Goal: Information Seeking & Learning: Learn about a topic

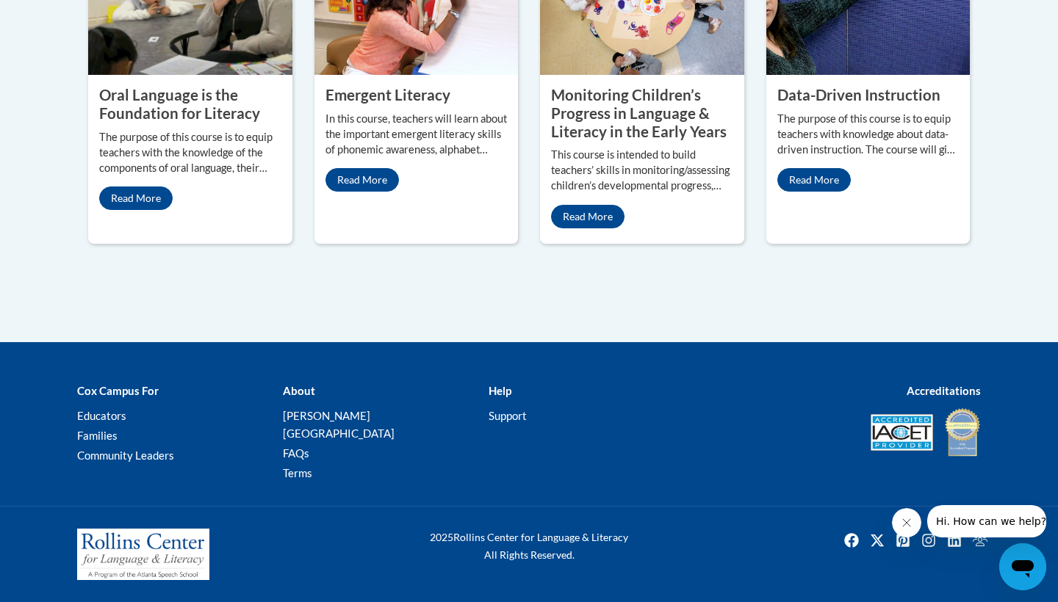
scroll to position [852, 0]
click at [210, 122] on property "Oral Language is the Foundation for Literacy" at bounding box center [179, 104] width 161 height 36
click at [187, 75] on img at bounding box center [190, 1] width 204 height 147
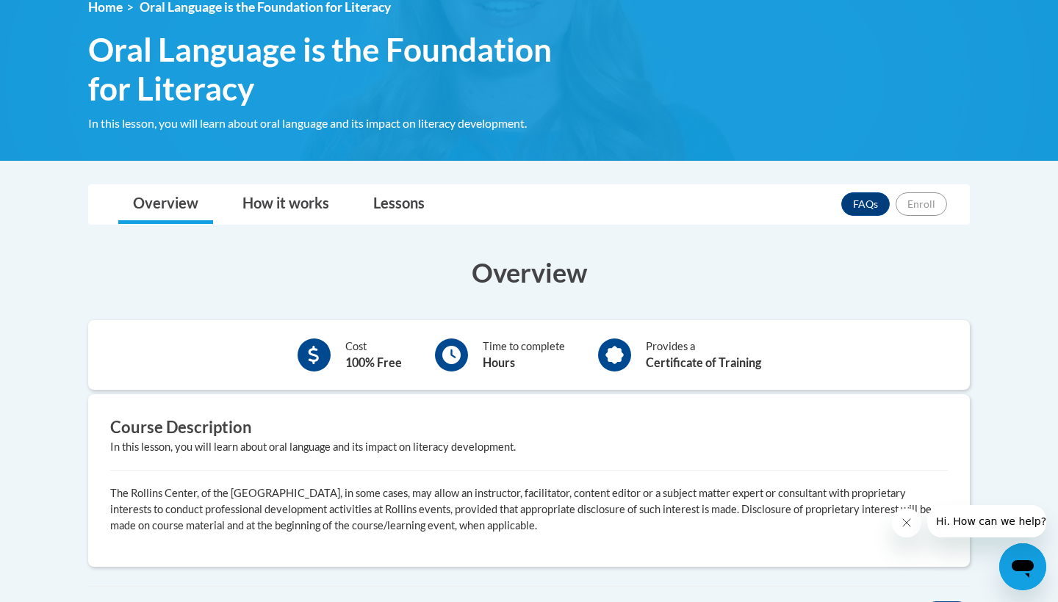
scroll to position [210, 0]
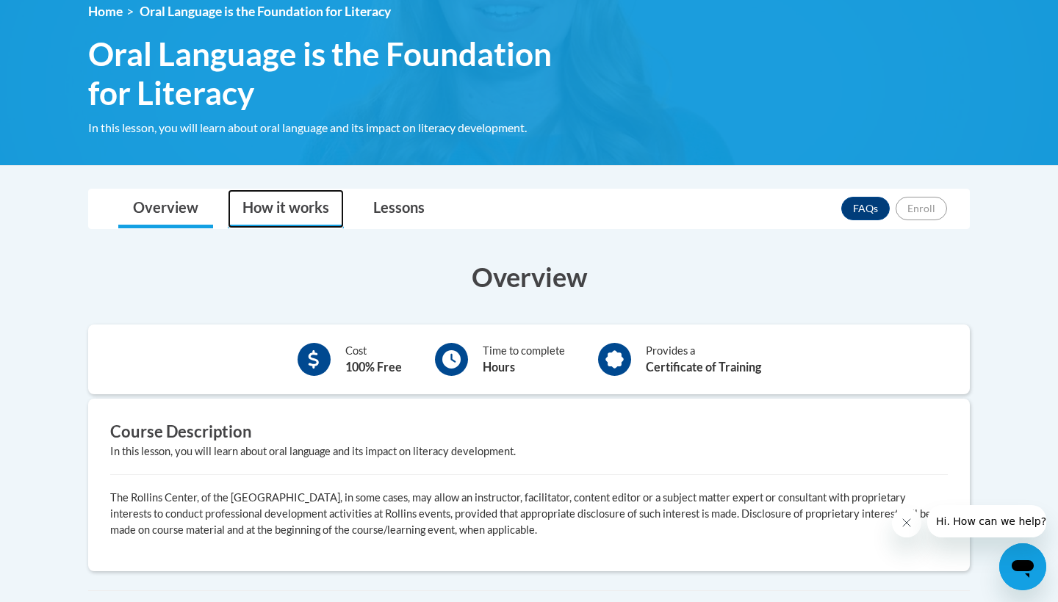
click at [322, 208] on link "How it works" at bounding box center [286, 209] width 116 height 39
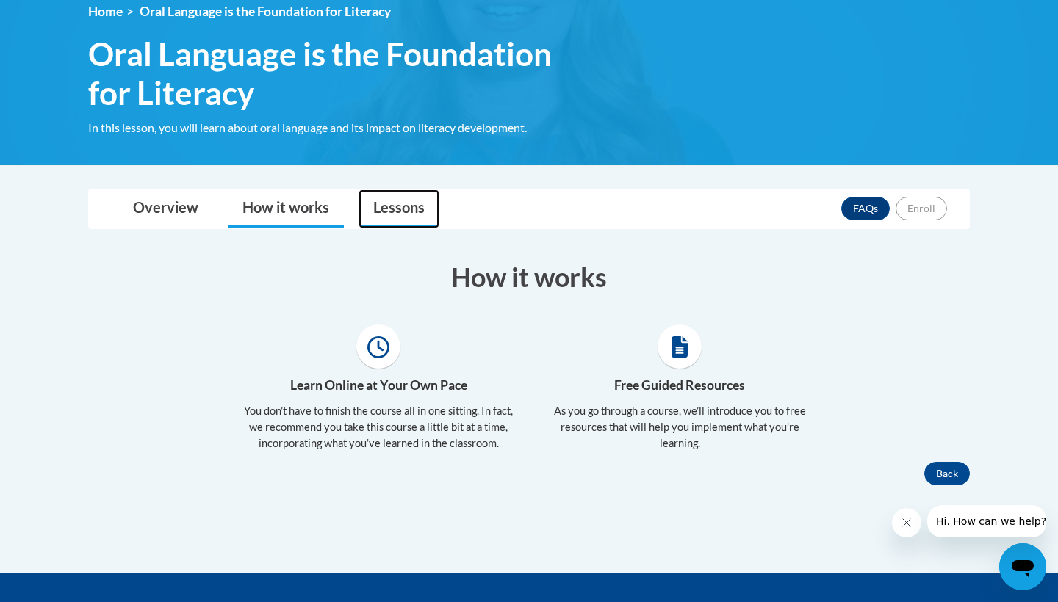
click at [408, 192] on link "Lessons" at bounding box center [398, 209] width 81 height 39
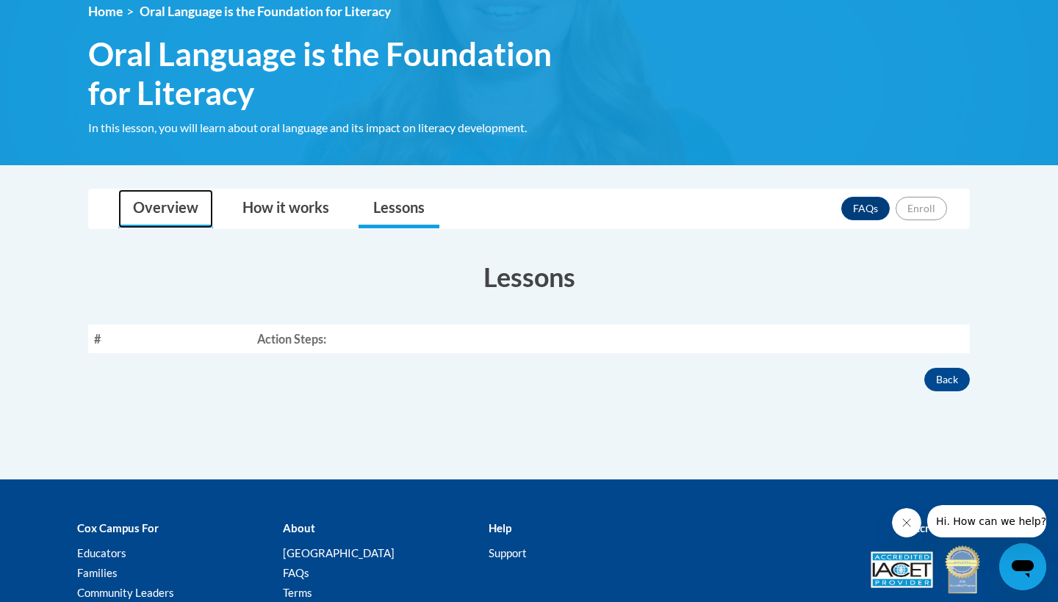
click at [189, 215] on link "Overview" at bounding box center [165, 209] width 95 height 39
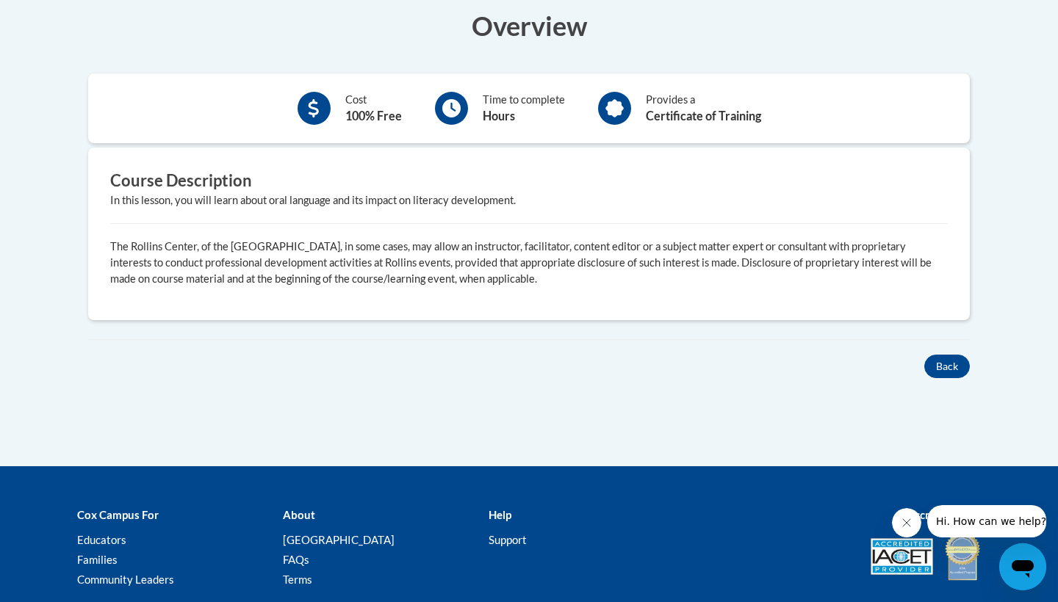
scroll to position [477, 0]
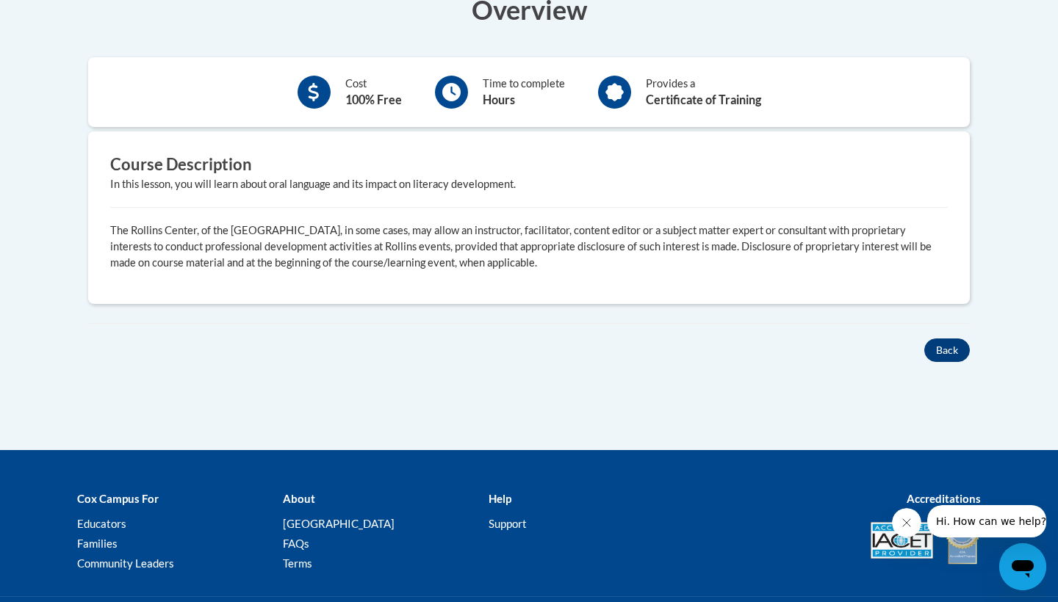
click at [931, 339] on button "Back" at bounding box center [947, 351] width 46 height 24
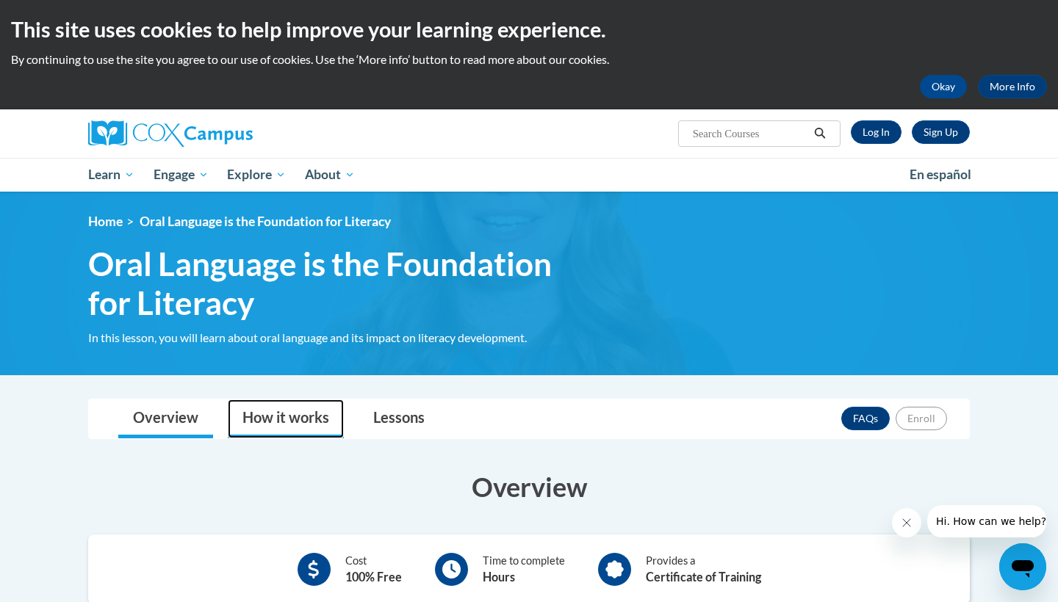
click at [285, 416] on link "How it works" at bounding box center [286, 419] width 116 height 39
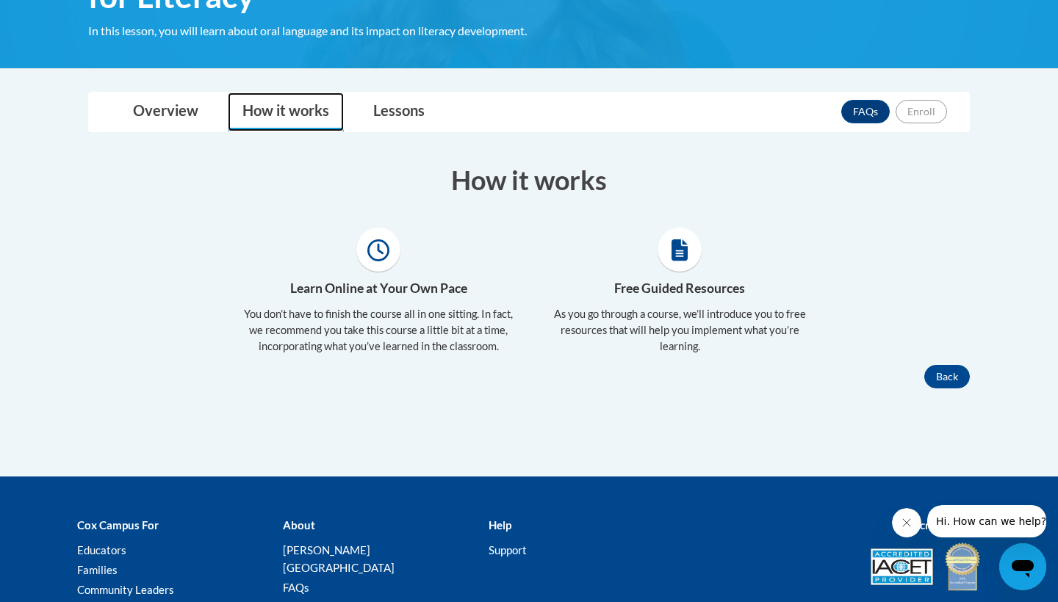
scroll to position [313, 0]
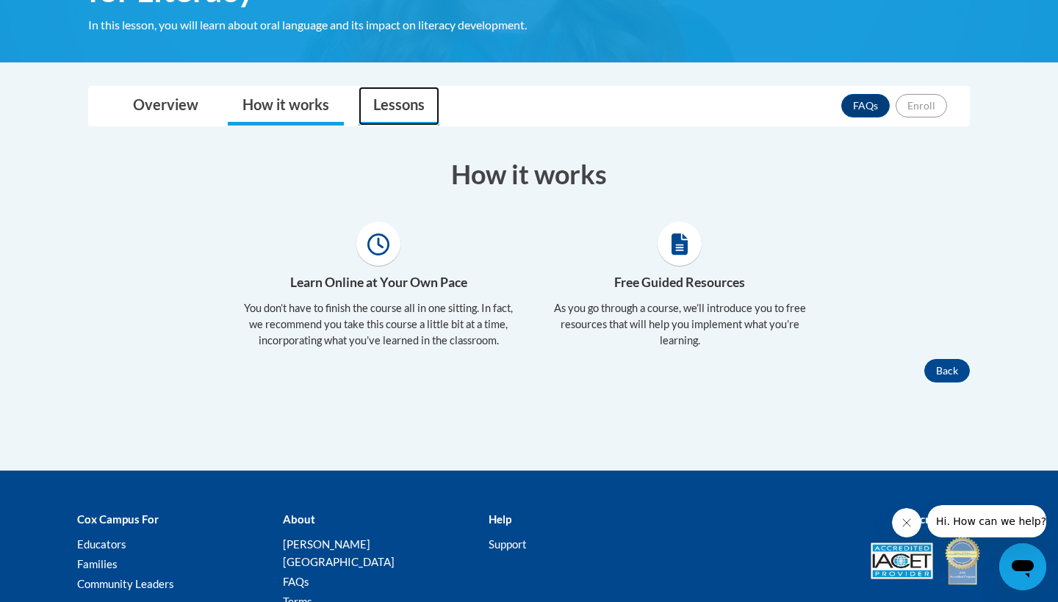
click at [371, 100] on link "Lessons" at bounding box center [398, 106] width 81 height 39
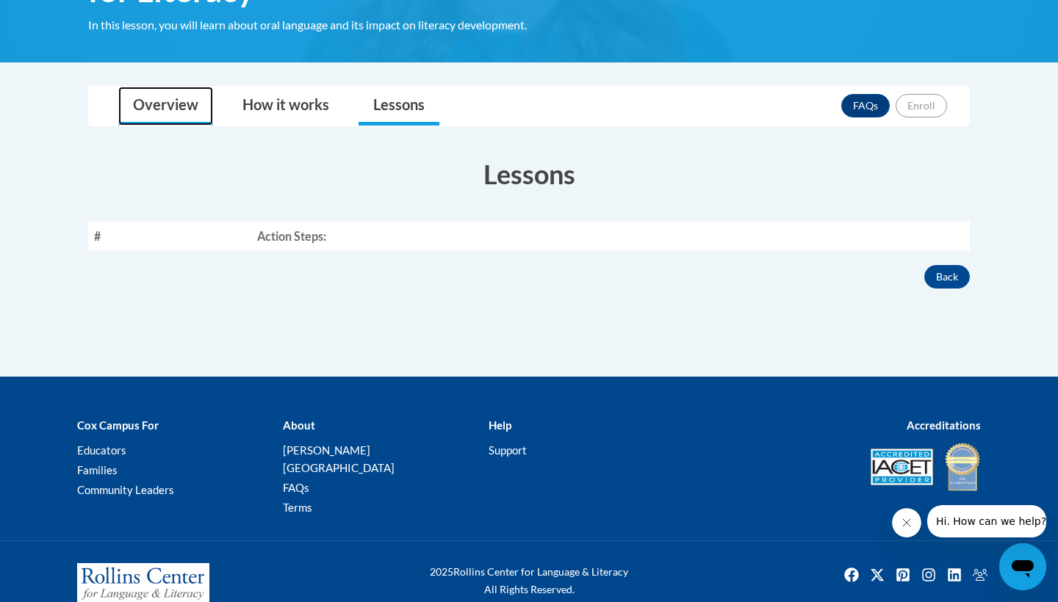
click at [178, 107] on link "Overview" at bounding box center [165, 106] width 95 height 39
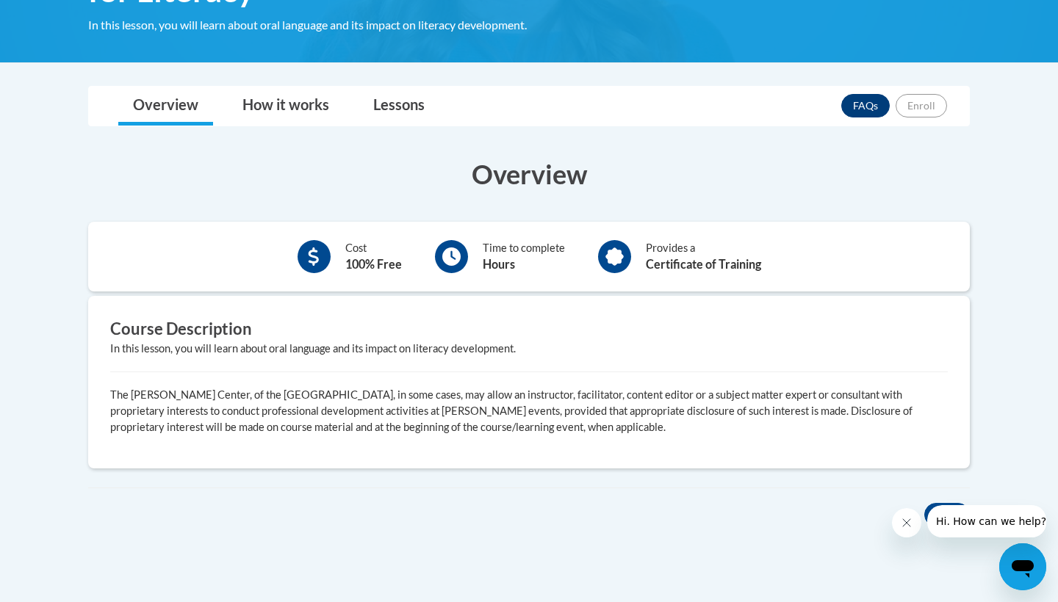
click at [872, 98] on link "FAQs" at bounding box center [865, 106] width 48 height 24
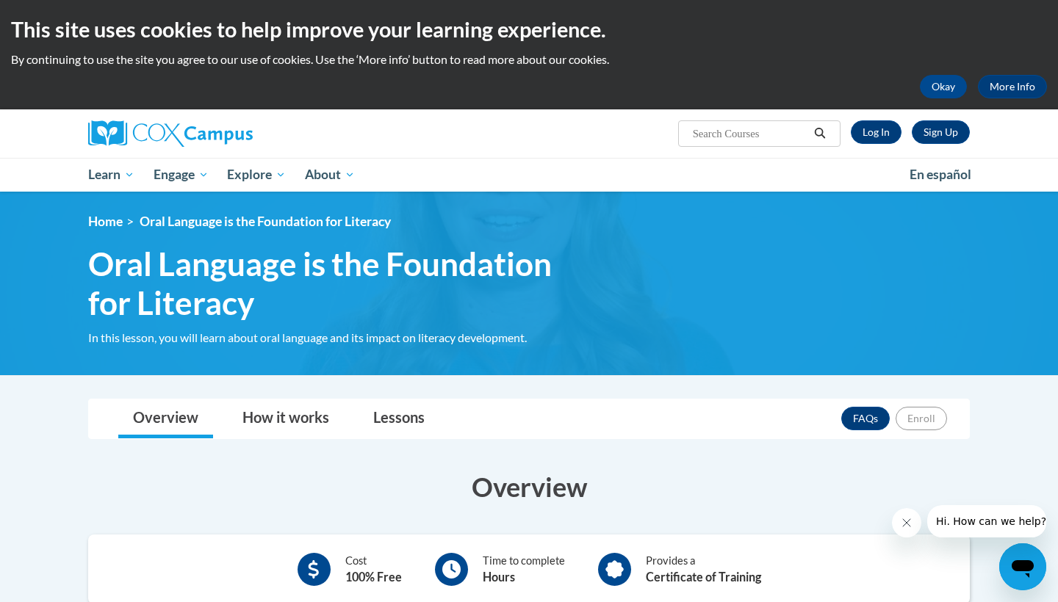
scroll to position [0, 0]
click at [960, 81] on button "Okay" at bounding box center [943, 87] width 47 height 24
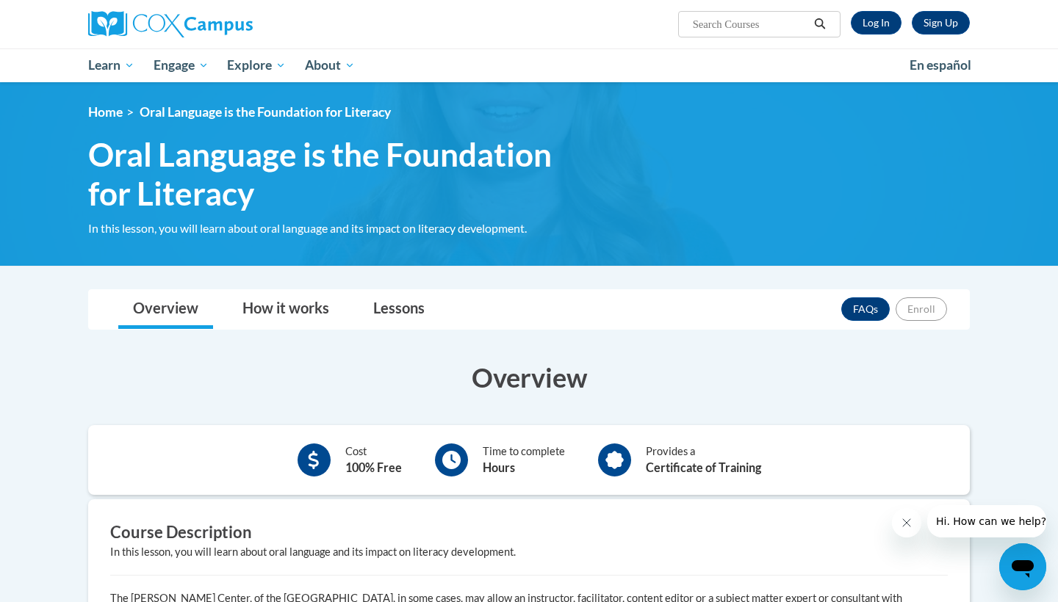
click at [728, 29] on input "Search..." at bounding box center [750, 24] width 118 height 18
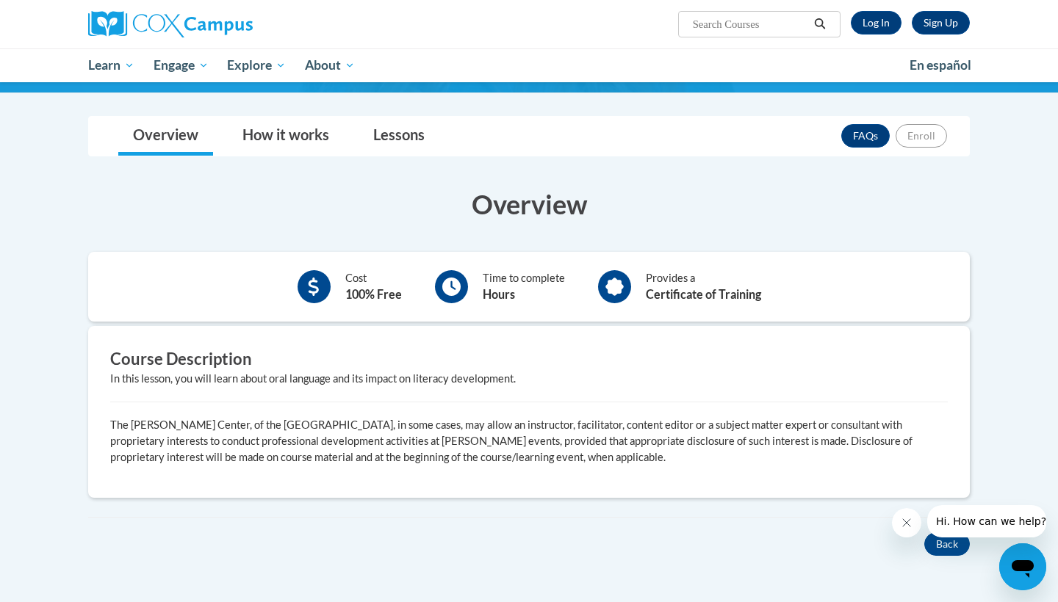
scroll to position [174, 0]
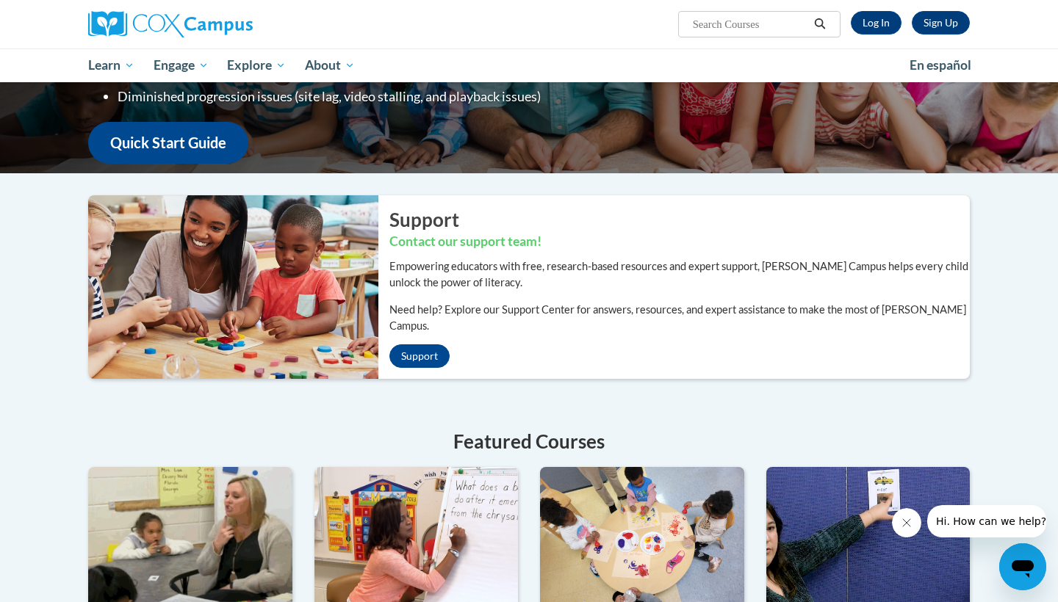
scroll to position [205, 0]
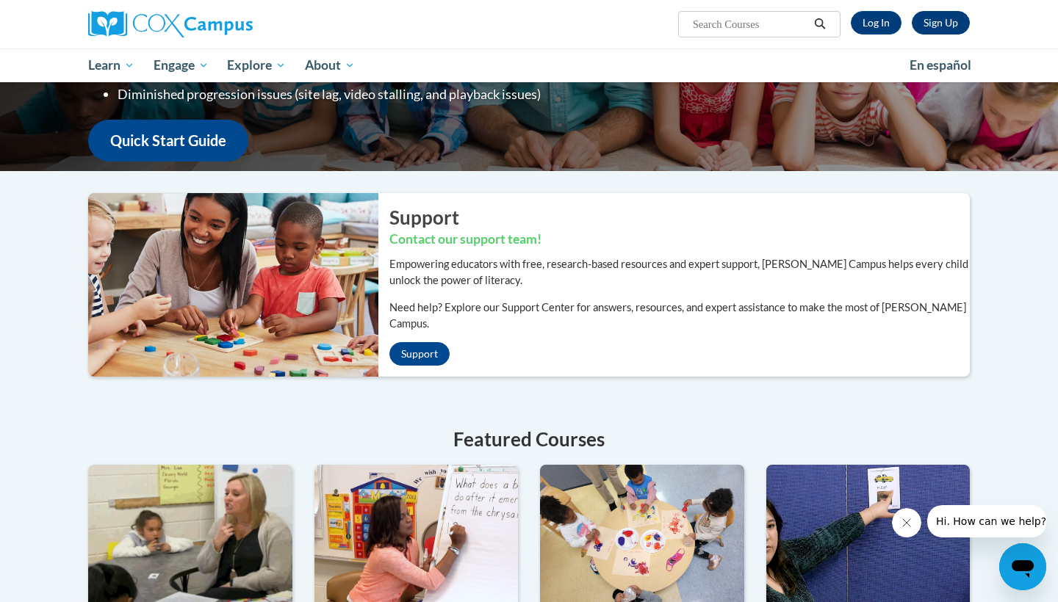
click at [934, 25] on link "Sign Up" at bounding box center [941, 23] width 58 height 24
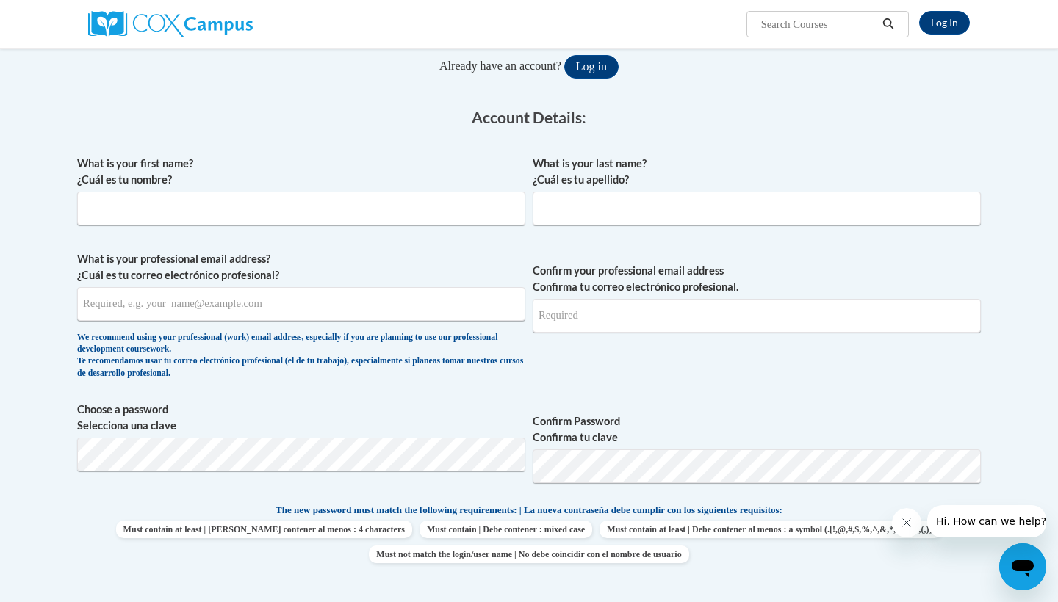
scroll to position [188, 0]
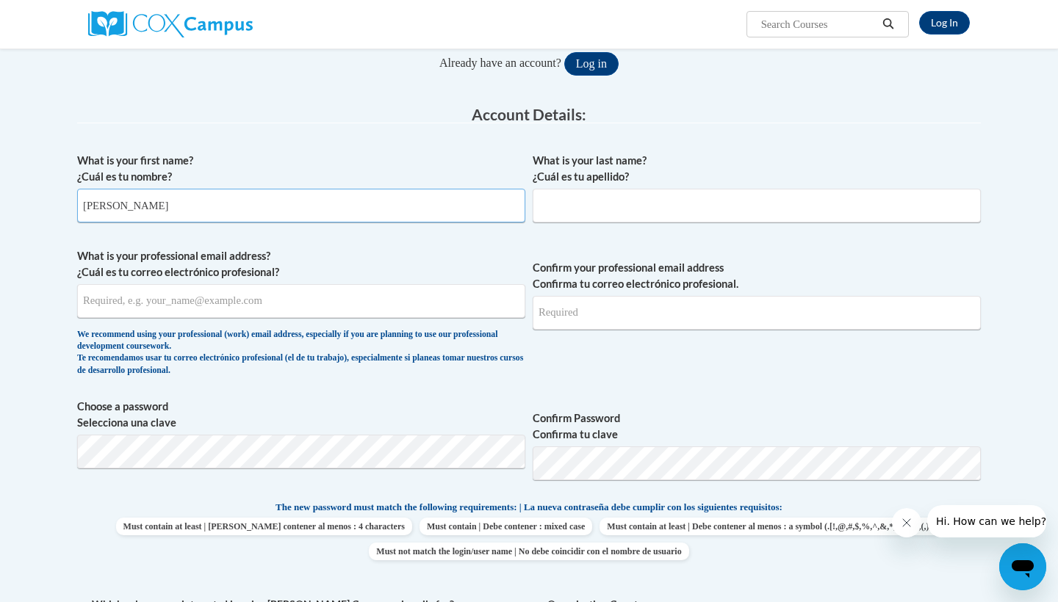
type input "Samuel"
type input "Haas"
type input "samhaas33@gmail.com"
click at [621, 310] on input "060903" at bounding box center [757, 313] width 448 height 34
type input "0"
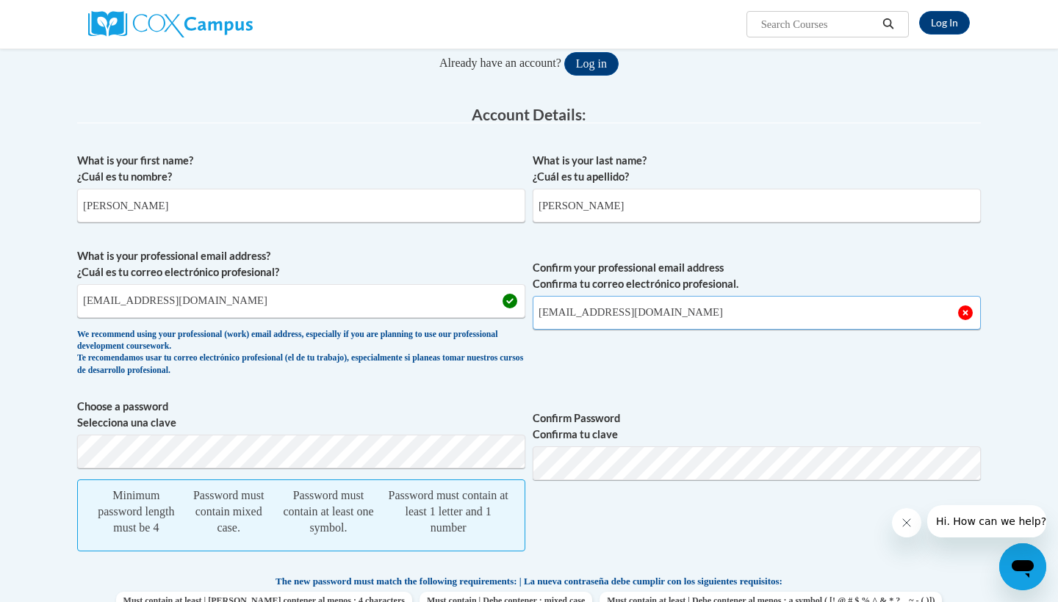
type input "samhaas33@gmail.com"
click at [427, 496] on div "Password must contain at least 1 letter and 1 number" at bounding box center [447, 512] width 123 height 48
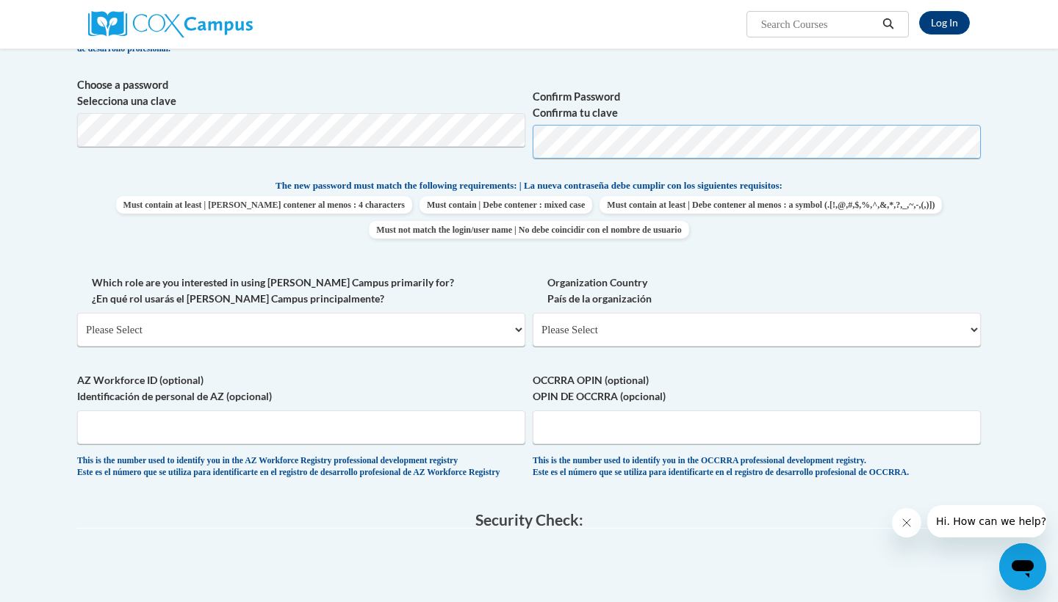
scroll to position [547, 0]
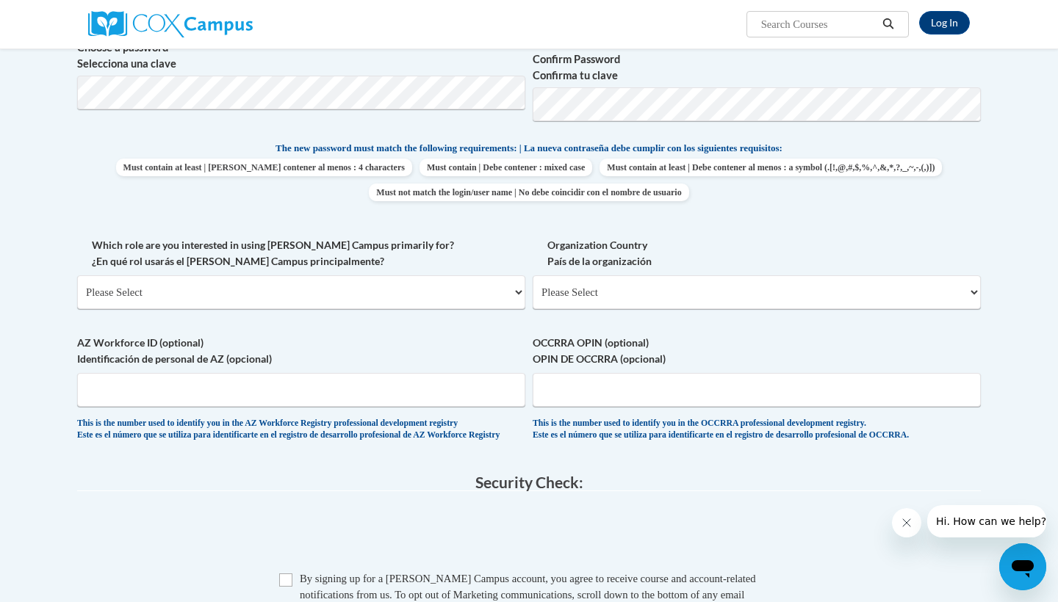
click at [992, 180] on body "Log In Search Search... Create an Account Reading belongs to all of us - join o…" at bounding box center [529, 294] width 1058 height 1683
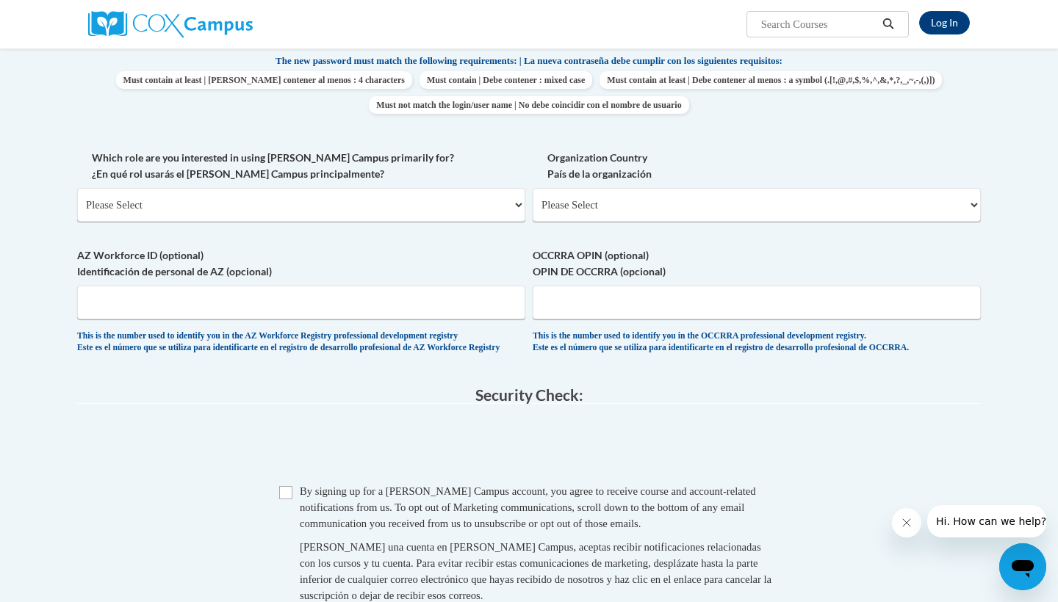
scroll to position [641, 0]
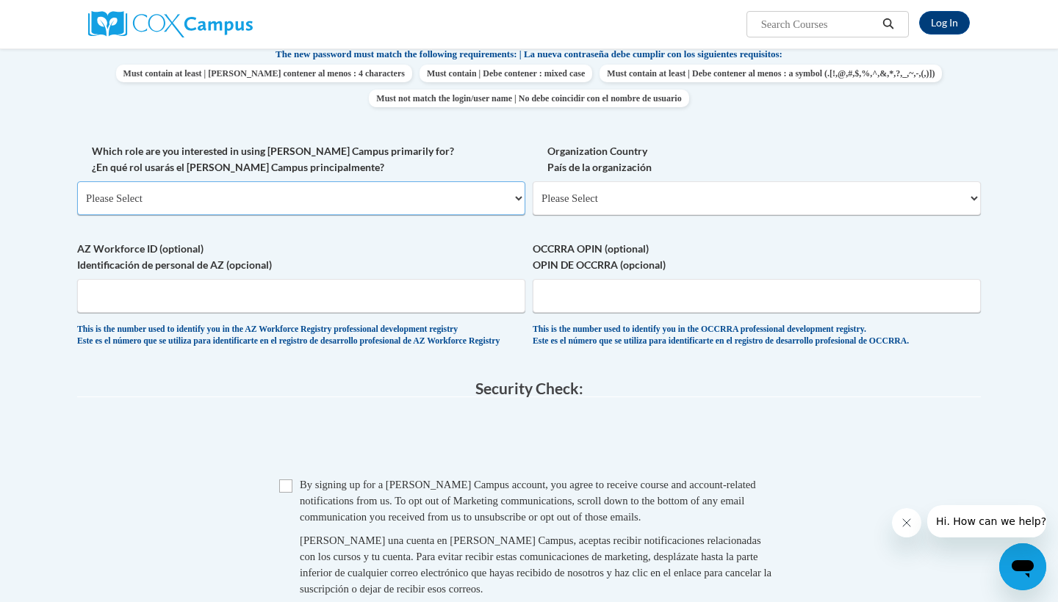
select select "5a18ea06-2b54-4451-96f2-d152daf9eac5"
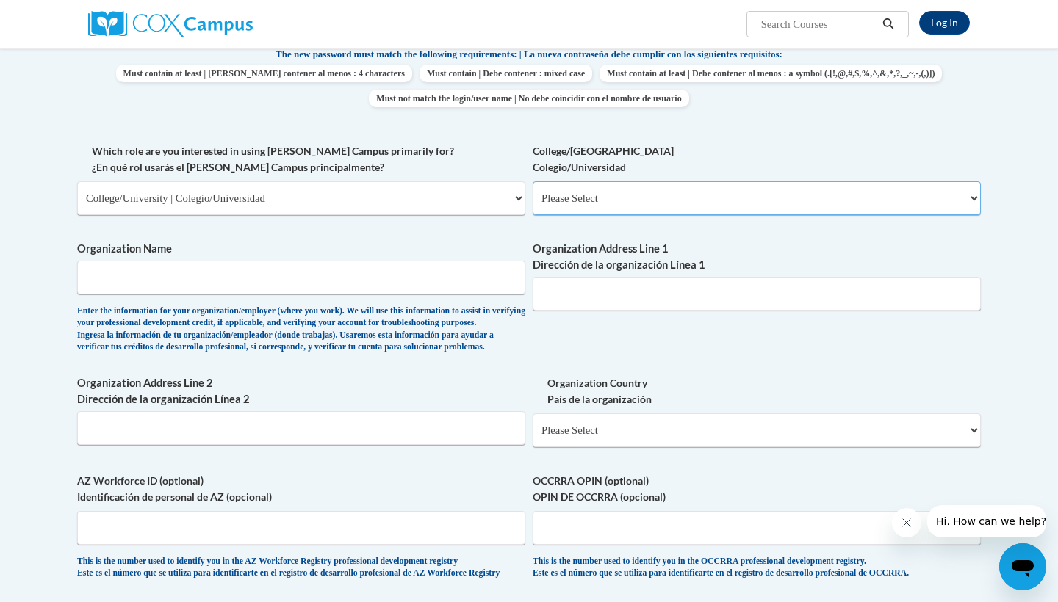
select select "99b32b07-cffc-426c-8bf6-0cd77760d84b"
type input "Niagara University"
type input "5795 Lewiston Road"
select select "ad49bcad-a171-4b2e-b99c-48b446064914"
select select
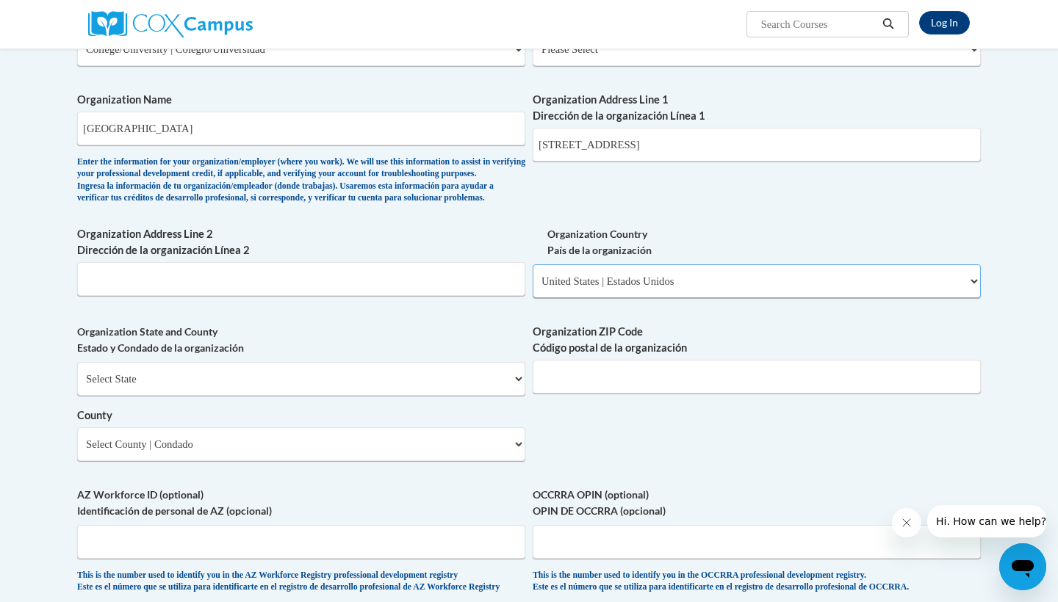
scroll to position [790, 0]
select select "New York"
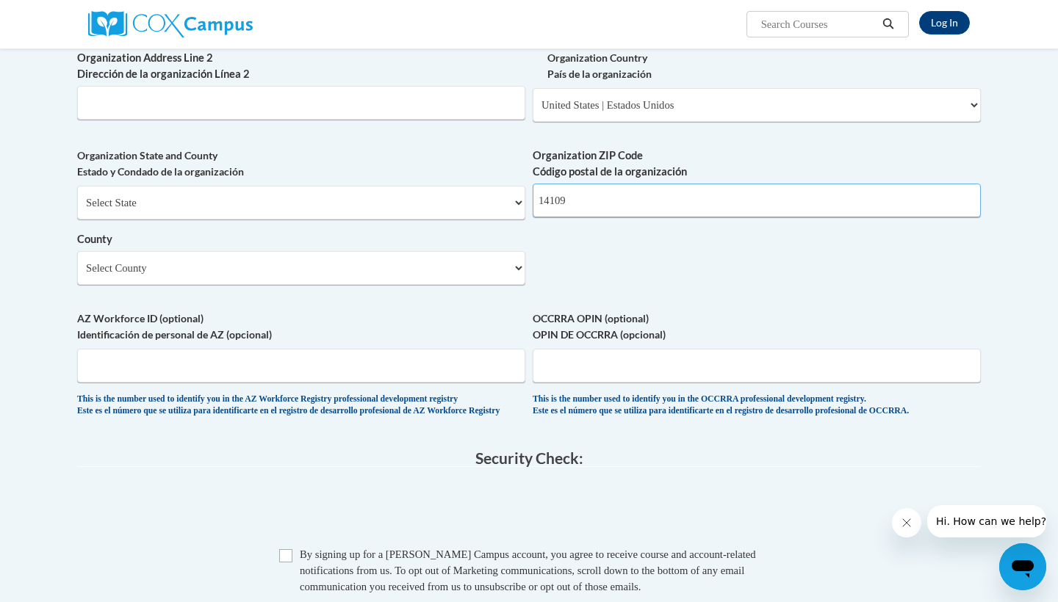
scroll to position [975, 0]
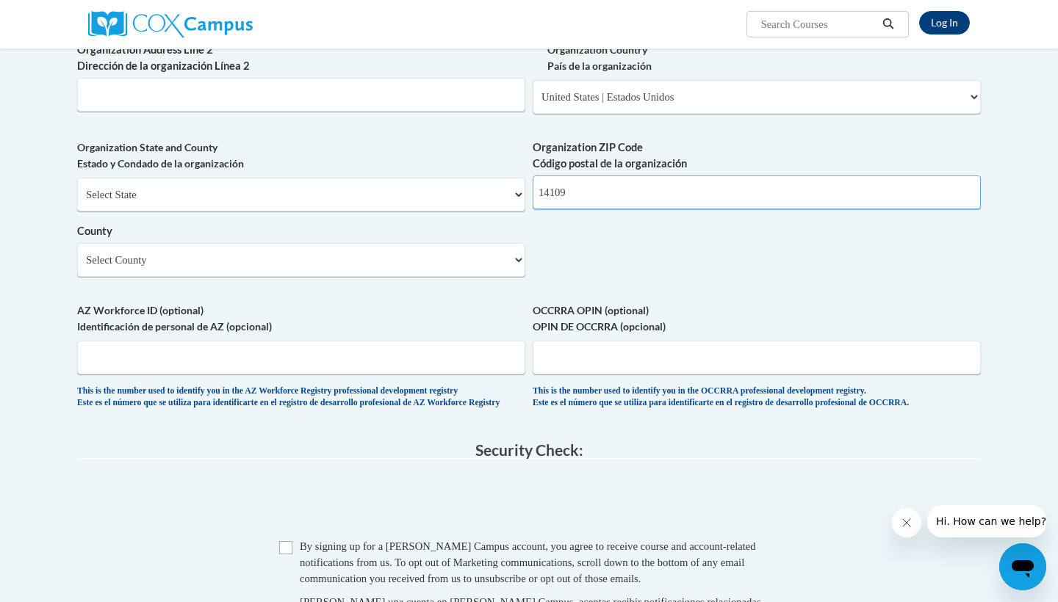
type input "14109"
select select "Niagara"
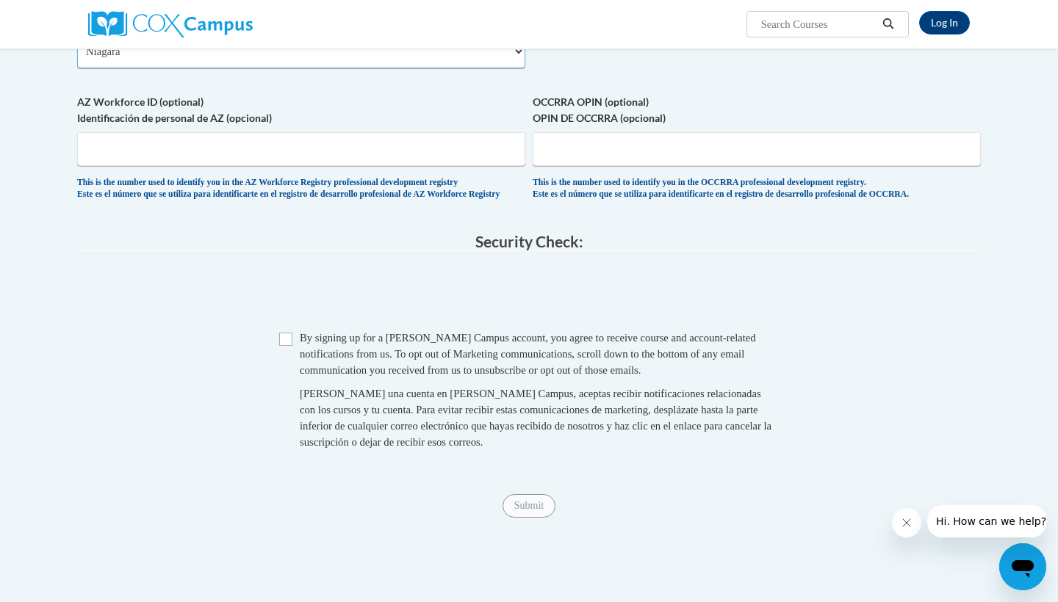
scroll to position [1186, 0]
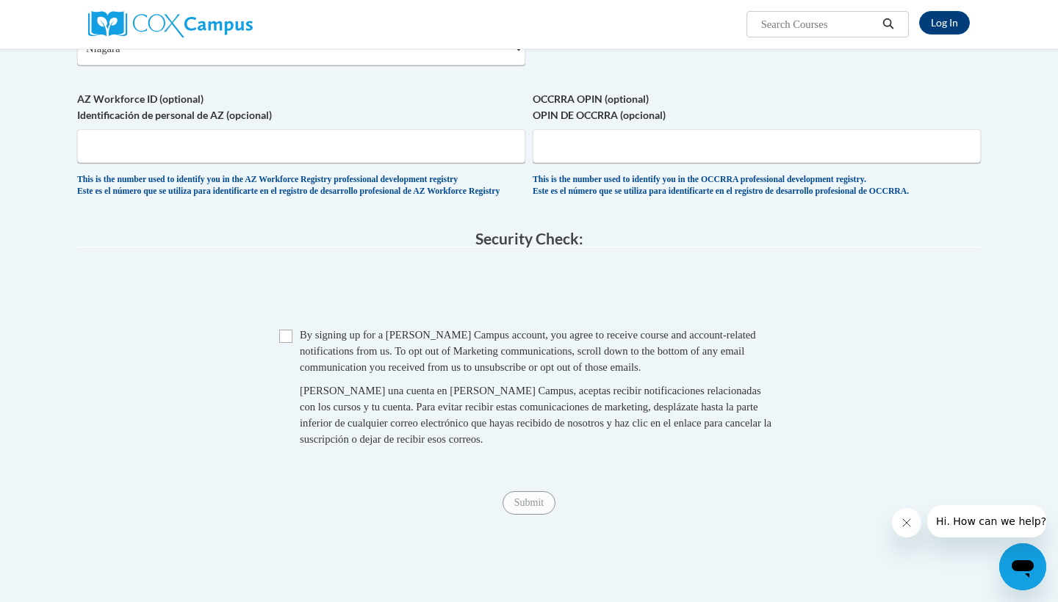
click at [278, 335] on div "Checkbox By signing up for a Cox Campus account, you agree to receive course an…" at bounding box center [528, 394] width 903 height 135
click at [287, 343] on input "Checkbox" at bounding box center [285, 336] width 13 height 13
checkbox input "true"
click at [516, 508] on input "Submit" at bounding box center [528, 503] width 53 height 24
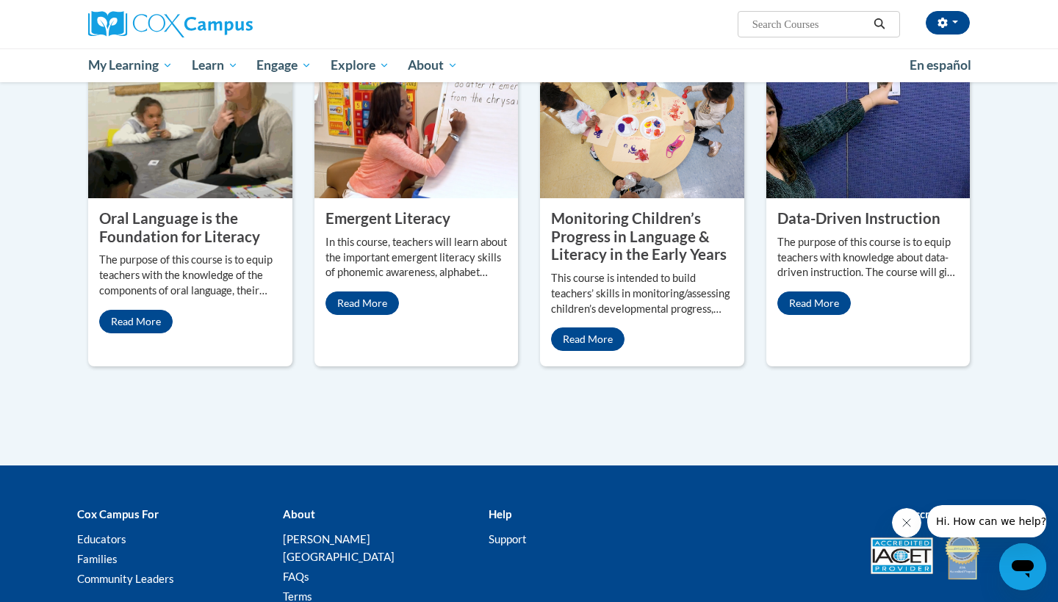
scroll to position [1233, 0]
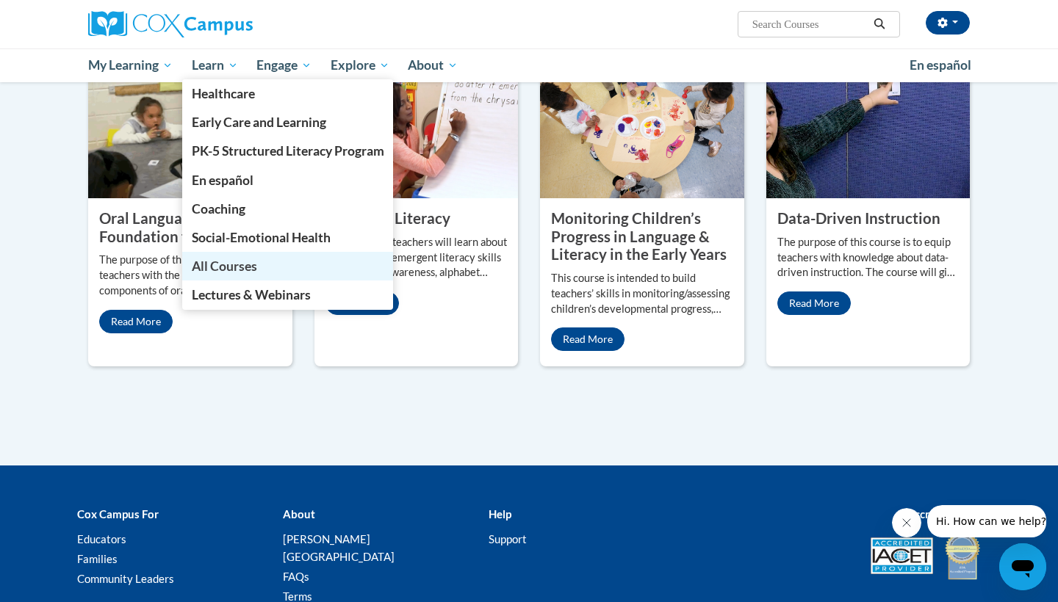
click at [247, 264] on span "All Courses" at bounding box center [224, 266] width 65 height 15
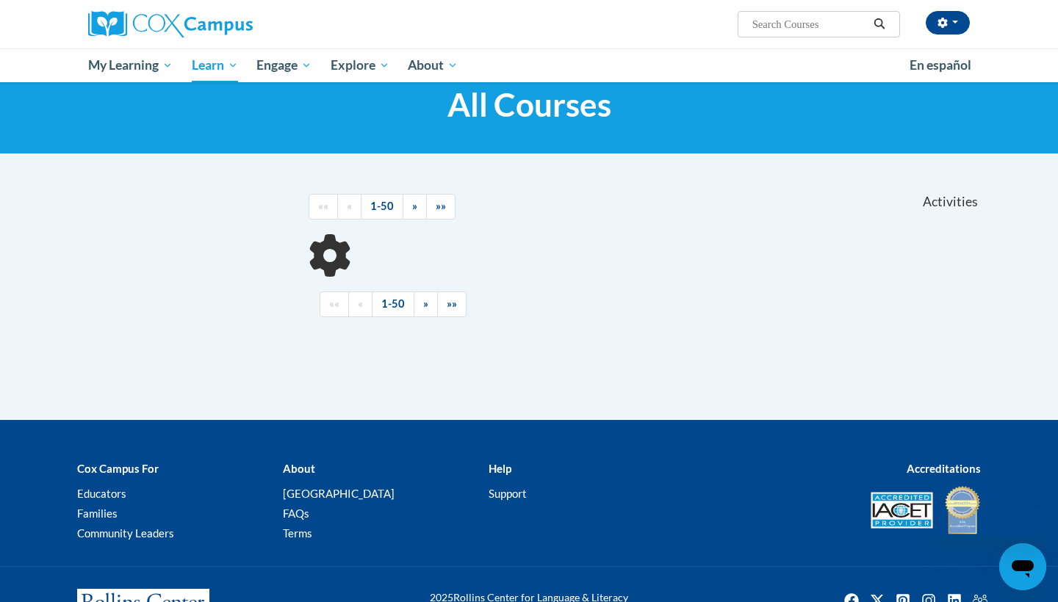
scroll to position [46, 0]
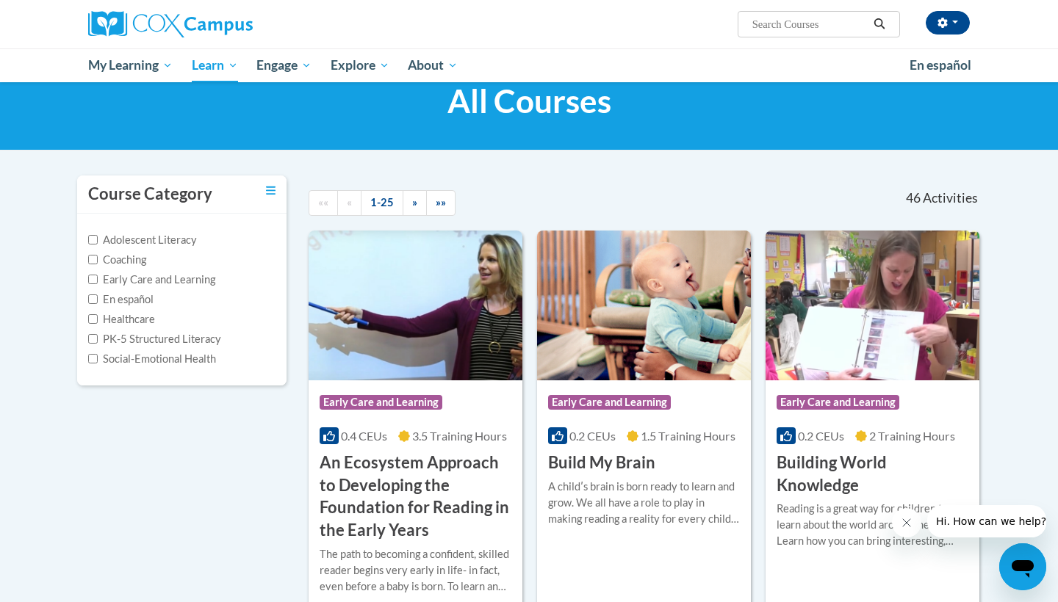
click at [830, 23] on input "Search..." at bounding box center [810, 24] width 118 height 18
type input "phonics"
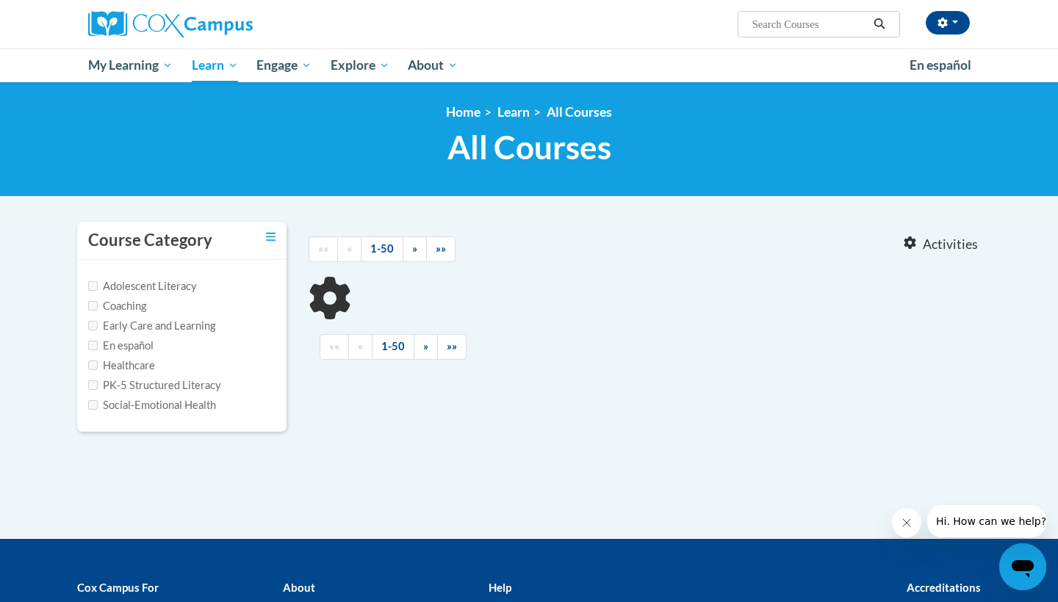
type input "phonics"
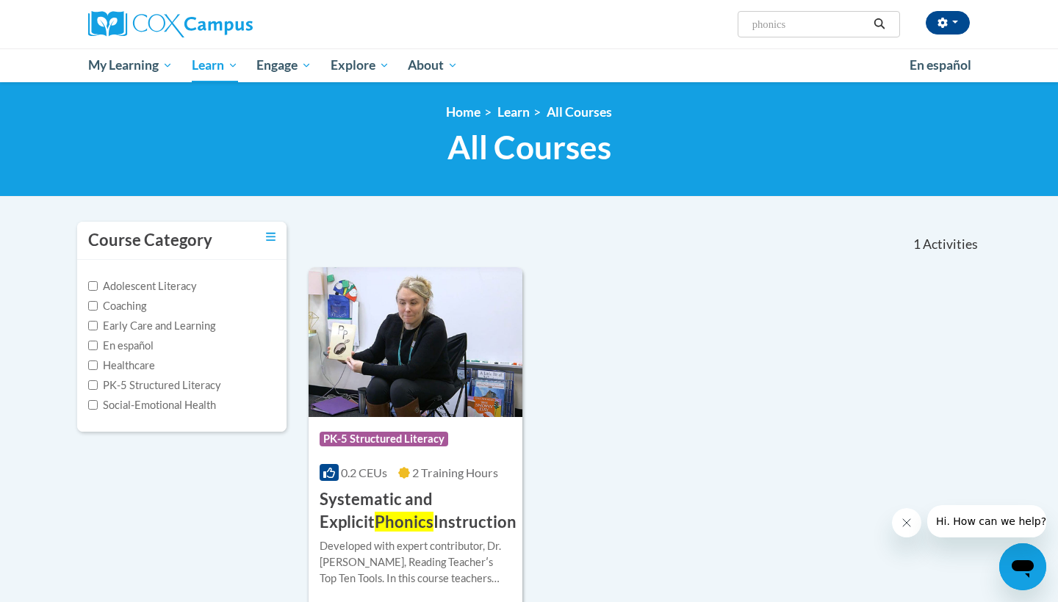
click at [429, 364] on img at bounding box center [415, 342] width 214 height 150
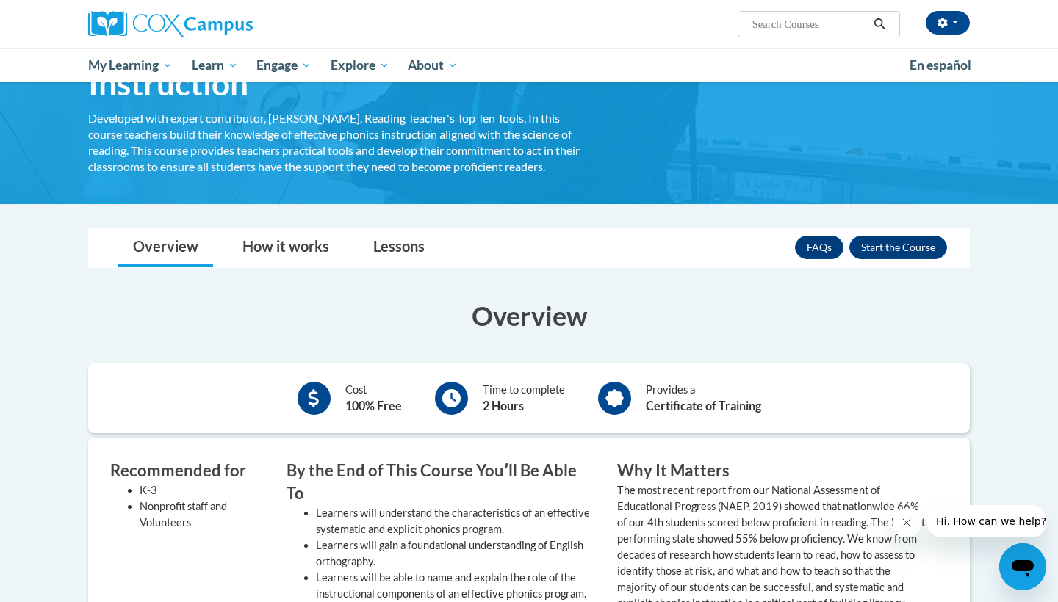
scroll to position [125, 0]
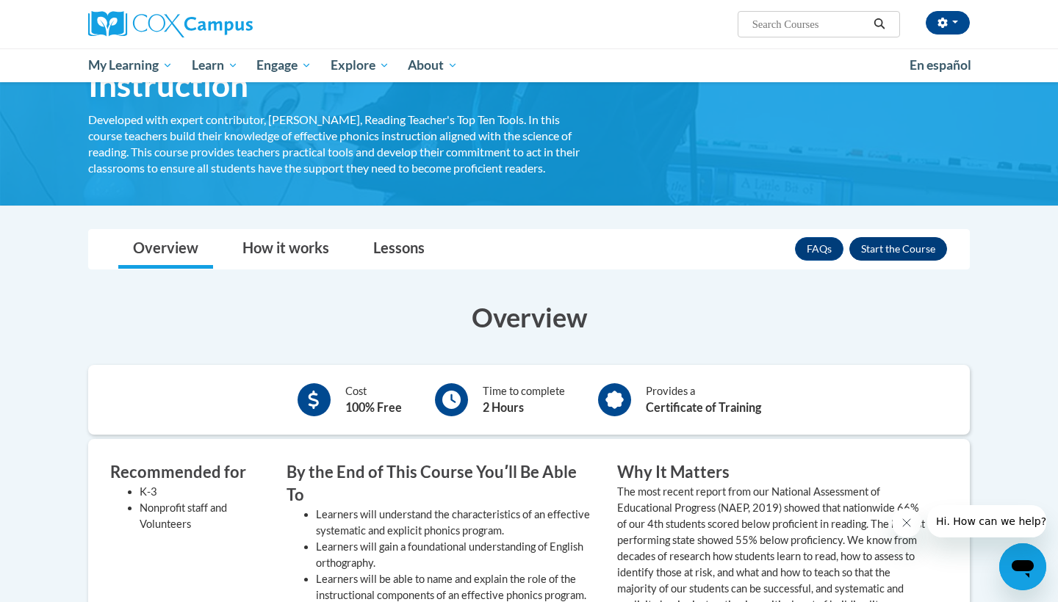
click at [895, 245] on button "Enroll" at bounding box center [898, 249] width 98 height 24
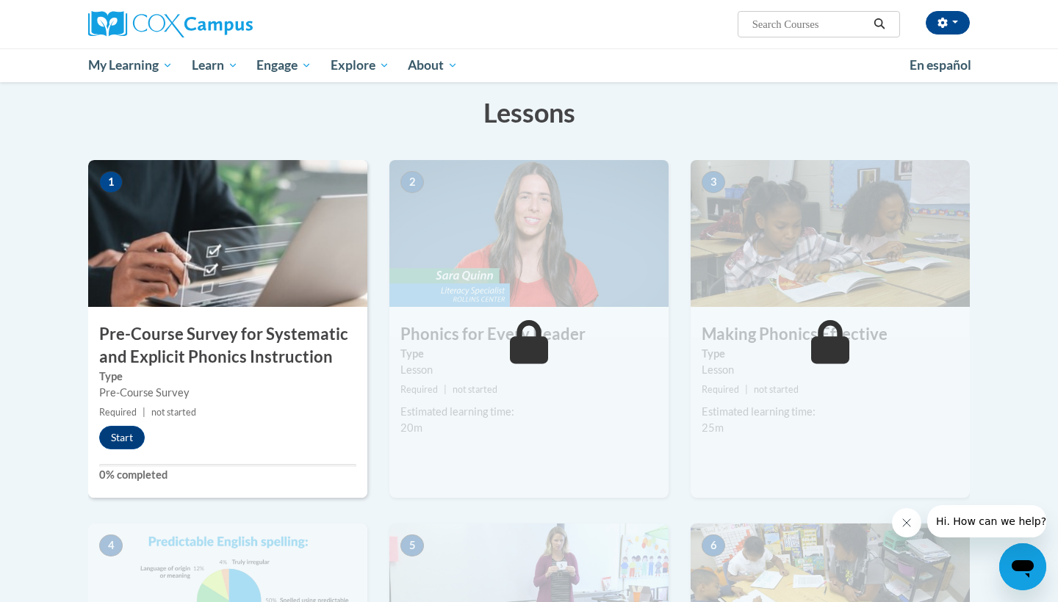
scroll to position [224, 0]
click at [123, 436] on button "Start" at bounding box center [122, 437] width 46 height 24
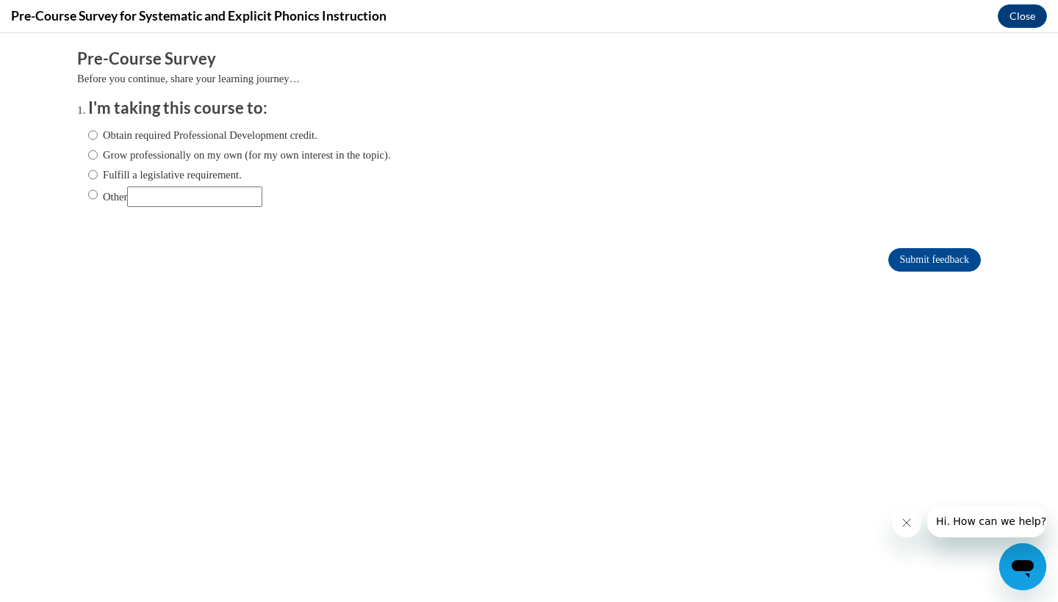
scroll to position [0, 0]
click at [171, 134] on label "Obtain required Professional Development credit." at bounding box center [202, 135] width 229 height 16
click at [98, 134] on input "Obtain required Professional Development credit." at bounding box center [93, 135] width 10 height 16
radio input "true"
click at [914, 262] on input "Submit feedback" at bounding box center [934, 260] width 93 height 24
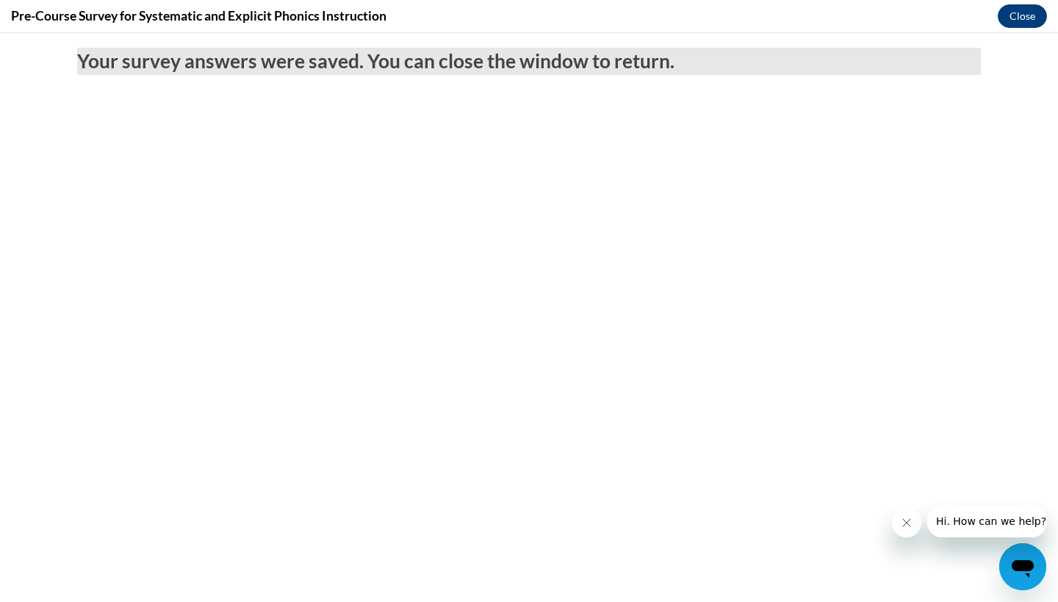
click at [1019, 13] on button "Close" at bounding box center [1021, 16] width 49 height 24
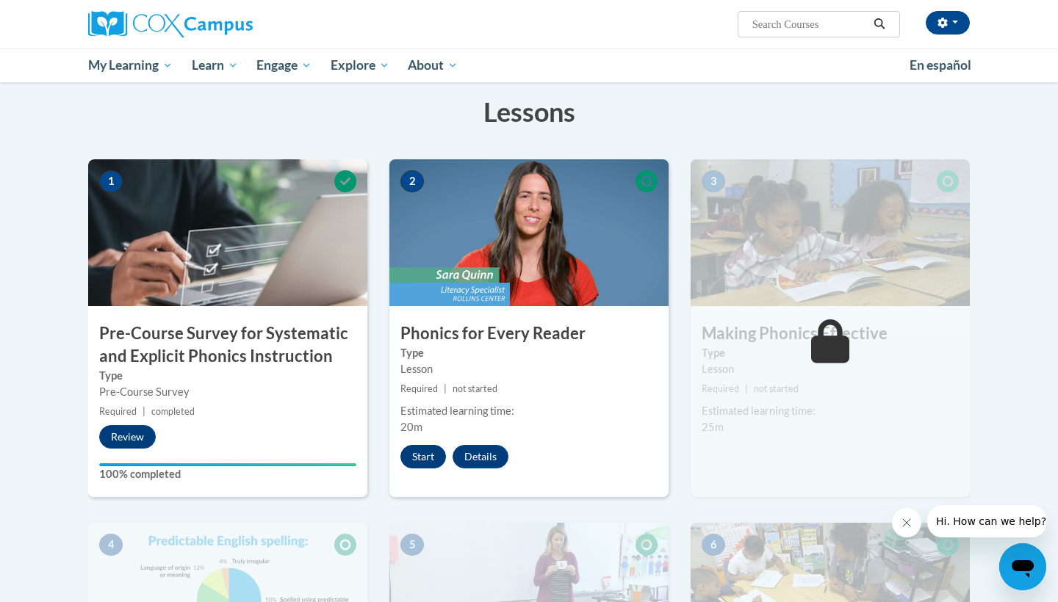
click at [429, 450] on button "Start" at bounding box center [423, 457] width 46 height 24
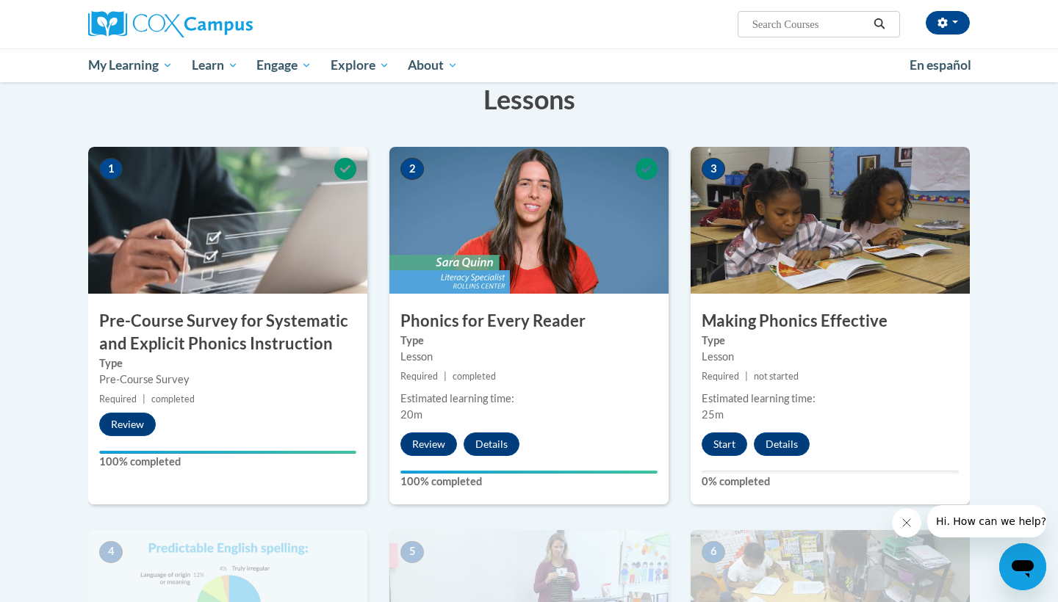
scroll to position [290, 0]
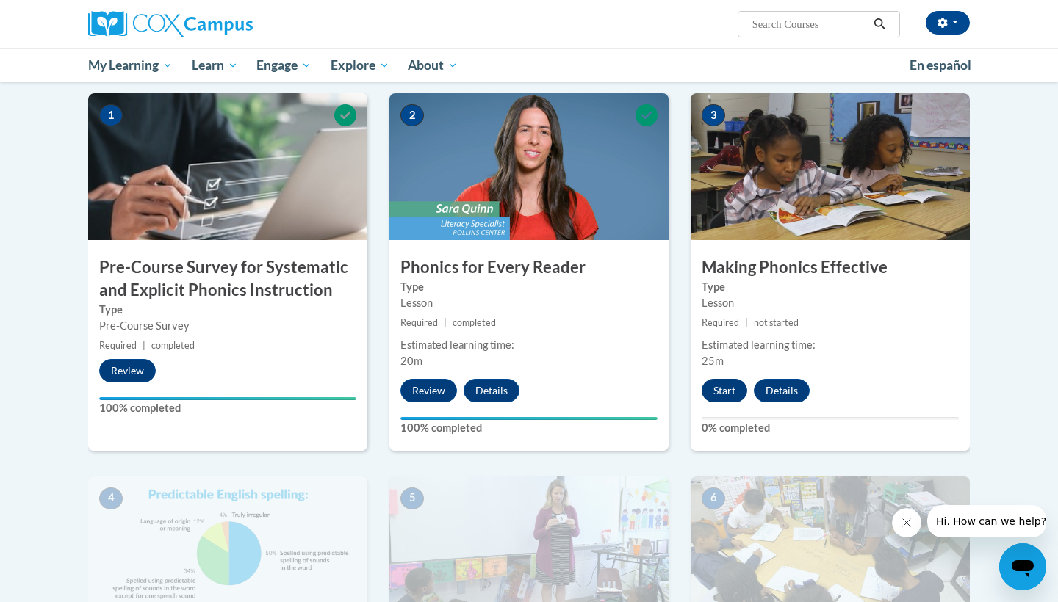
click at [732, 389] on button "Start" at bounding box center [724, 391] width 46 height 24
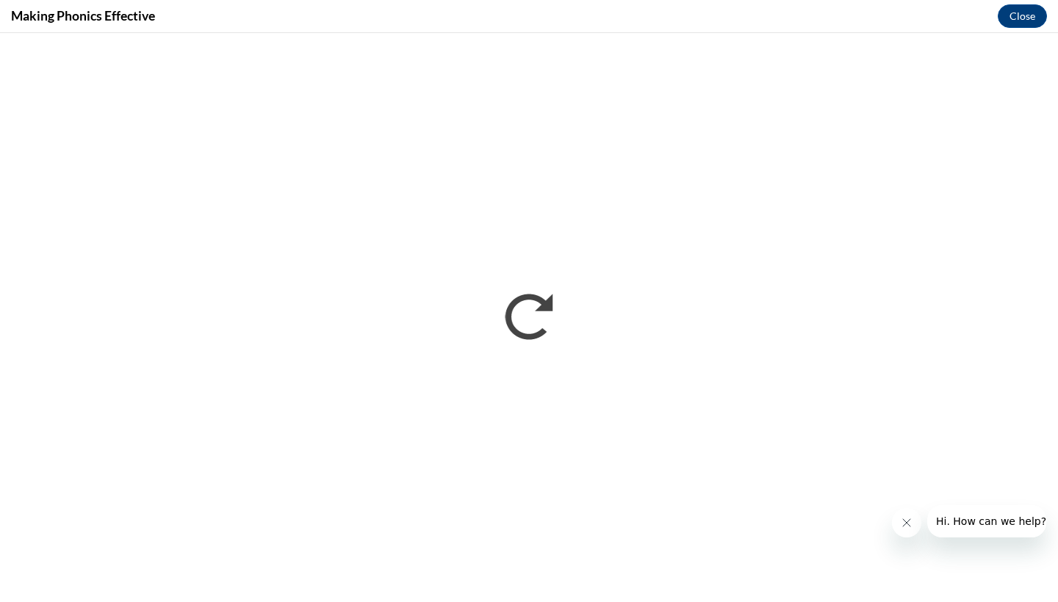
scroll to position [0, 0]
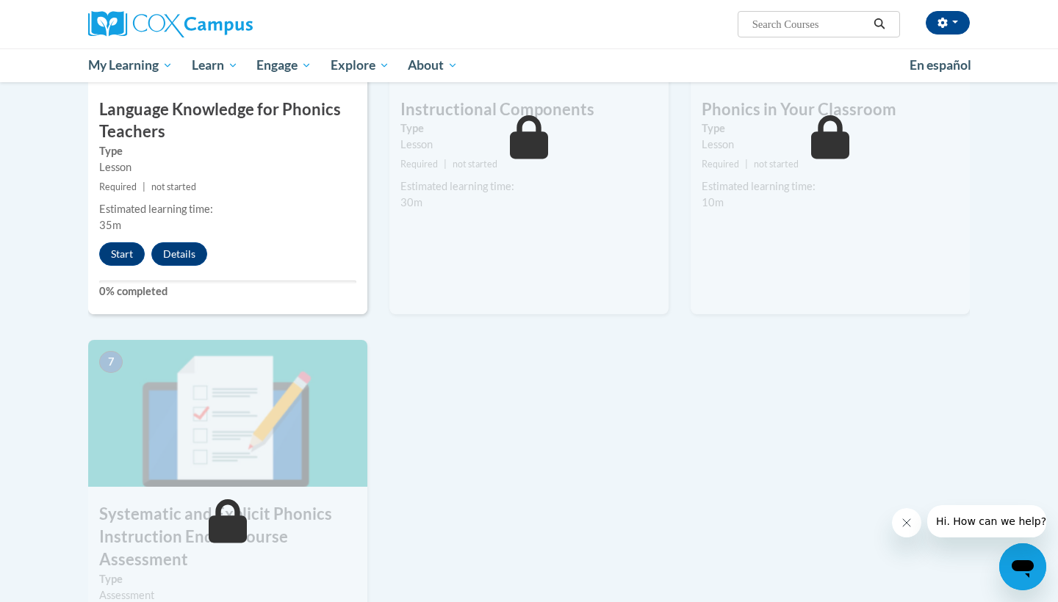
scroll to position [829, 0]
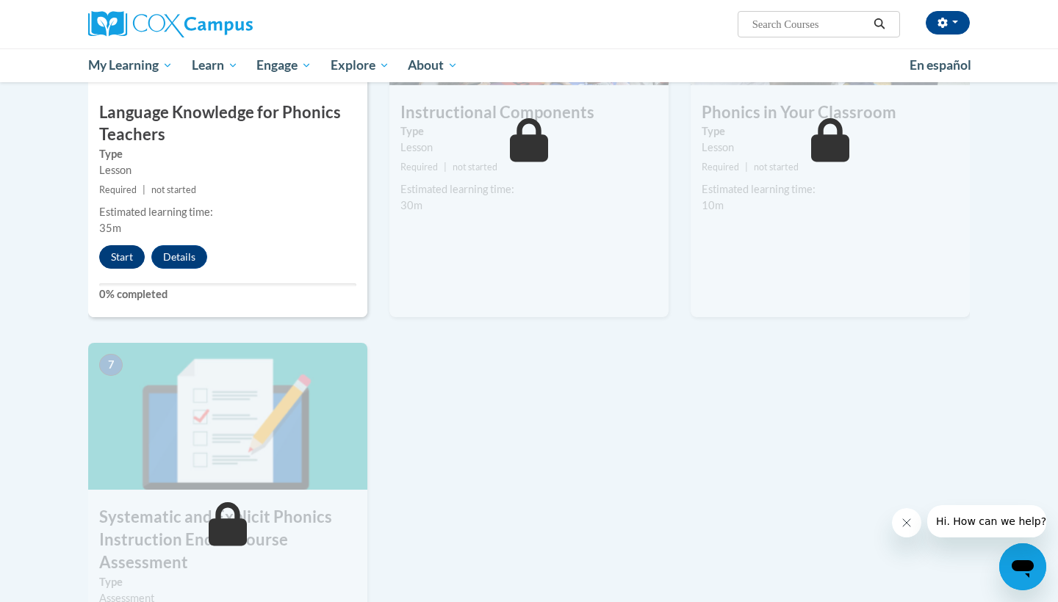
click at [131, 264] on button "Start" at bounding box center [122, 257] width 46 height 24
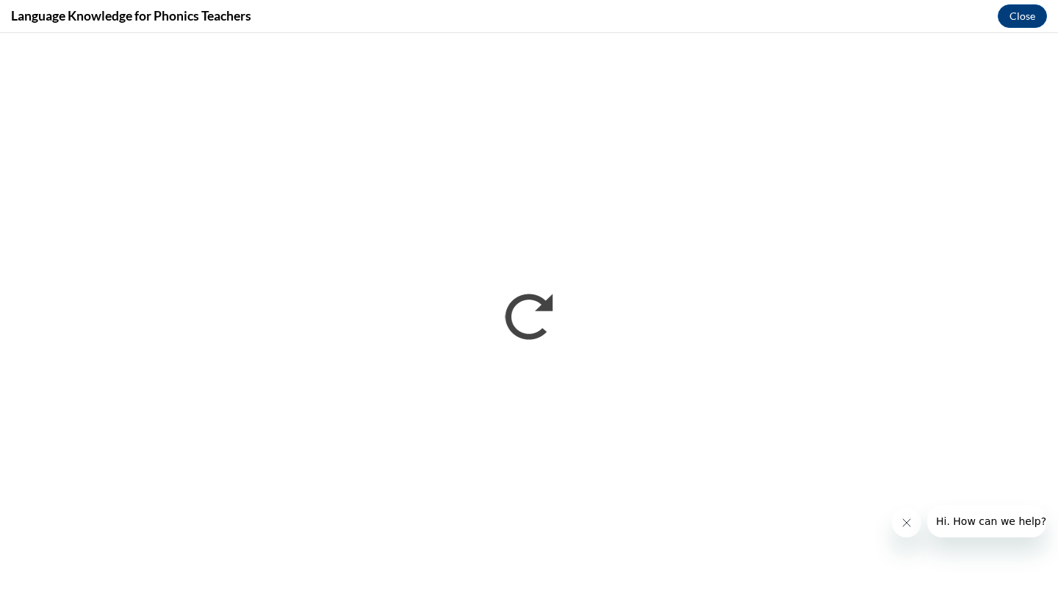
scroll to position [0, 0]
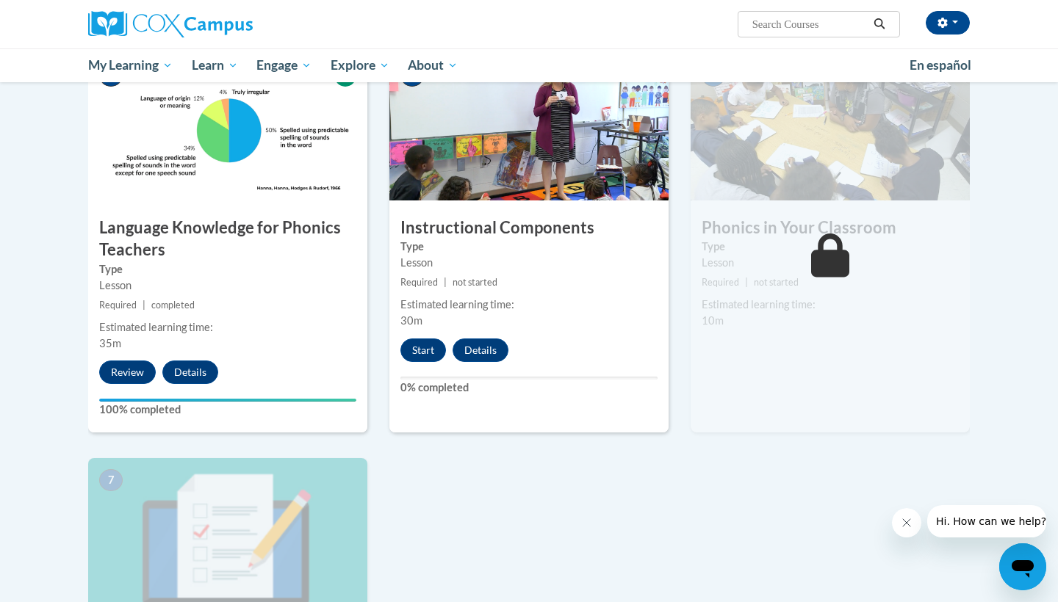
scroll to position [714, 0]
click at [432, 350] on button "Start" at bounding box center [423, 350] width 46 height 24
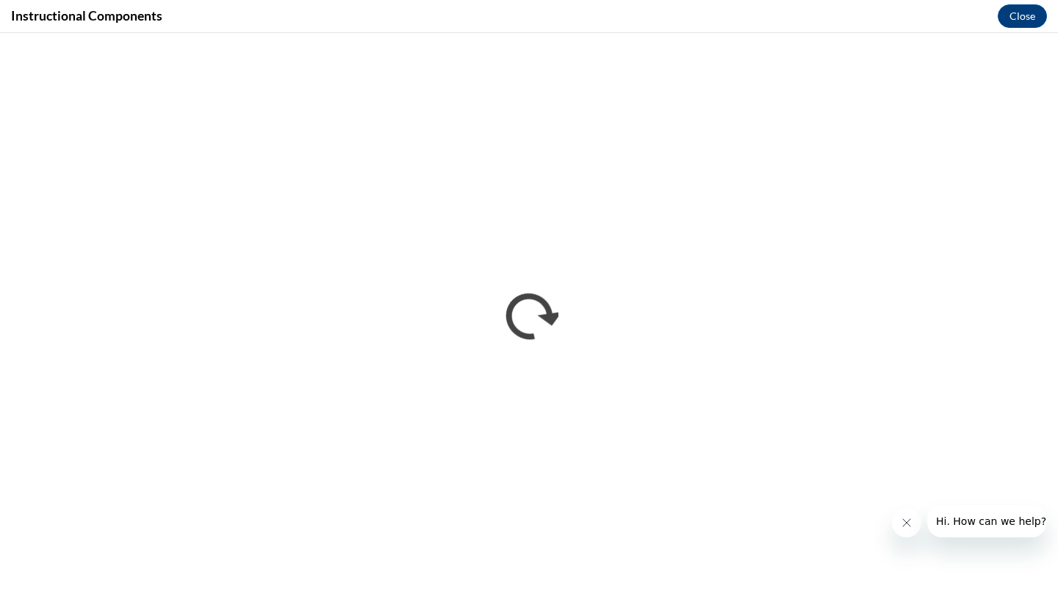
scroll to position [0, 0]
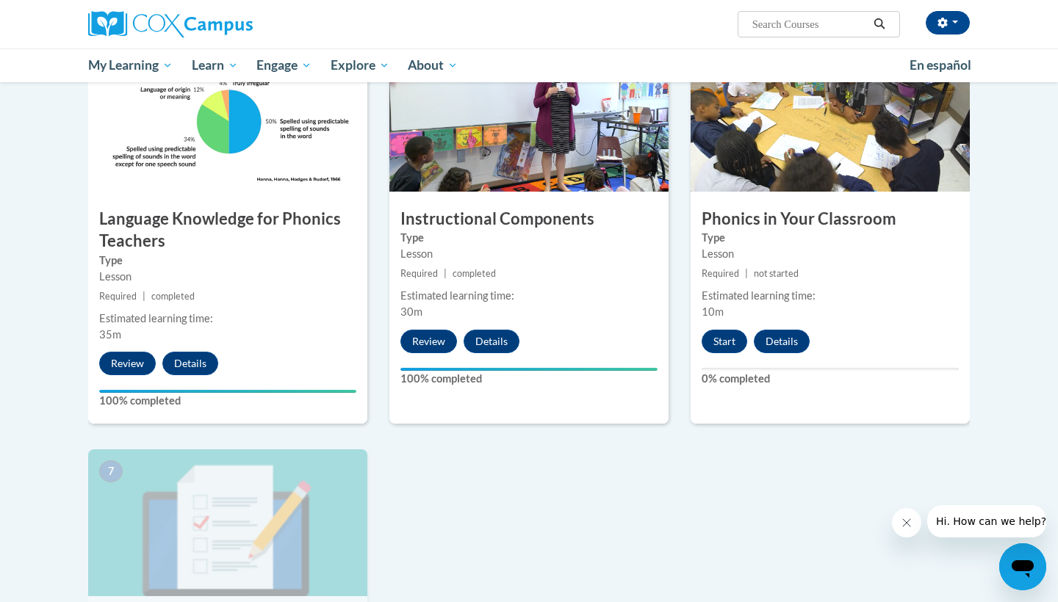
scroll to position [724, 0]
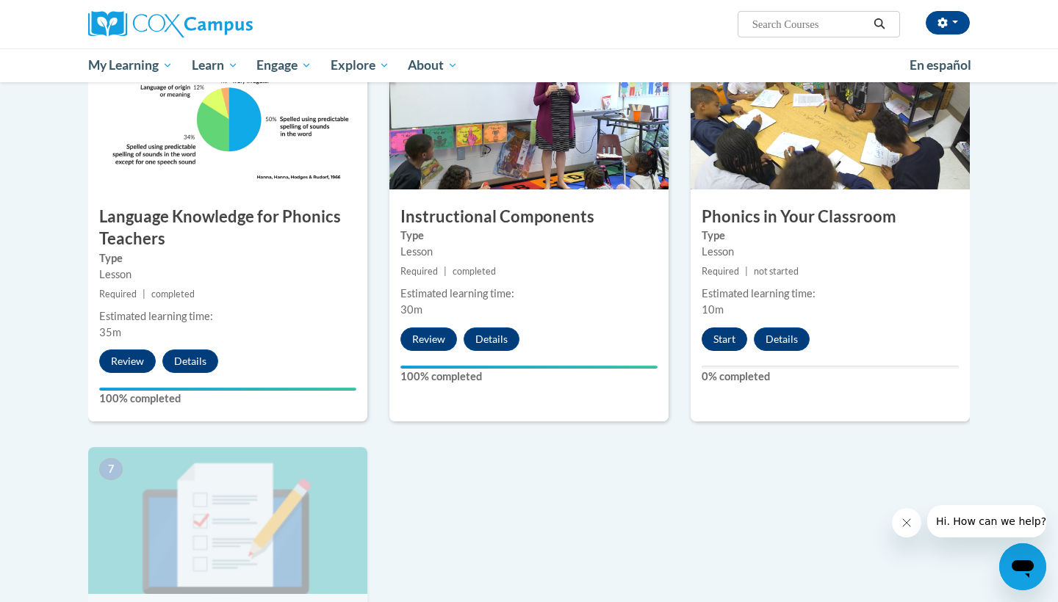
click at [719, 339] on button "Start" at bounding box center [724, 340] width 46 height 24
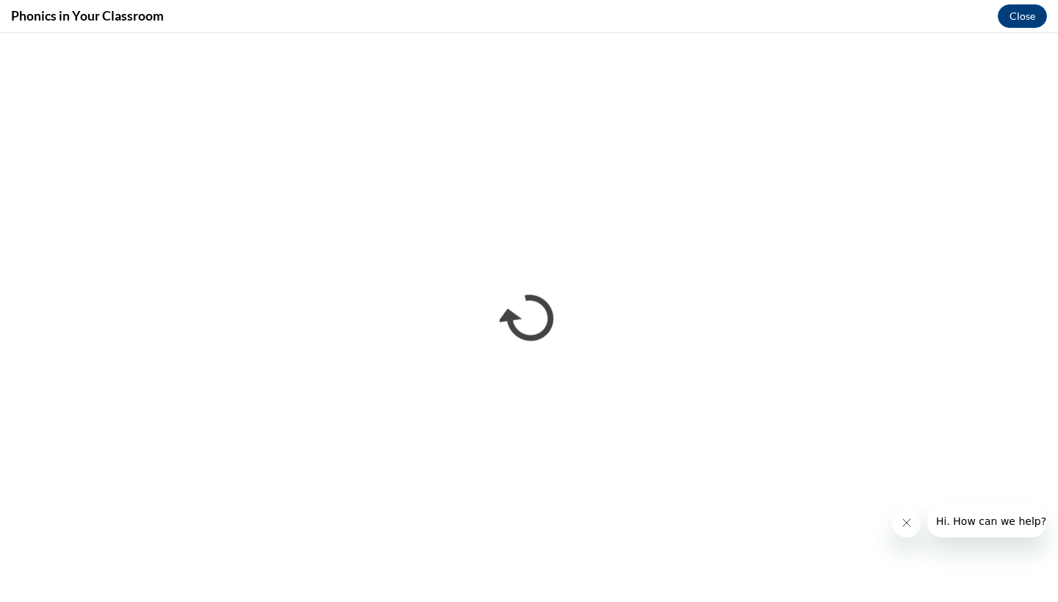
scroll to position [0, 0]
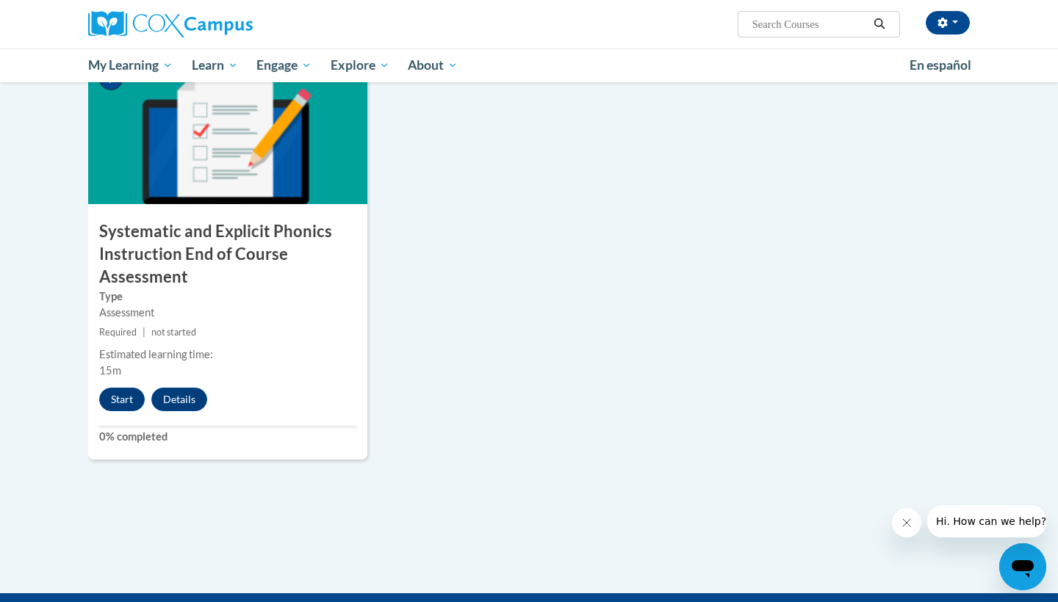
scroll to position [1144, 0]
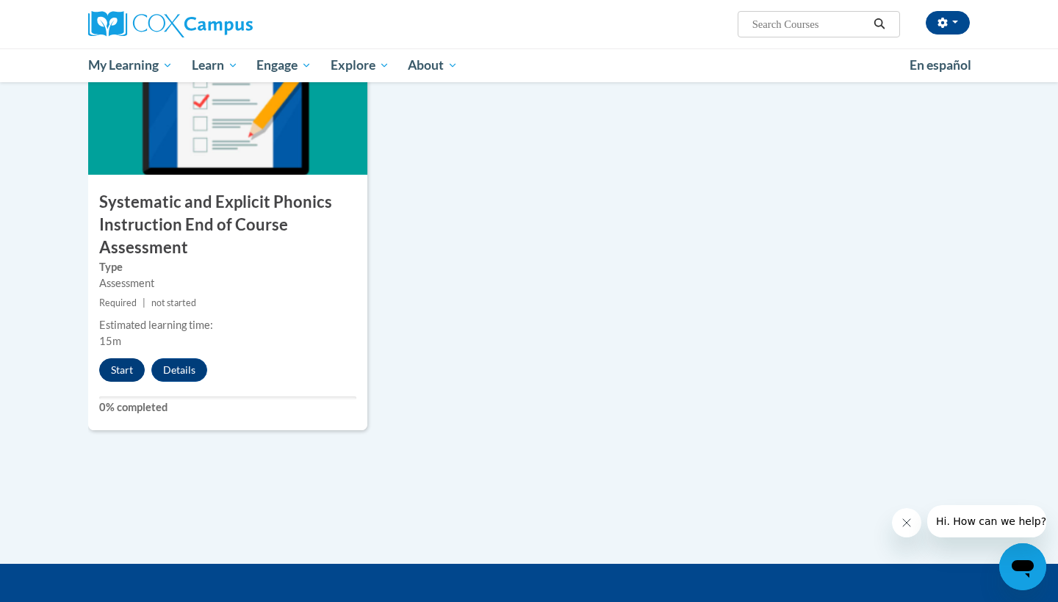
click at [119, 369] on button "Start" at bounding box center [122, 370] width 46 height 24
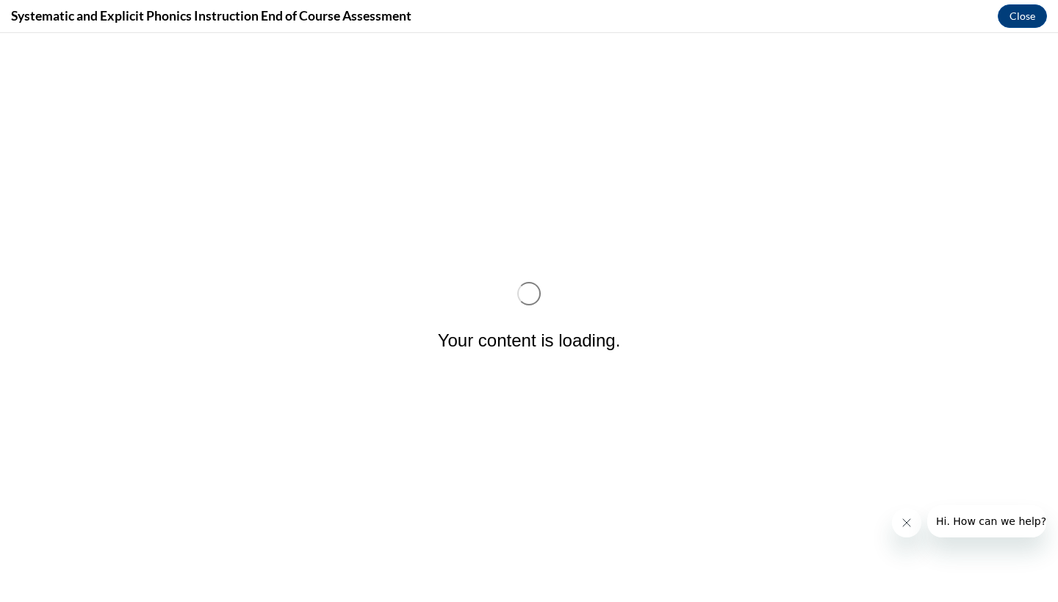
scroll to position [0, 0]
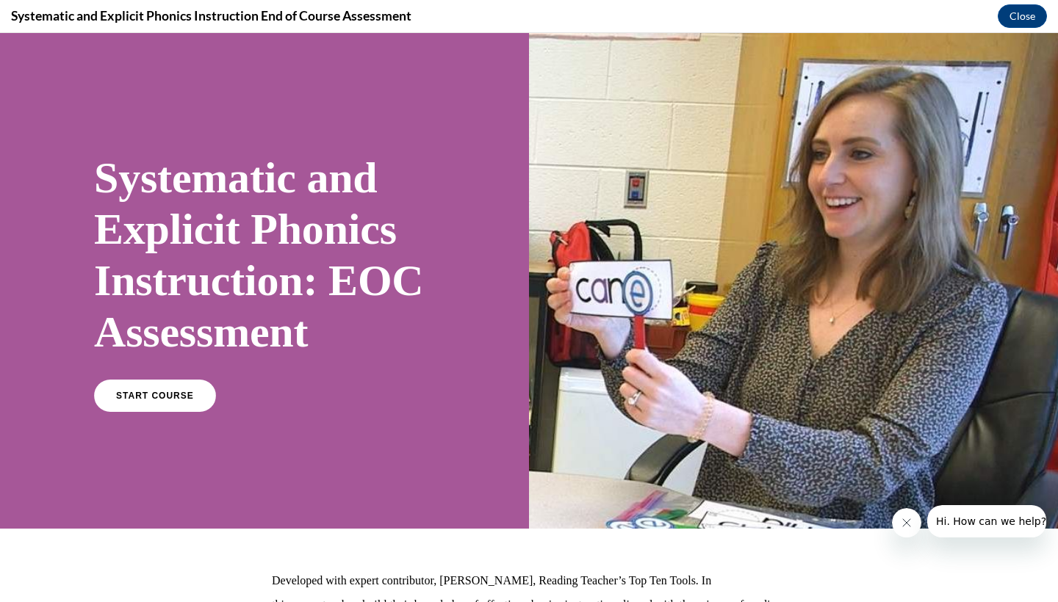
click at [98, 412] on div "START COURSE" at bounding box center [264, 402] width 341 height 45
click at [145, 397] on span "START COURSE" at bounding box center [155, 396] width 82 height 11
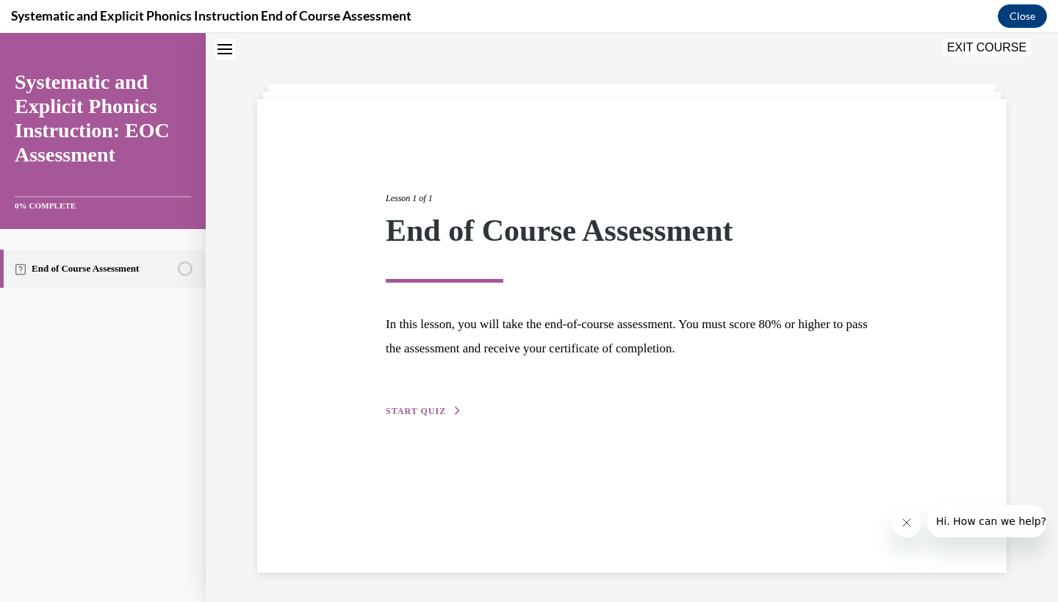
scroll to position [46, 0]
click at [416, 400] on div "Lesson 1 of 1 End of Course Assessment In this lesson, you will take the end-of…" at bounding box center [632, 288] width 514 height 261
click at [419, 408] on span "START QUIZ" at bounding box center [416, 411] width 60 height 10
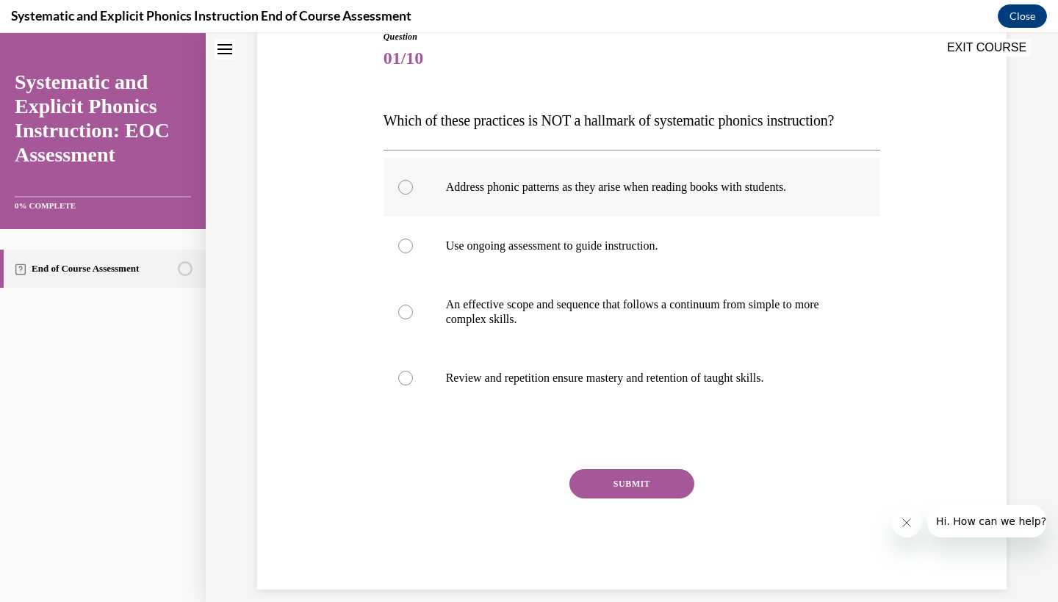
scroll to position [173, 0]
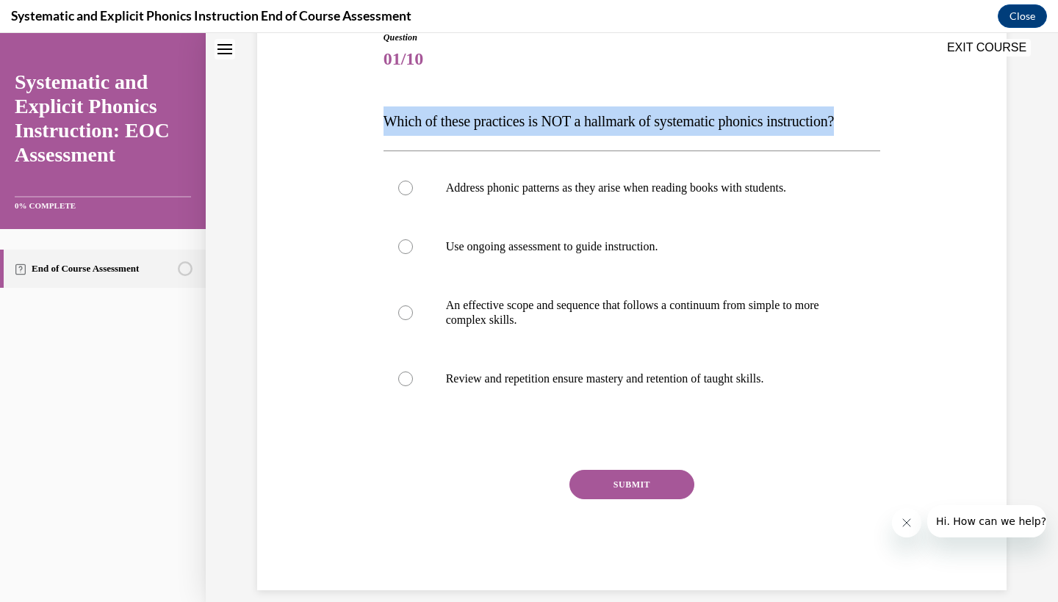
drag, startPoint x: 386, startPoint y: 122, endPoint x: 865, endPoint y: 123, distance: 478.9
click at [865, 123] on p "Which of these practices is NOT a hallmark of systematic phonics instruction?" at bounding box center [631, 121] width 497 height 29
copy span "Which of these practices is NOT a hallmark of systematic phonics instruction?"
click at [917, 108] on div "Question 01/10 Which of these practices is NOT a hallmark of systematic phonics…" at bounding box center [631, 289] width 757 height 604
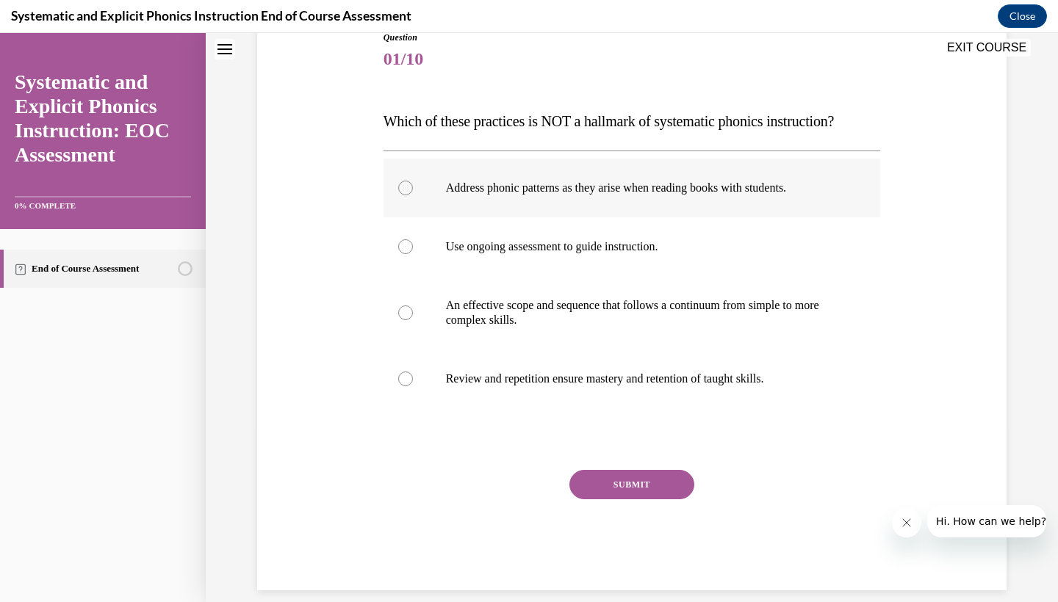
click at [527, 187] on p "Address phonic patterns as they arise when reading books with students." at bounding box center [645, 188] width 398 height 15
click at [565, 186] on p "Address phonic patterns as they arise when reading books with students." at bounding box center [645, 188] width 398 height 15
click at [505, 186] on p "Address phonic patterns as they arise when reading books with students." at bounding box center [645, 188] width 398 height 15
click at [596, 476] on button "SUBMIT" at bounding box center [631, 484] width 125 height 29
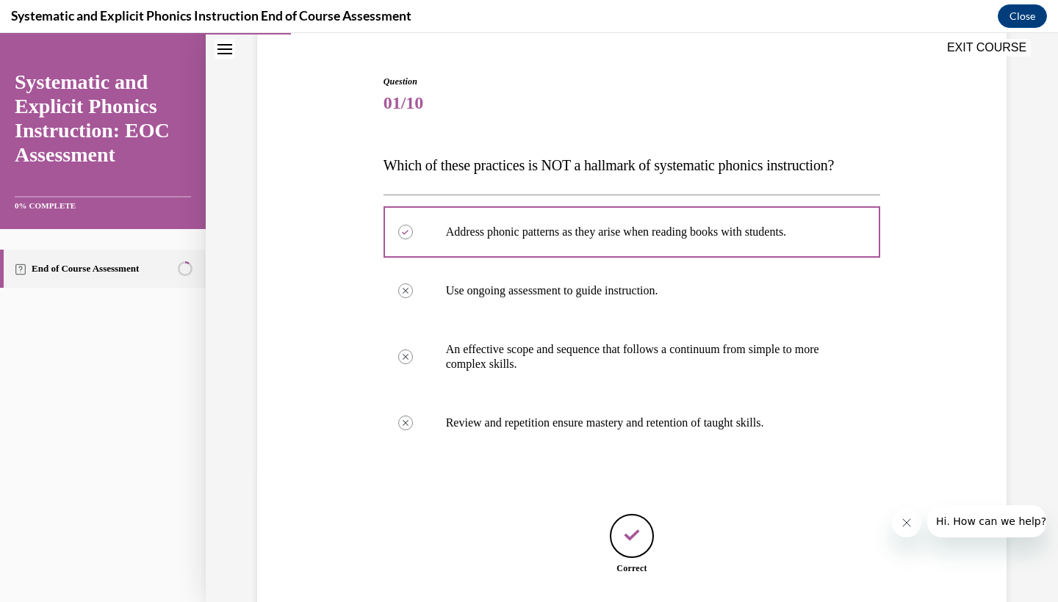
scroll to position [220, 0]
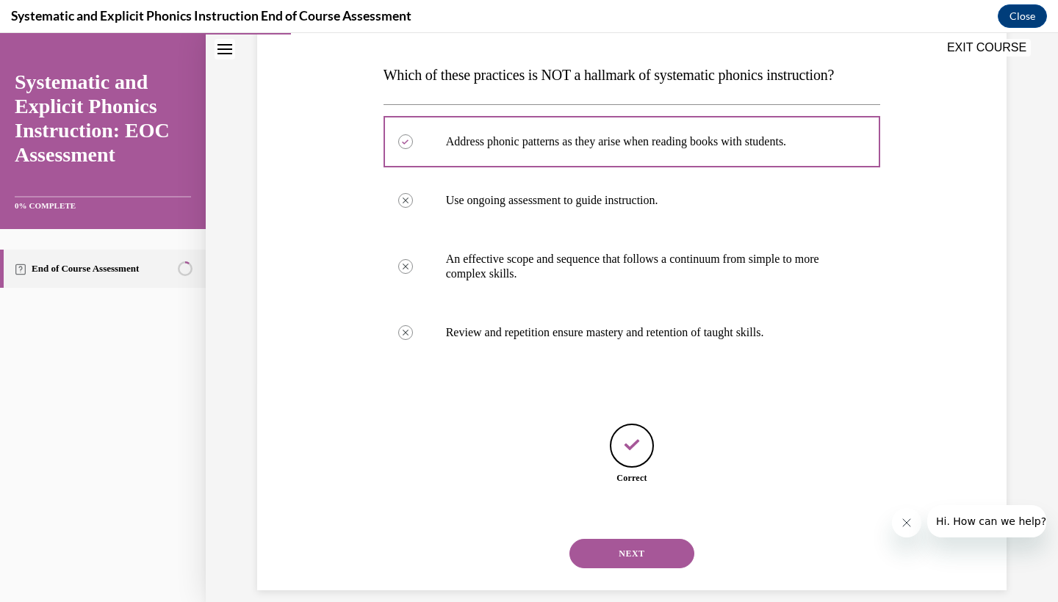
click at [613, 539] on button "NEXT" at bounding box center [631, 553] width 125 height 29
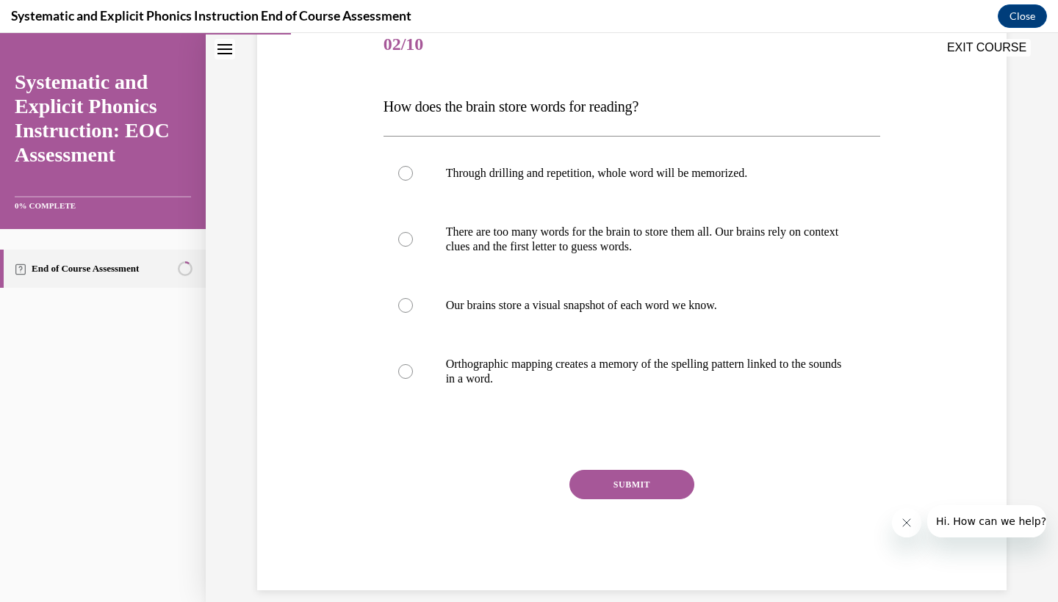
drag, startPoint x: 383, startPoint y: 131, endPoint x: 654, endPoint y: 141, distance: 271.2
click at [654, 141] on div "Question 02/10 How does the brain store words for reading? Through drilling and…" at bounding box center [631, 303] width 497 height 574
drag, startPoint x: 658, startPoint y: 129, endPoint x: 574, endPoint y: 131, distance: 83.7
click at [574, 131] on div "Question 02/10 How does the brain store words for reading? Through drilling and…" at bounding box center [631, 303] width 497 height 574
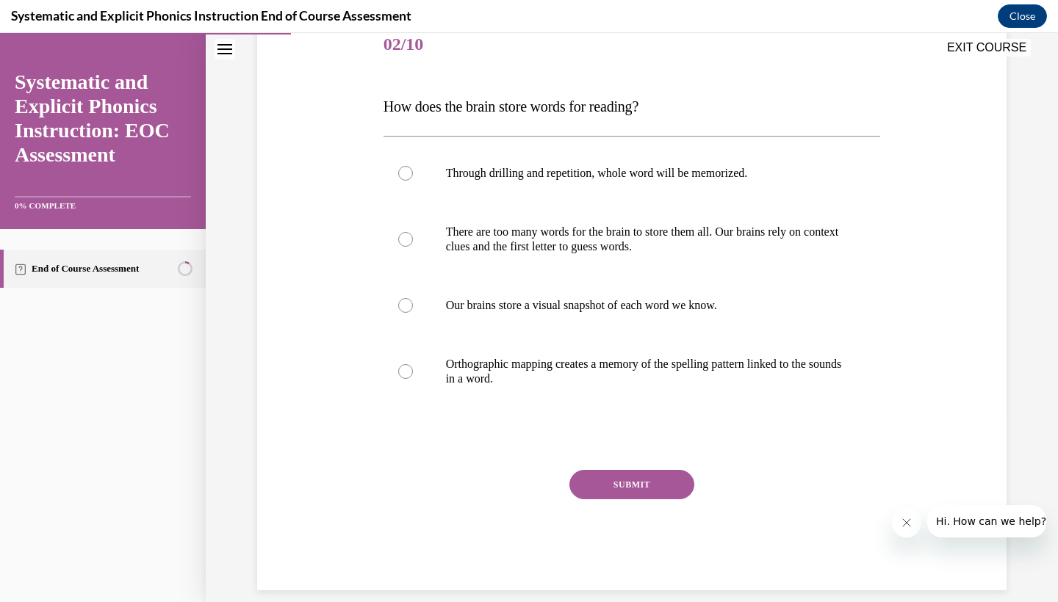
click at [466, 127] on div "Question 02/10 How does the brain store words for reading? Through drilling and…" at bounding box center [631, 303] width 497 height 574
click at [466, 130] on div "Question 02/10 How does the brain store words for reading? Through drilling and…" at bounding box center [631, 303] width 497 height 574
drag, startPoint x: 383, startPoint y: 132, endPoint x: 421, endPoint y: 129, distance: 37.6
click at [421, 129] on div "Question 02/10 How does the brain store words for reading? Through drilling and…" at bounding box center [631, 303] width 497 height 574
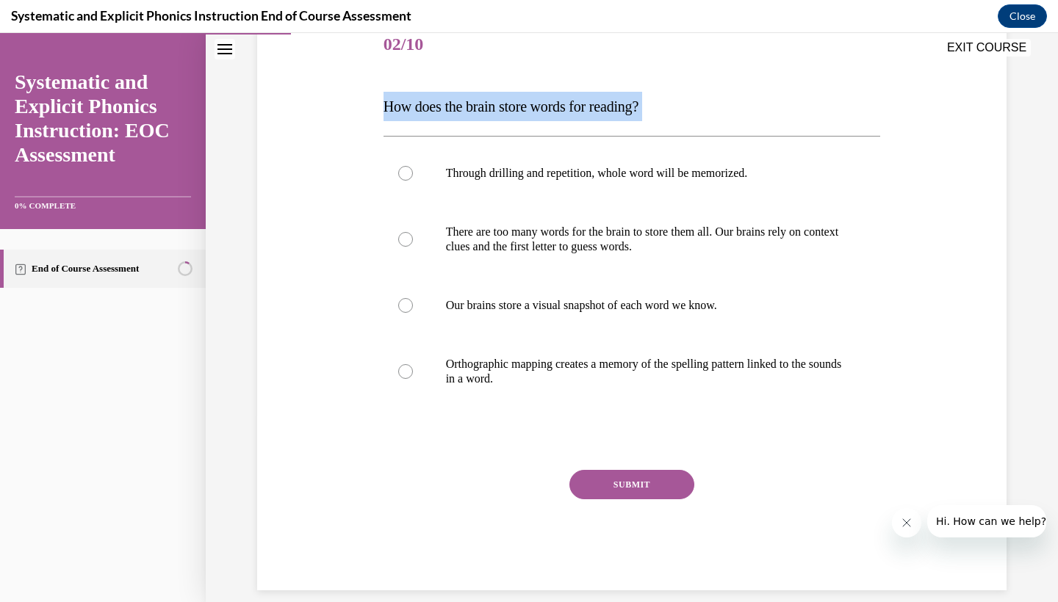
drag, startPoint x: 378, startPoint y: 129, endPoint x: 359, endPoint y: 104, distance: 31.0
click at [359, 104] on div "Question 02/10 How does the brain store words for reading? Through drilling and…" at bounding box center [631, 281] width 757 height 618
copy div "How does the brain store words for reading?"
click at [964, 217] on div "Question 02/10 How does the brain store words for reading? Through drilling and…" at bounding box center [631, 281] width 757 height 618
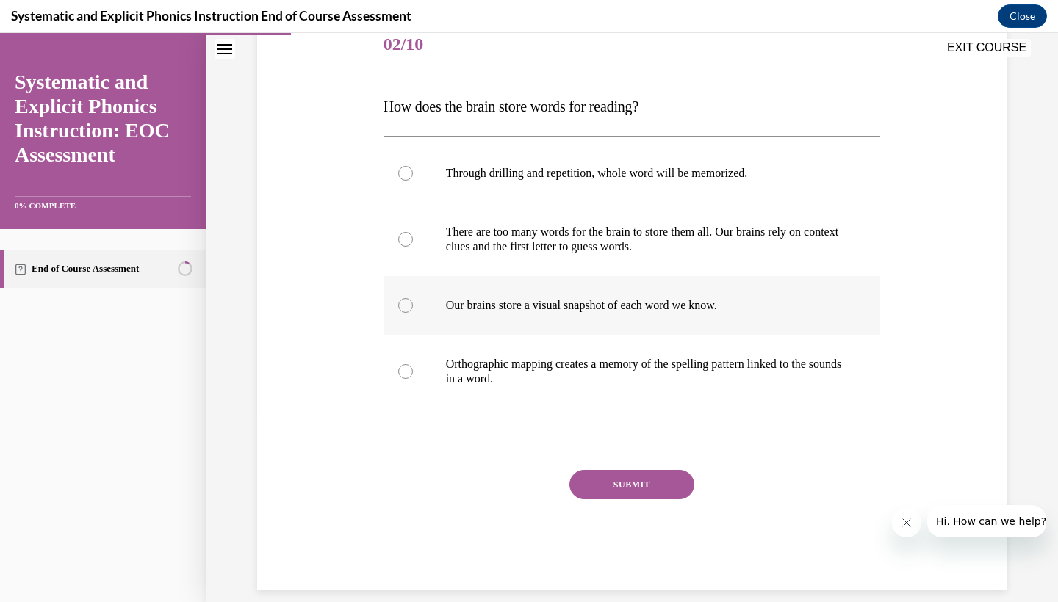
click at [658, 317] on div at bounding box center [631, 305] width 497 height 59
click at [631, 492] on button "SUBMIT" at bounding box center [631, 484] width 125 height 29
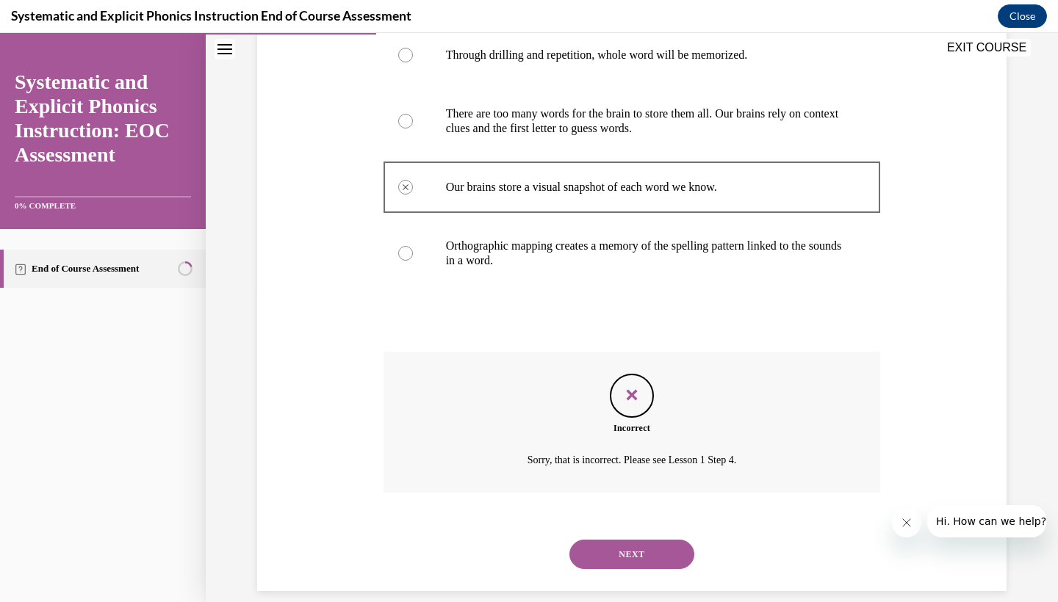
scroll to position [278, 0]
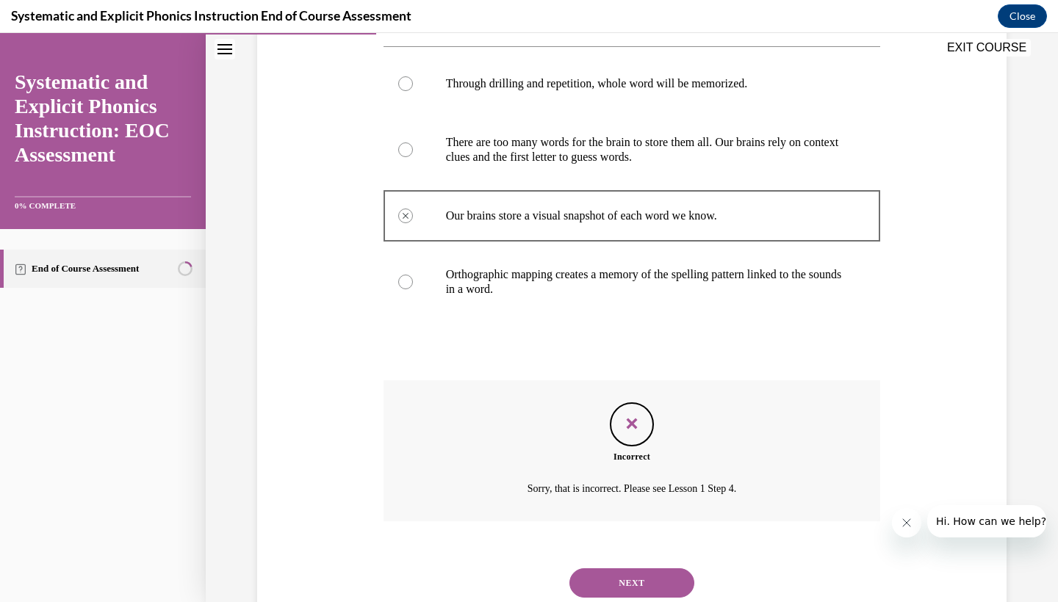
click at [646, 569] on button "NEXT" at bounding box center [631, 583] width 125 height 29
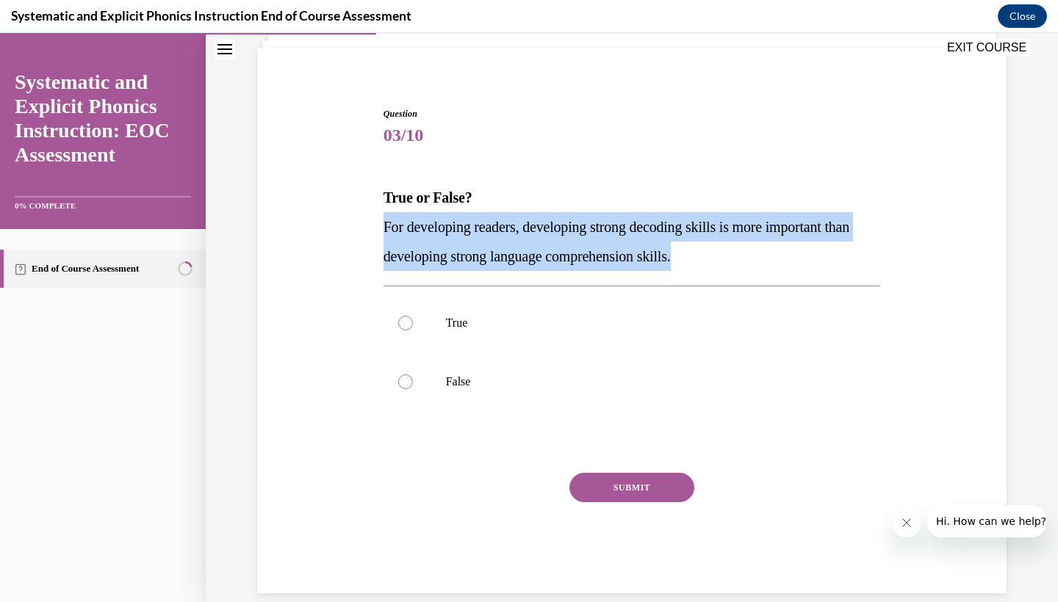
drag, startPoint x: 385, startPoint y: 229, endPoint x: 726, endPoint y: 259, distance: 342.8
click at [726, 259] on p "For developing readers, developing strong decoding skills is more important tha…" at bounding box center [631, 241] width 497 height 59
copy span "For developing readers, developing strong decoding skills is more important tha…"
click at [741, 257] on p "For developing readers, developing strong decoding skills is more important tha…" at bounding box center [631, 241] width 497 height 59
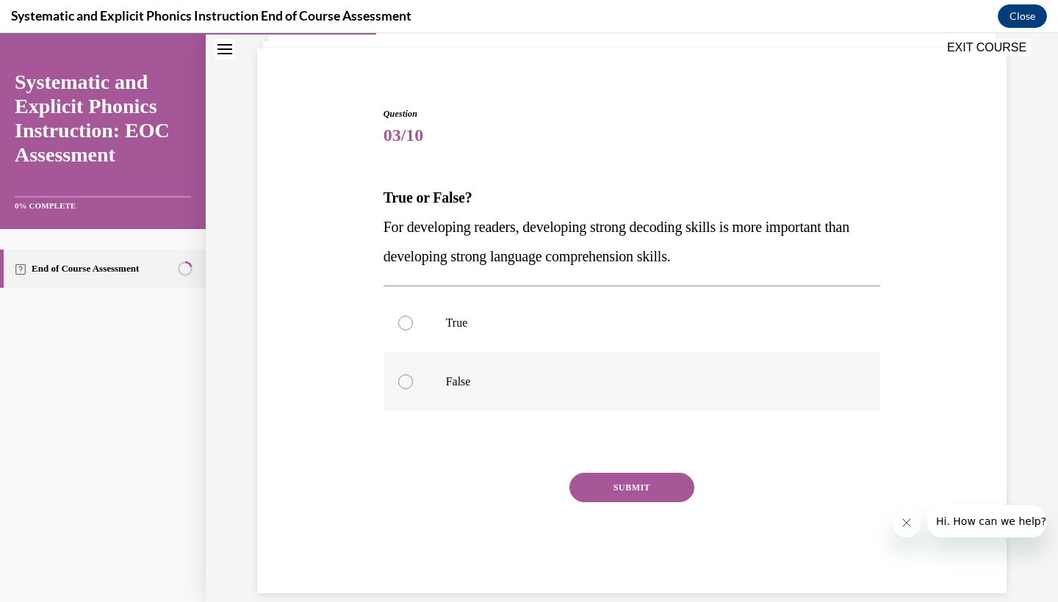
click at [422, 362] on div at bounding box center [631, 382] width 497 height 59
click at [601, 481] on button "SUBMIT" at bounding box center [631, 487] width 125 height 29
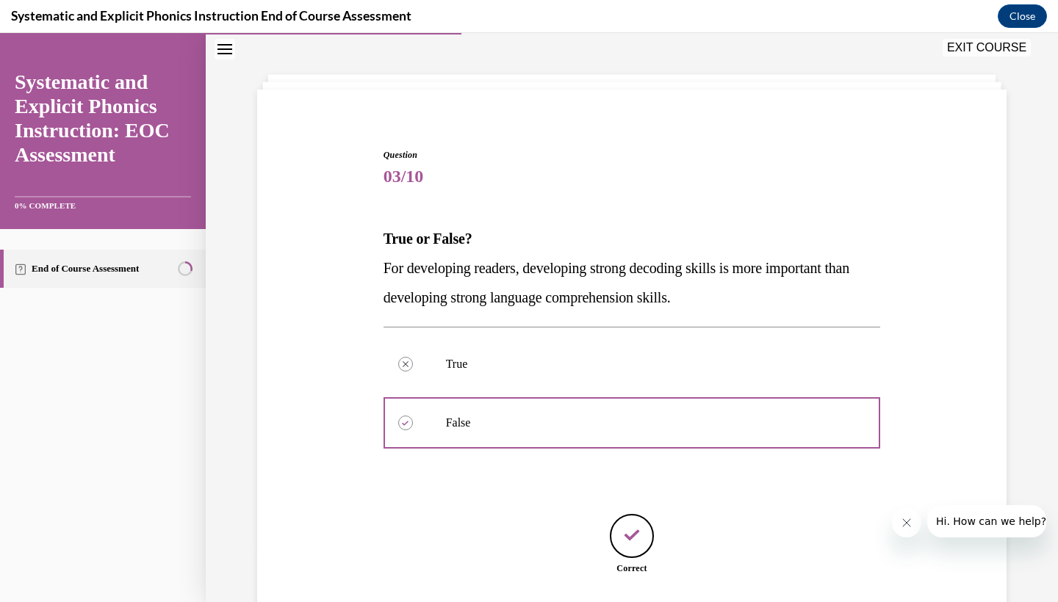
scroll to position [146, 0]
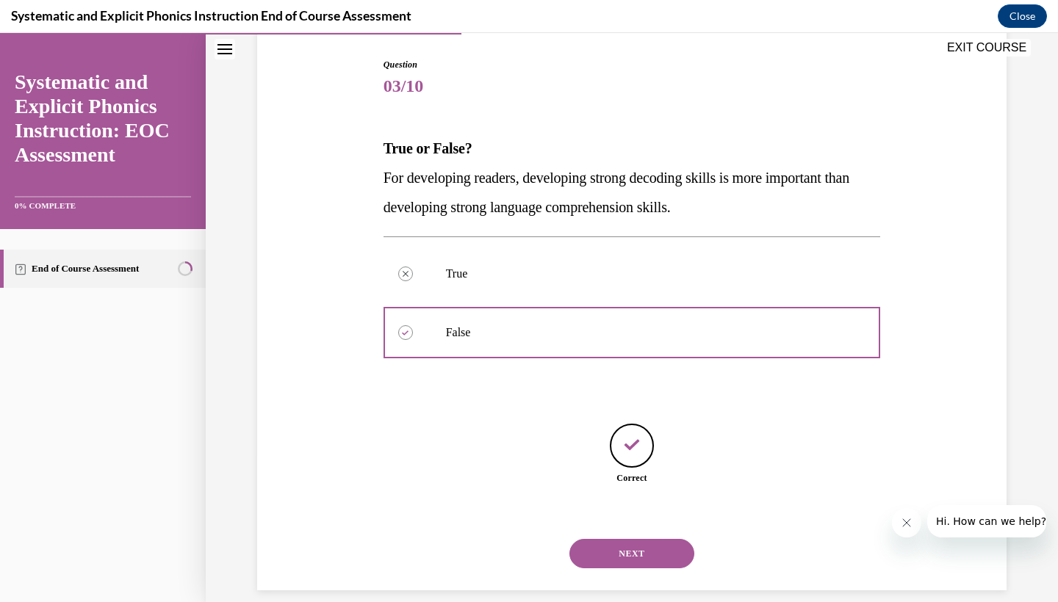
click at [621, 541] on button "NEXT" at bounding box center [631, 553] width 125 height 29
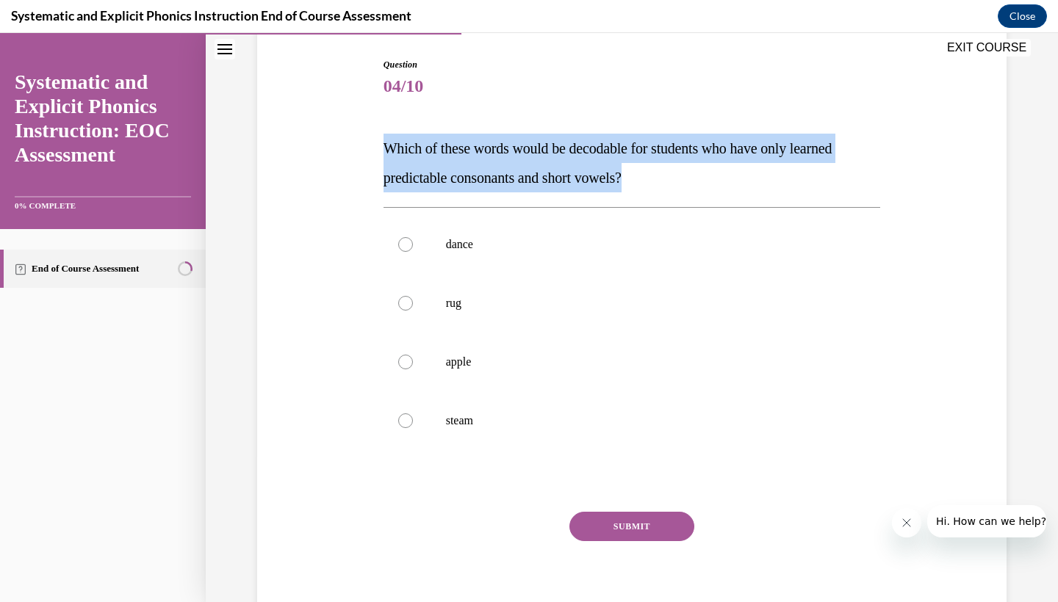
drag, startPoint x: 387, startPoint y: 152, endPoint x: 648, endPoint y: 174, distance: 261.7
click at [648, 174] on p "Which of these words would be decodable for students who have only learned pred…" at bounding box center [631, 163] width 497 height 59
copy span "Which of these words would be decodable for students who have only learned pred…"
click at [733, 159] on p "Which of these words would be decodable for students who have only learned pred…" at bounding box center [631, 163] width 497 height 59
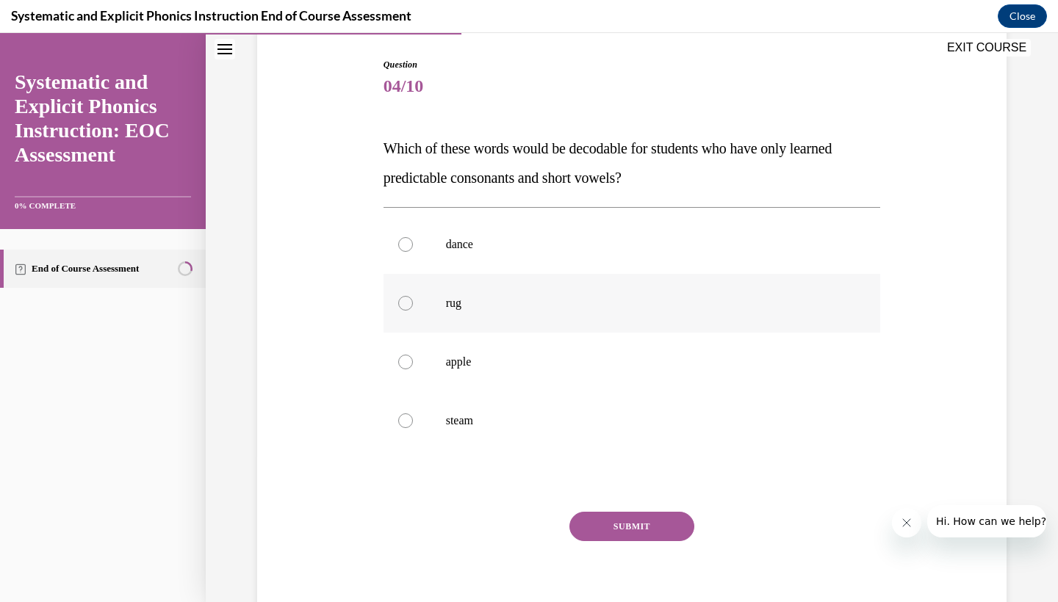
click at [510, 312] on div at bounding box center [631, 303] width 497 height 59
click at [641, 546] on div "SUBMIT" at bounding box center [631, 548] width 497 height 73
click at [652, 533] on button "SUBMIT" at bounding box center [631, 526] width 125 height 29
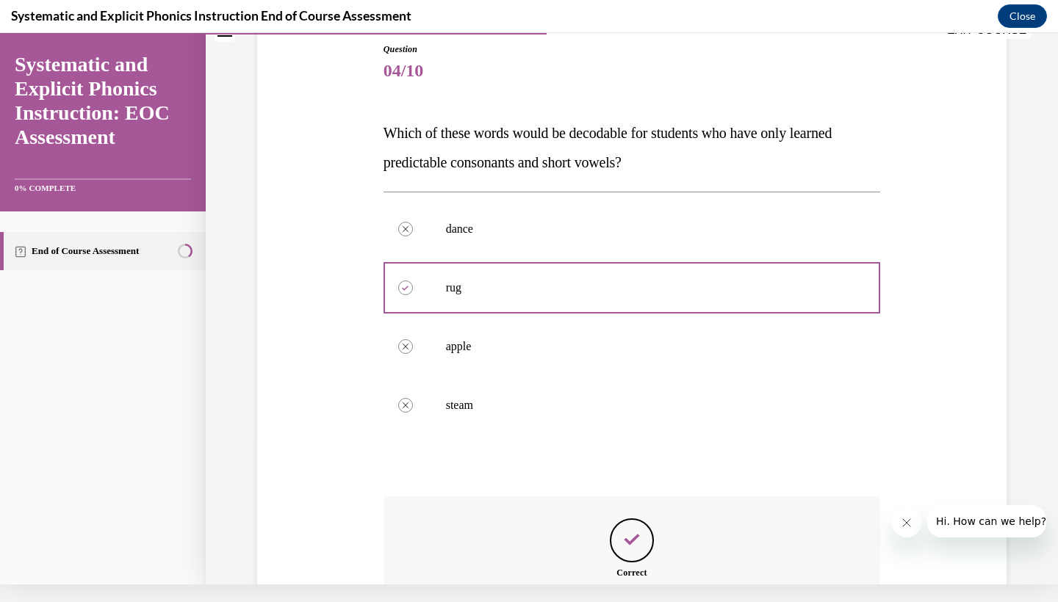
scroll to position [306, 0]
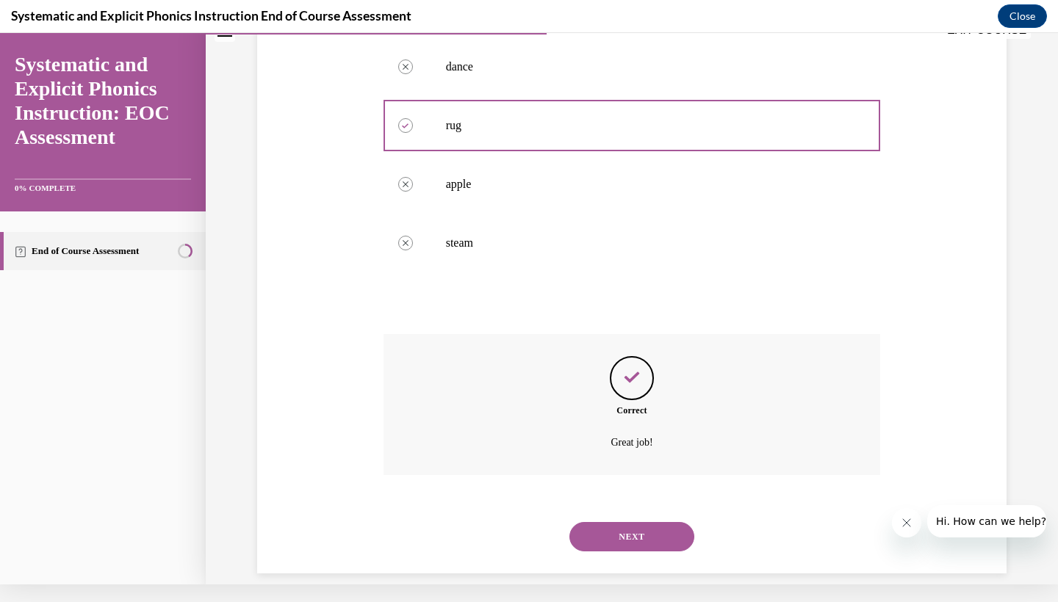
click at [652, 533] on button "NEXT" at bounding box center [631, 536] width 125 height 29
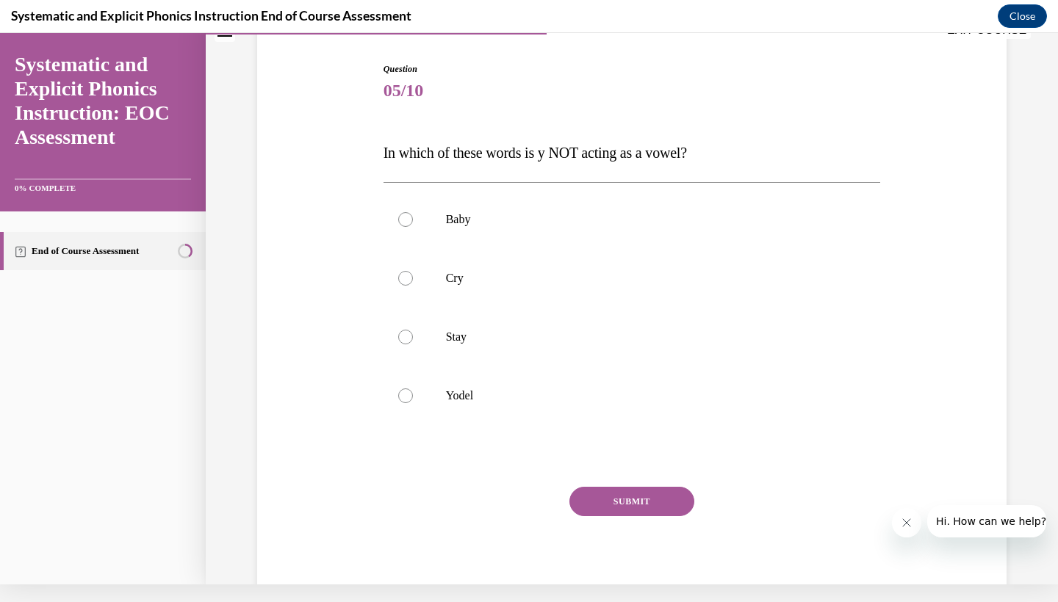
scroll to position [5, 0]
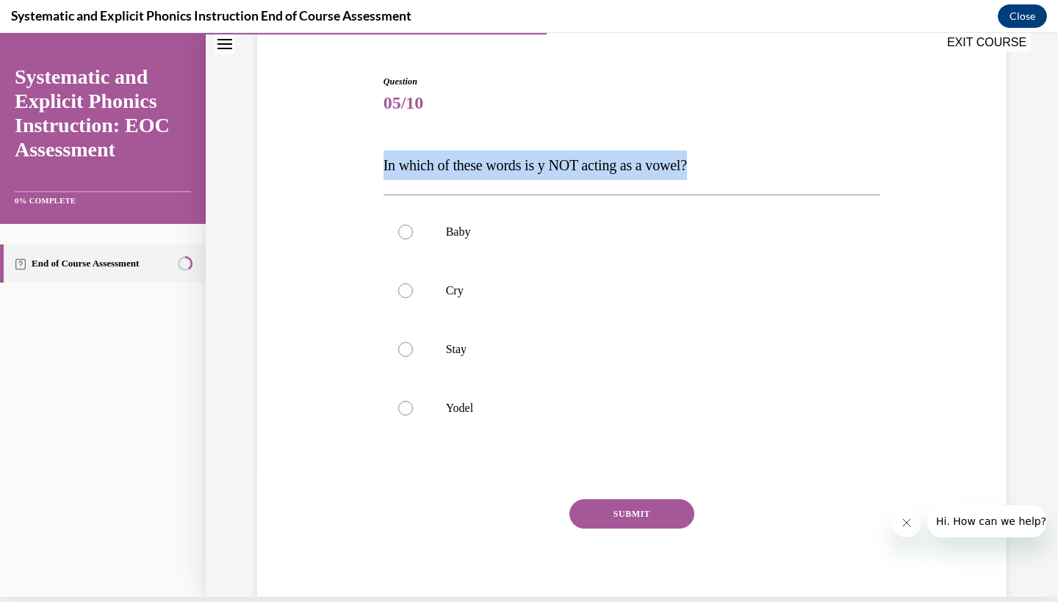
drag, startPoint x: 383, startPoint y: 165, endPoint x: 734, endPoint y: 159, distance: 350.4
click at [734, 159] on p "In which of these words is y NOT acting as a vowel?" at bounding box center [631, 165] width 497 height 29
copy span "In which of these words is y NOT acting as a vowel?"
click at [793, 165] on p "In which of these words is y NOT acting as a vowel?" at bounding box center [631, 165] width 497 height 29
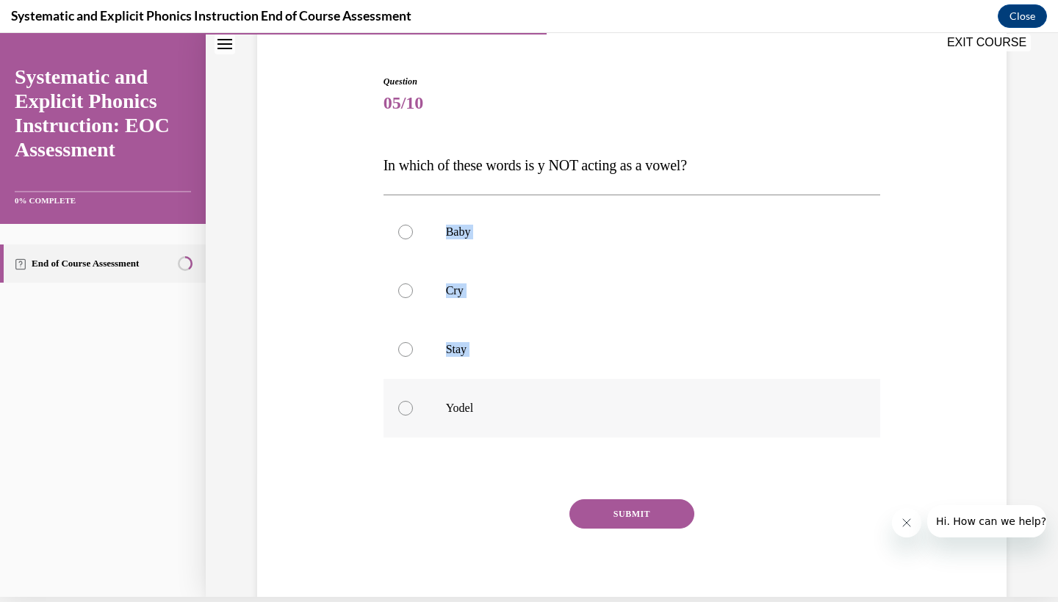
drag, startPoint x: 441, startPoint y: 237, endPoint x: 498, endPoint y: 425, distance: 196.6
click at [498, 425] on div "Baby Cry Stay Yodel" at bounding box center [631, 320] width 497 height 235
click at [772, 132] on div "Question 05/10 In which of these words is y NOT acting as a vowel? Baby Cry Sta…" at bounding box center [631, 347] width 497 height 545
click at [467, 414] on p "Yodel" at bounding box center [645, 408] width 398 height 15
click at [618, 524] on button "SUBMIT" at bounding box center [631, 513] width 125 height 29
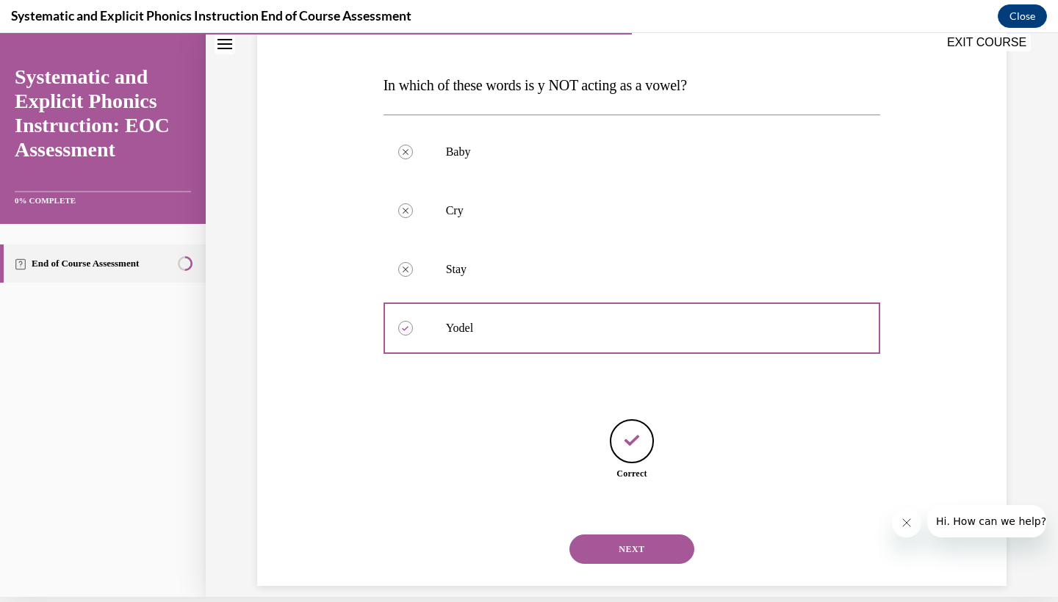
scroll to position [205, 0]
click at [635, 534] on button "NEXT" at bounding box center [631, 548] width 125 height 29
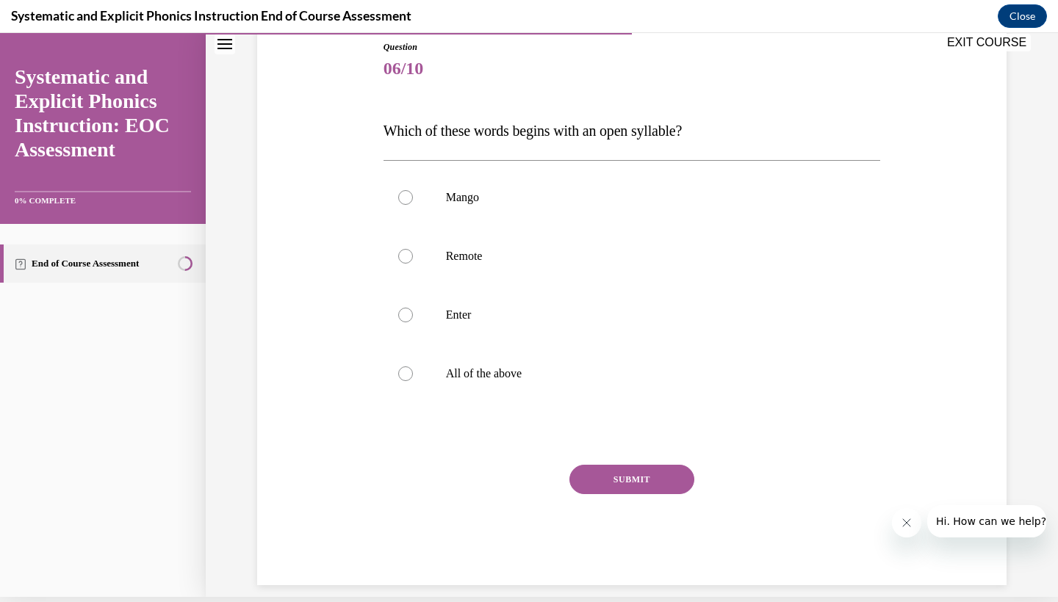
drag, startPoint x: 385, startPoint y: 84, endPoint x: 479, endPoint y: 82, distance: 94.0
click at [479, 82] on div "Question 06/10 Which of these words begins with an open syllable? Mango Remote …" at bounding box center [631, 312] width 497 height 545
click at [479, 82] on span "06/10" at bounding box center [631, 68] width 497 height 29
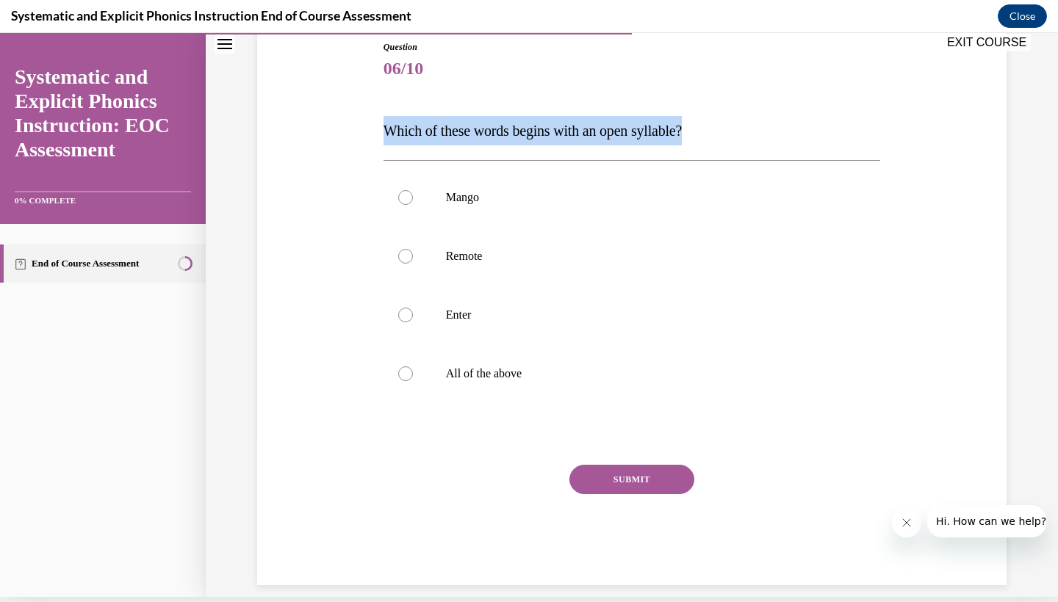
drag, startPoint x: 383, startPoint y: 82, endPoint x: 718, endPoint y: 122, distance: 337.4
click at [718, 122] on div "Question 06/10 Which of these words begins with an open syllable? Mango Remote …" at bounding box center [631, 312] width 497 height 545
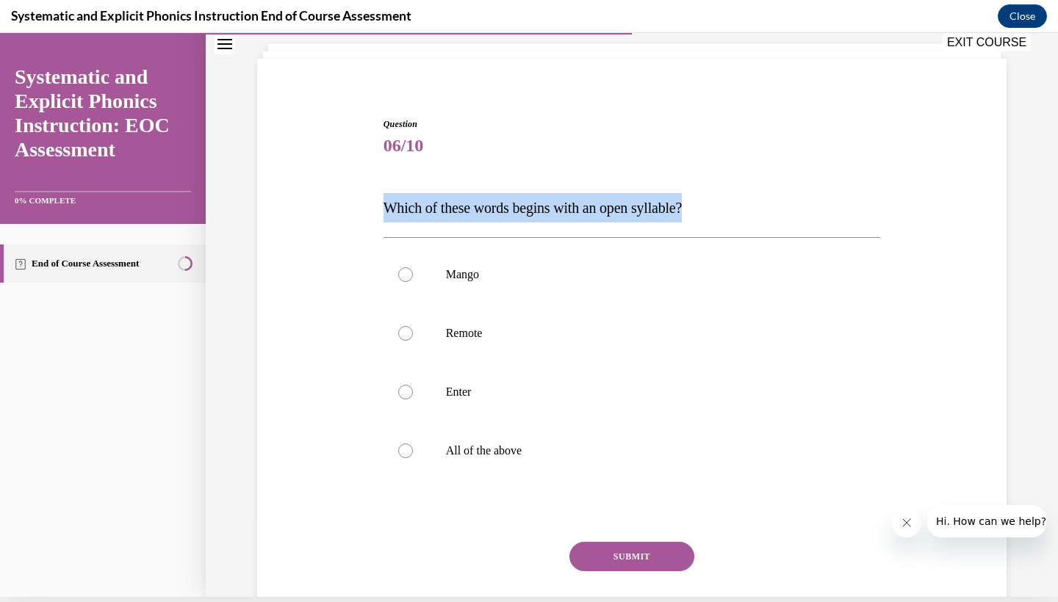
scroll to position [81, 0]
copy div "Which of these words begins with an open syllable?"
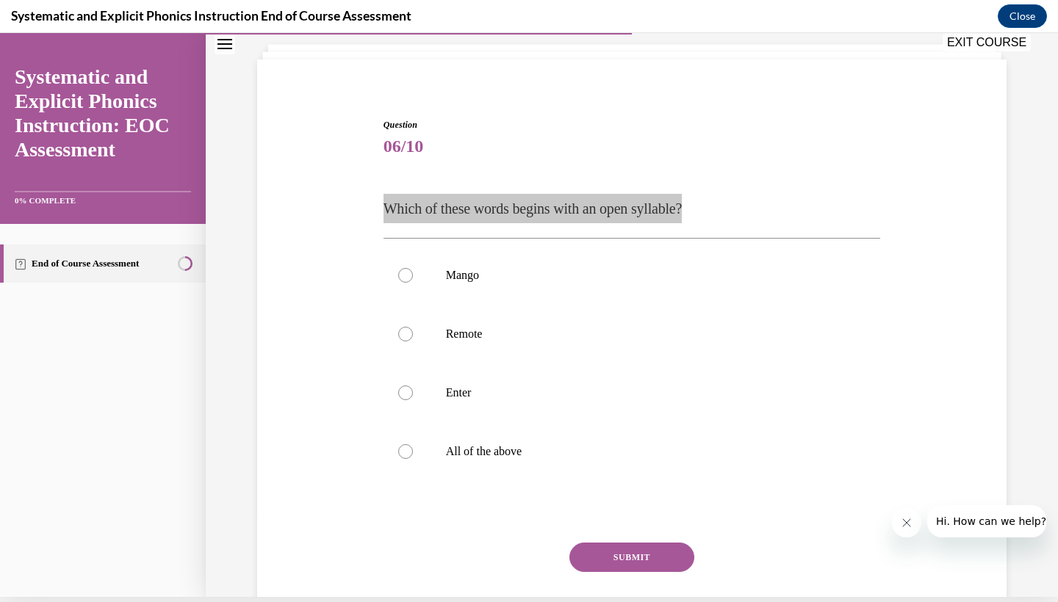
click at [995, 1] on div "Systematic and Explicit Phonics Instruction End of Course Assessment Close" at bounding box center [529, 16] width 1058 height 33
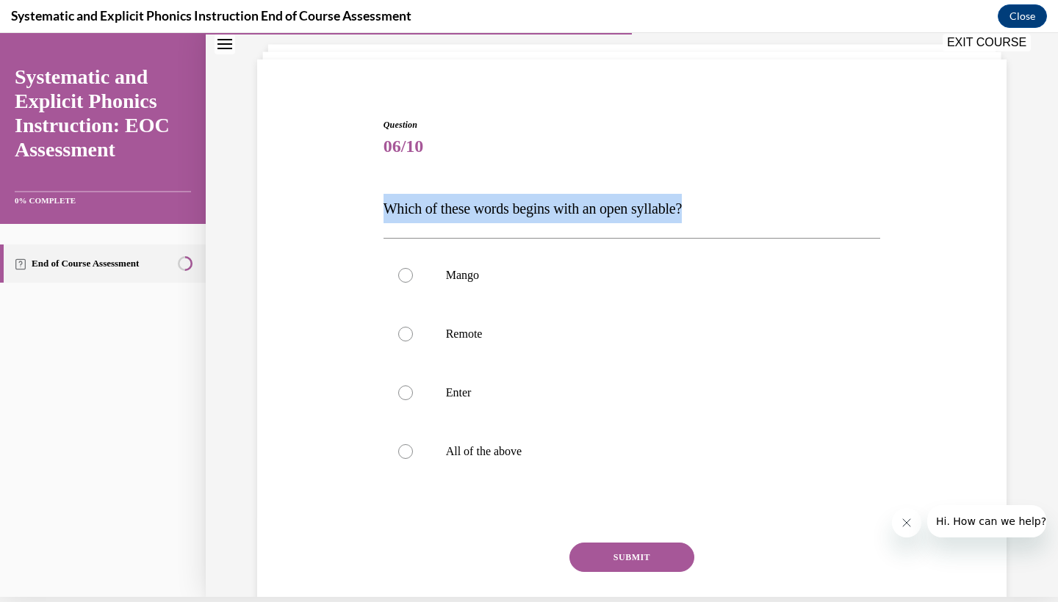
click at [931, 213] on div "Question 06/10 Which of these words begins with an open syllable? Mango Remote …" at bounding box center [631, 368] width 757 height 589
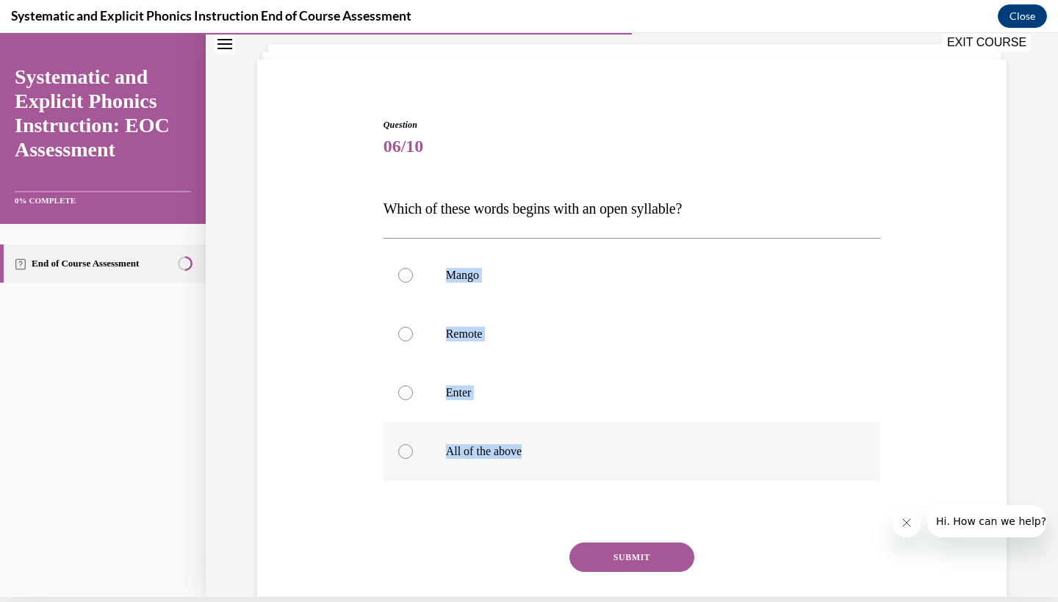
drag, startPoint x: 441, startPoint y: 274, endPoint x: 536, endPoint y: 450, distance: 199.5
click at [536, 450] on div "Mango Remote Enter All of the above" at bounding box center [631, 363] width 497 height 235
copy div "Mango Remote Enter All of the above"
click at [971, 224] on div "Question 06/10 Which of these words begins with an open syllable? Mango Remote …" at bounding box center [631, 368] width 757 height 589
click at [446, 332] on p "Remote" at bounding box center [645, 334] width 398 height 15
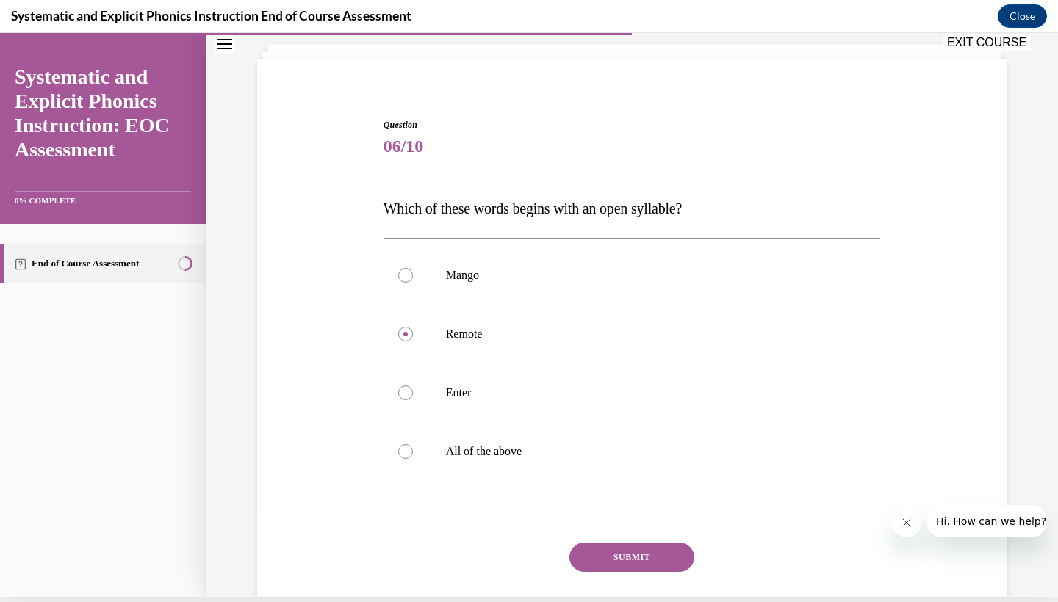
click at [638, 545] on button "SUBMIT" at bounding box center [631, 557] width 125 height 29
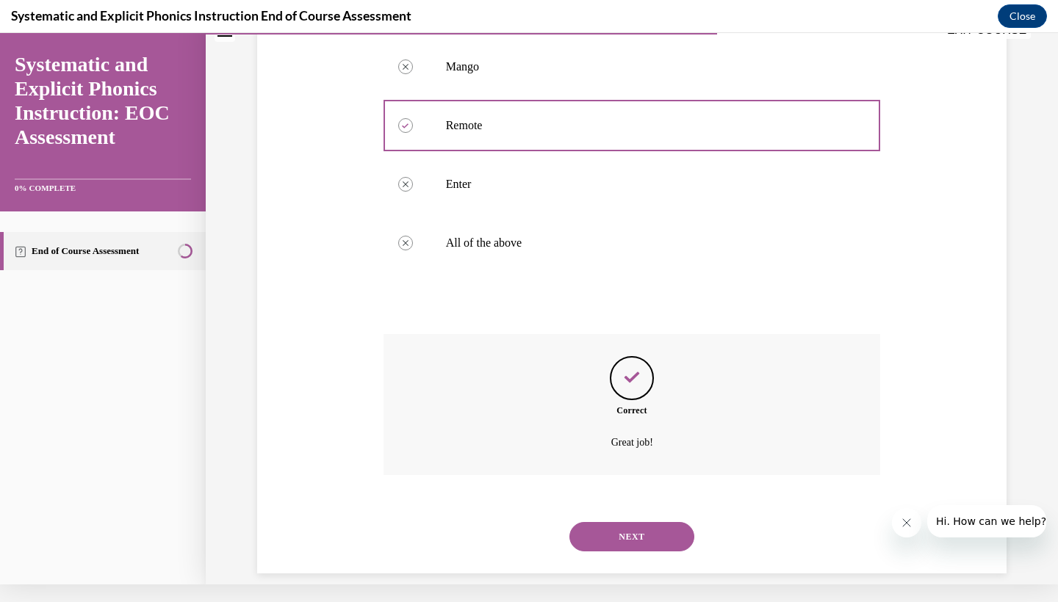
click at [645, 533] on button "NEXT" at bounding box center [631, 536] width 125 height 29
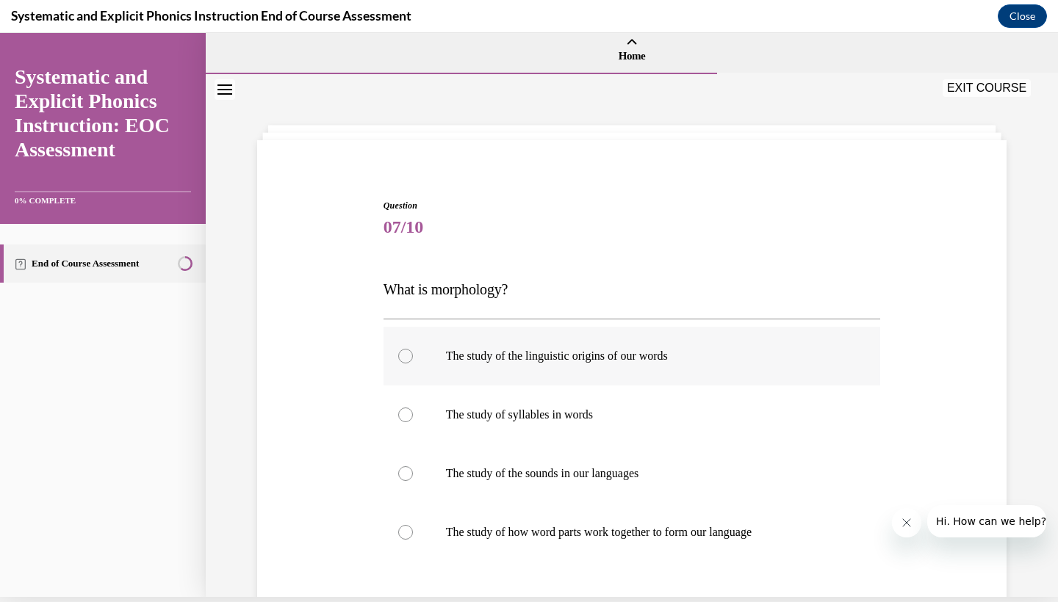
scroll to position [0, 0]
drag, startPoint x: 386, startPoint y: 292, endPoint x: 527, endPoint y: 286, distance: 141.9
click at [527, 286] on p "What is morphology?" at bounding box center [631, 289] width 497 height 29
copy span "What is morphology?"
click at [634, 256] on div "Question 07/10 What is morphology? The study of the linguistic origins of our w…" at bounding box center [631, 471] width 497 height 545
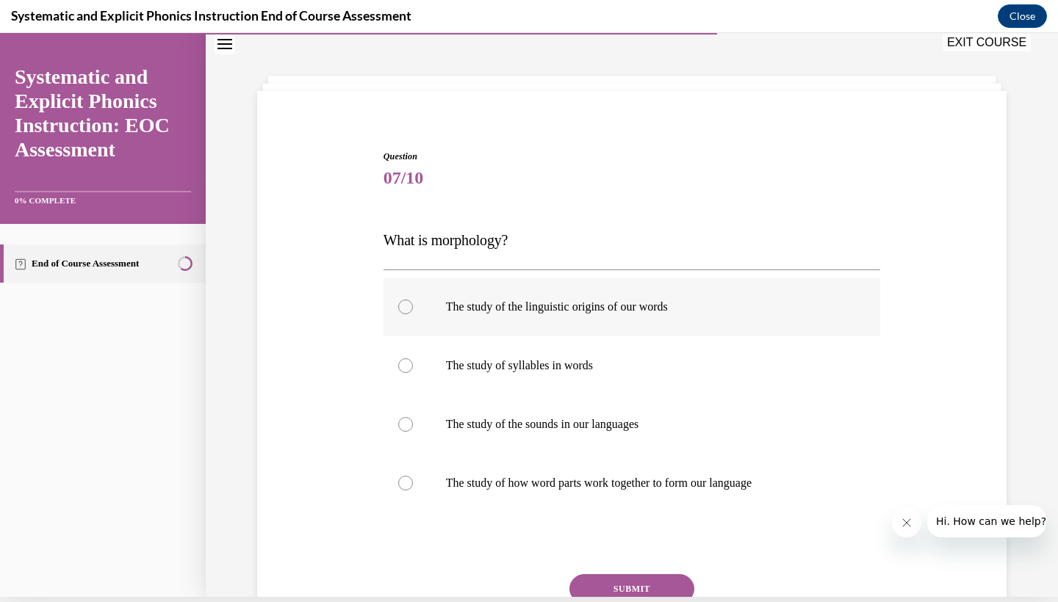
scroll to position [65, 0]
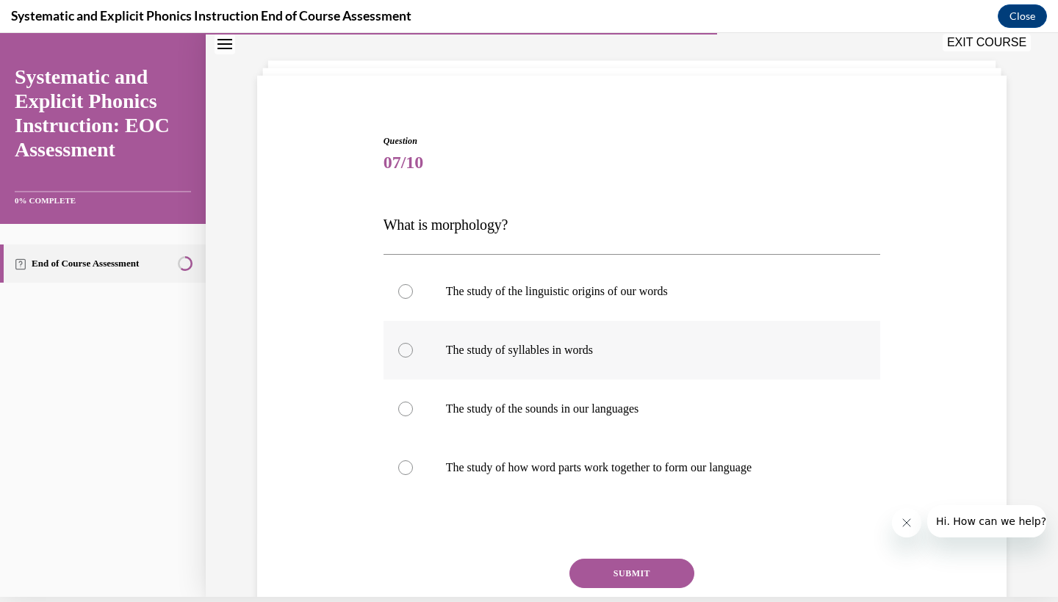
click at [547, 342] on div at bounding box center [631, 350] width 497 height 59
click at [679, 466] on p "The study of how word parts work together to form our language" at bounding box center [645, 468] width 398 height 15
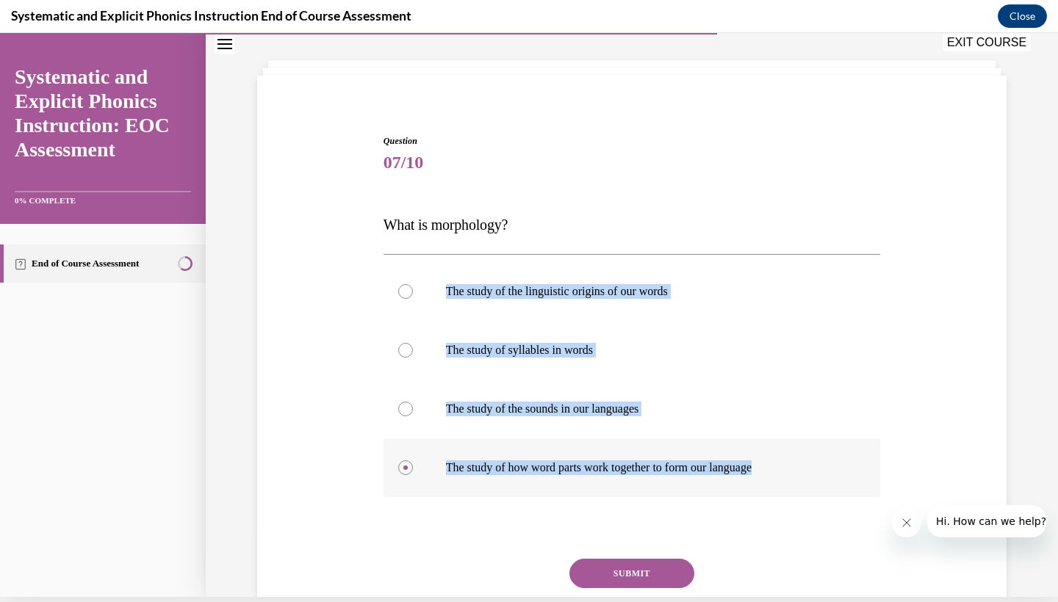
drag, startPoint x: 445, startPoint y: 292, endPoint x: 799, endPoint y: 473, distance: 397.8
click at [799, 473] on div "The study of the linguistic origins of our words The study of syllables in word…" at bounding box center [631, 379] width 497 height 235
copy div "The study of the linguistic origins of our words The study of syllables in word…"
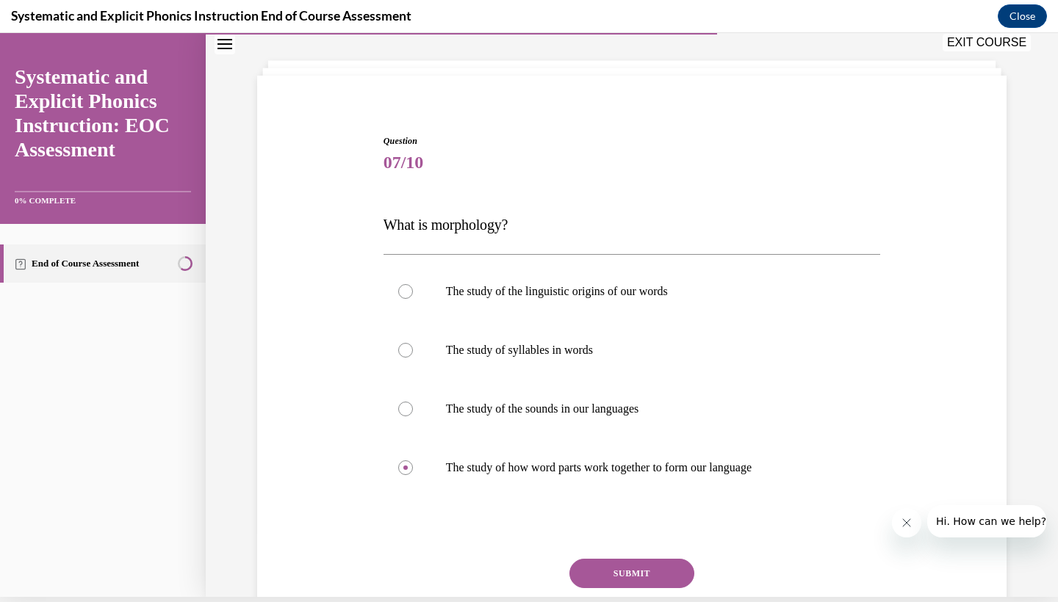
click at [983, 382] on div "Question 07/10 What is morphology? The study of the linguistic origins of our w…" at bounding box center [631, 384] width 757 height 589
click at [616, 572] on button "SUBMIT" at bounding box center [631, 573] width 125 height 29
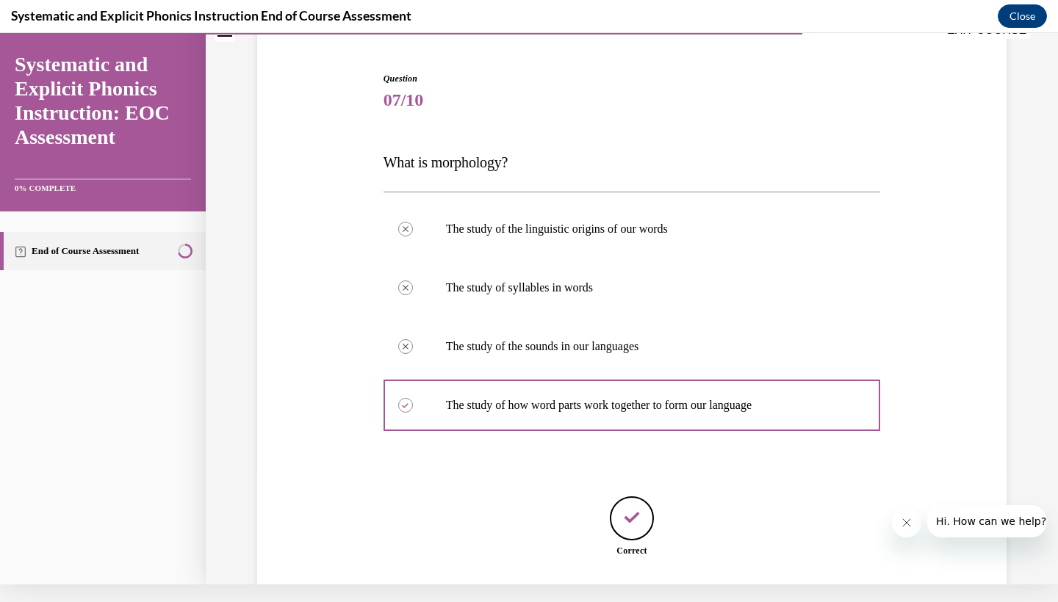
scroll to position [205, 0]
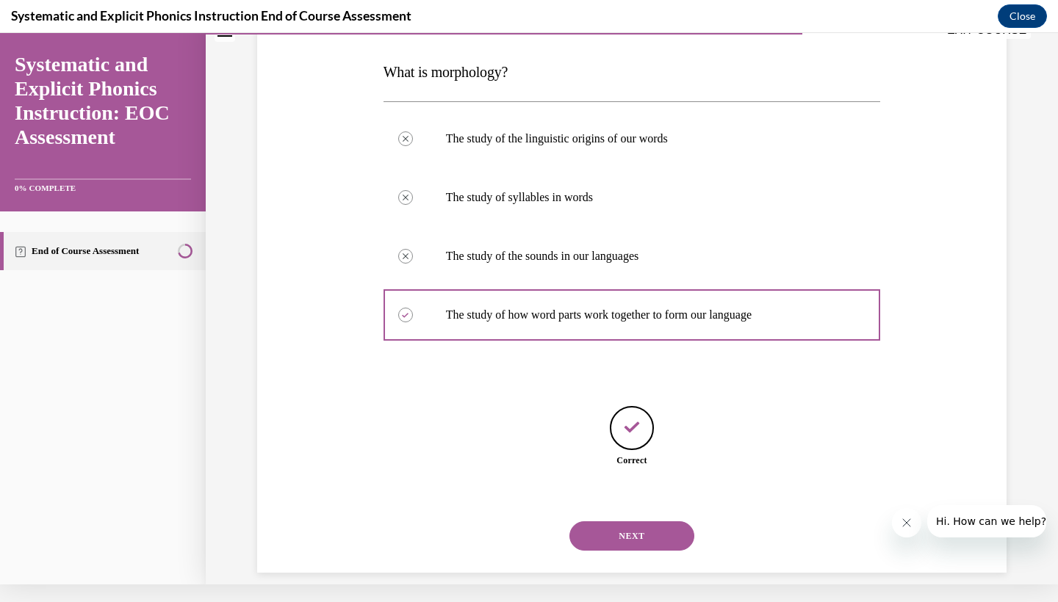
click at [643, 521] on button "NEXT" at bounding box center [631, 535] width 125 height 29
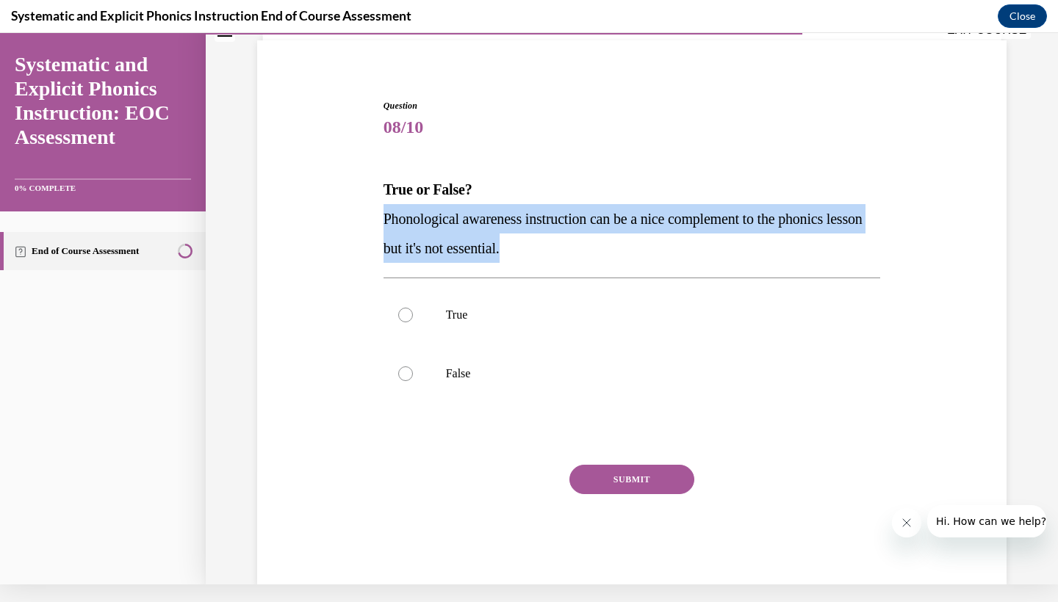
drag, startPoint x: 386, startPoint y: 222, endPoint x: 552, endPoint y: 249, distance: 168.2
click at [552, 249] on span "Phonological awareness instruction can be a nice complement to the phonics less…" at bounding box center [622, 234] width 479 height 46
copy span "Phonological awareness instruction can be a nice complement to the phonics less…"
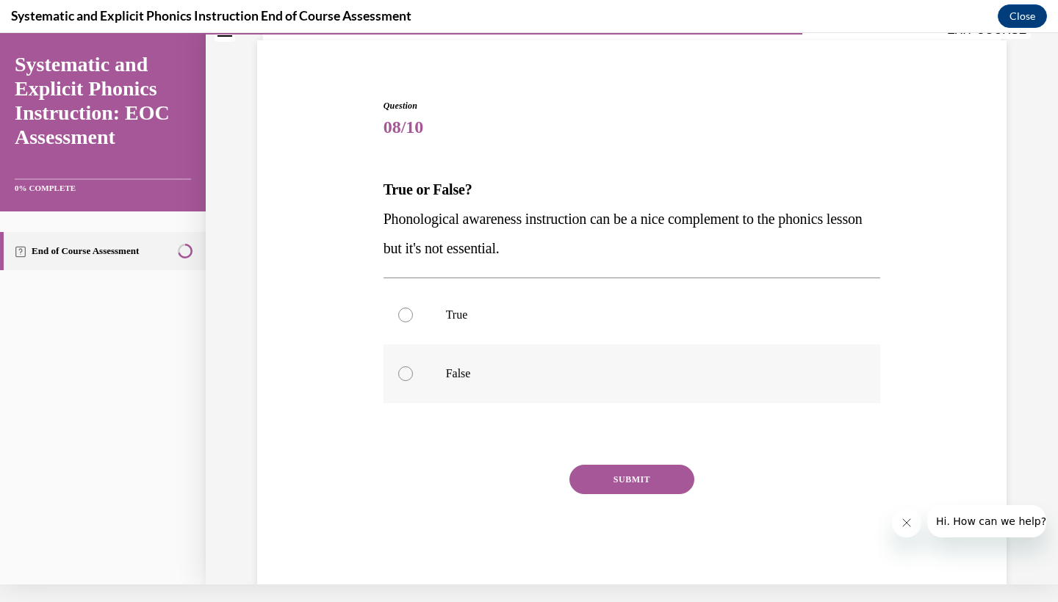
click at [488, 376] on p "False" at bounding box center [645, 374] width 398 height 15
click at [621, 486] on button "SUBMIT" at bounding box center [631, 479] width 125 height 29
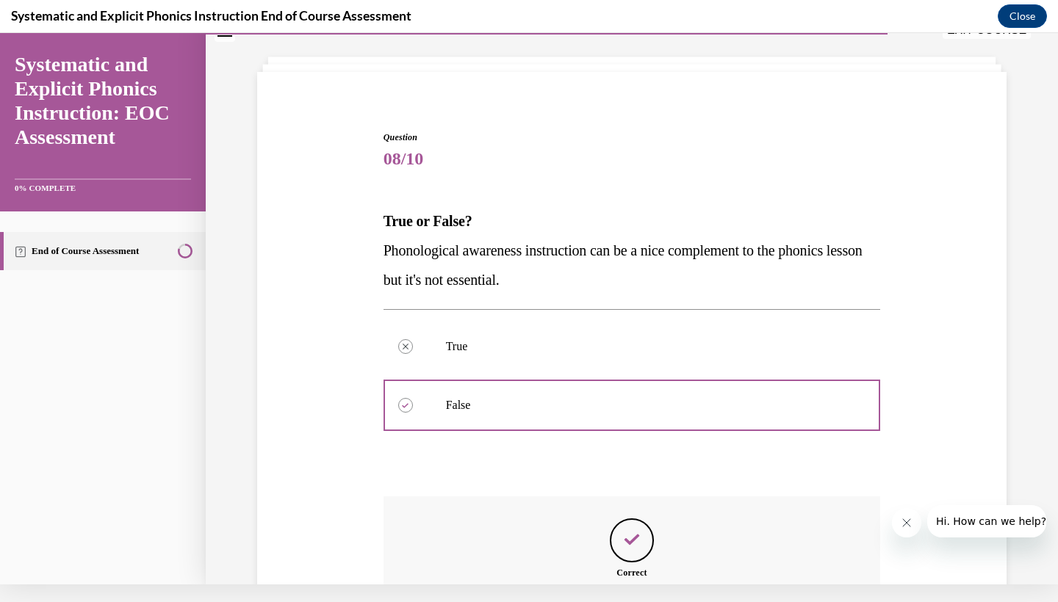
scroll to position [218, 0]
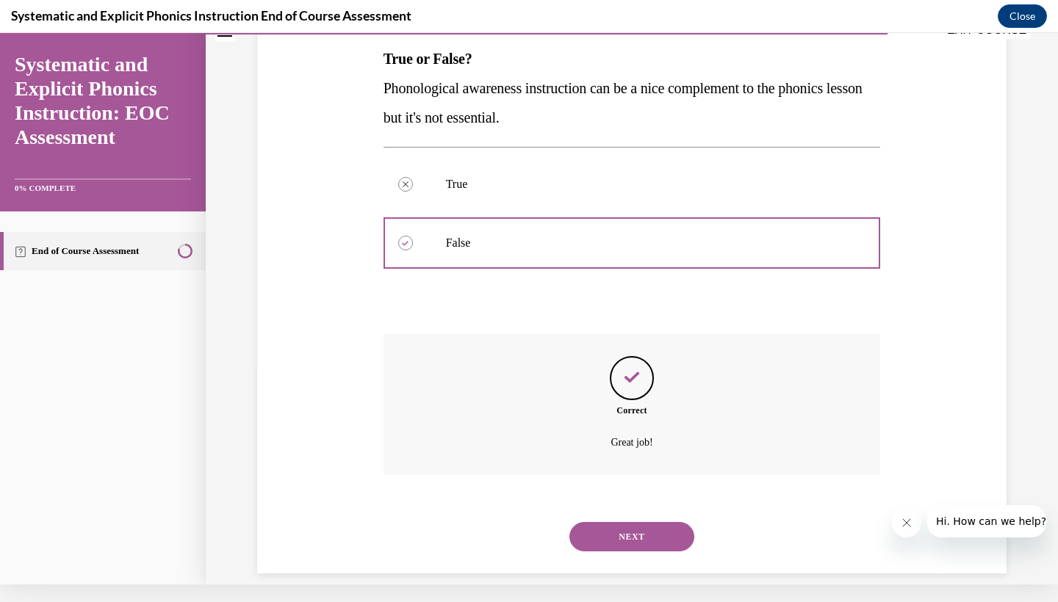
click at [631, 508] on div "NEXT" at bounding box center [631, 537] width 497 height 59
click at [633, 522] on button "NEXT" at bounding box center [631, 536] width 125 height 29
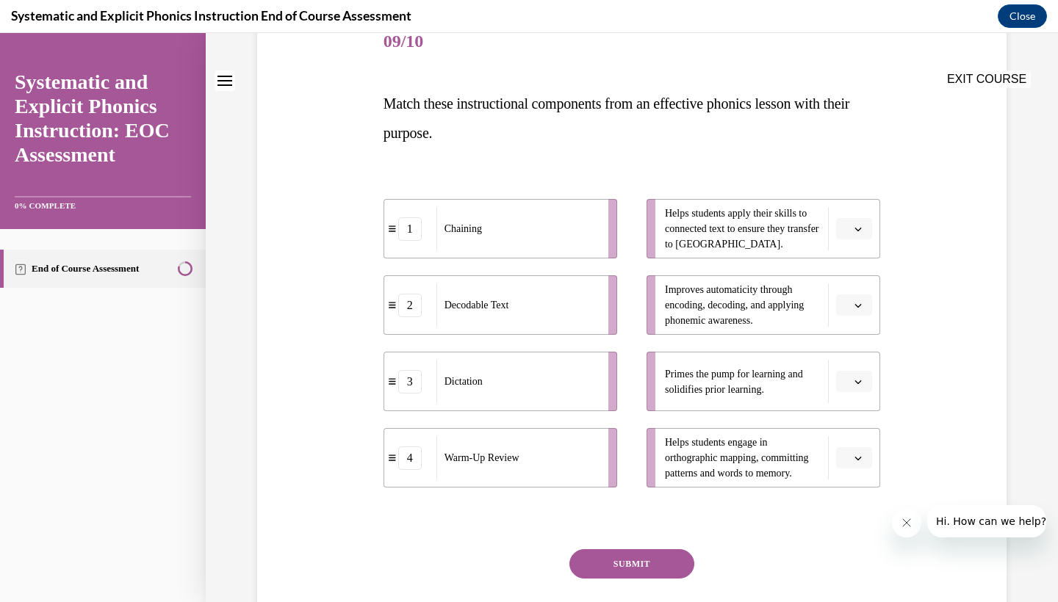
scroll to position [118, 0]
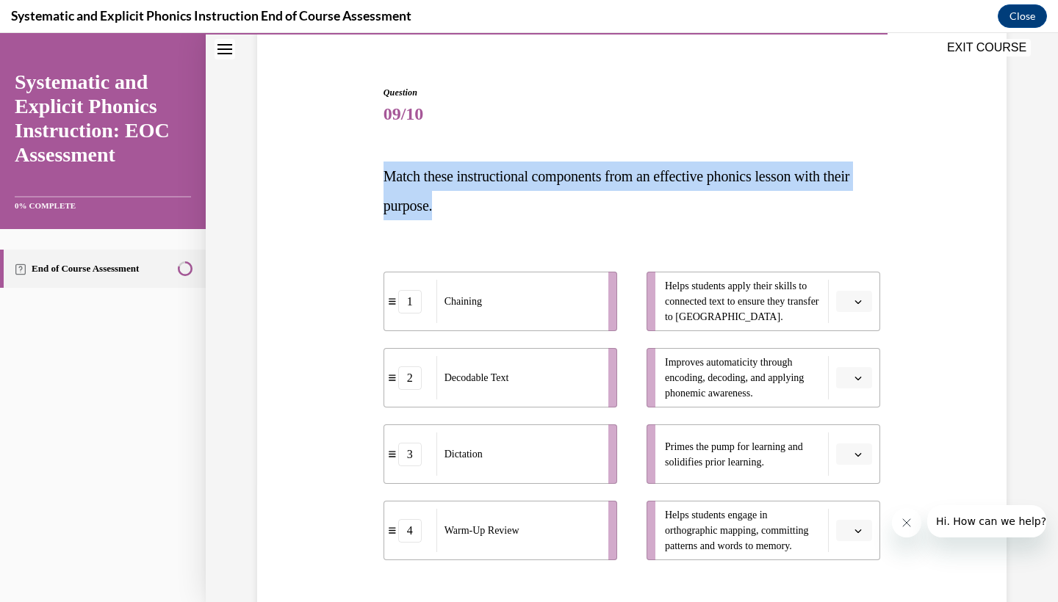
drag, startPoint x: 386, startPoint y: 176, endPoint x: 471, endPoint y: 193, distance: 87.0
click at [471, 193] on p "Match these instructional components from an effective phonics lesson with thei…" at bounding box center [631, 191] width 497 height 59
click at [651, 165] on p "Match these instructional components from an effective phonics lesson with thei…" at bounding box center [631, 191] width 497 height 59
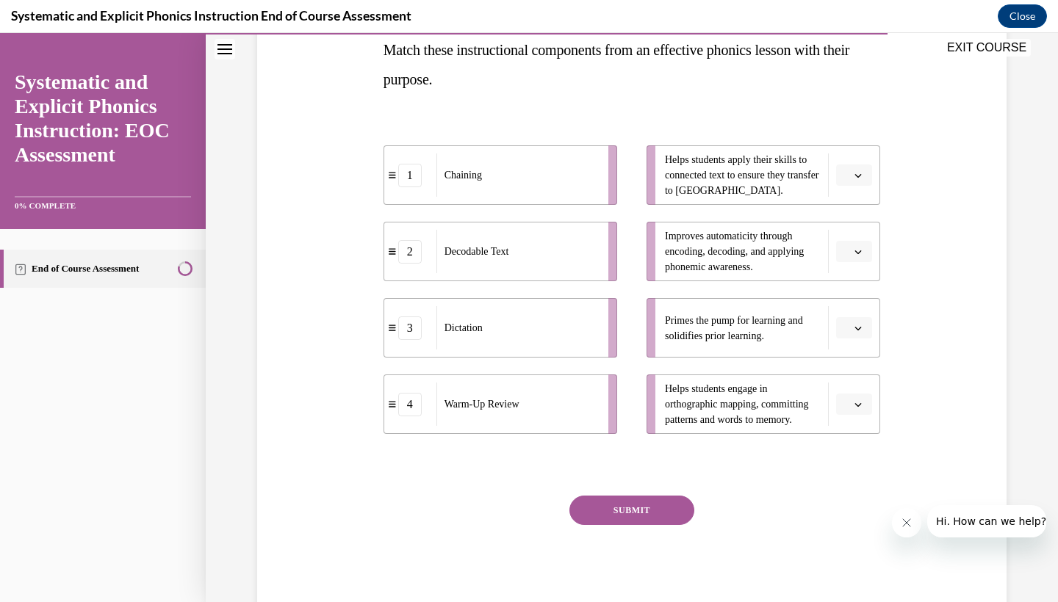
scroll to position [242, 0]
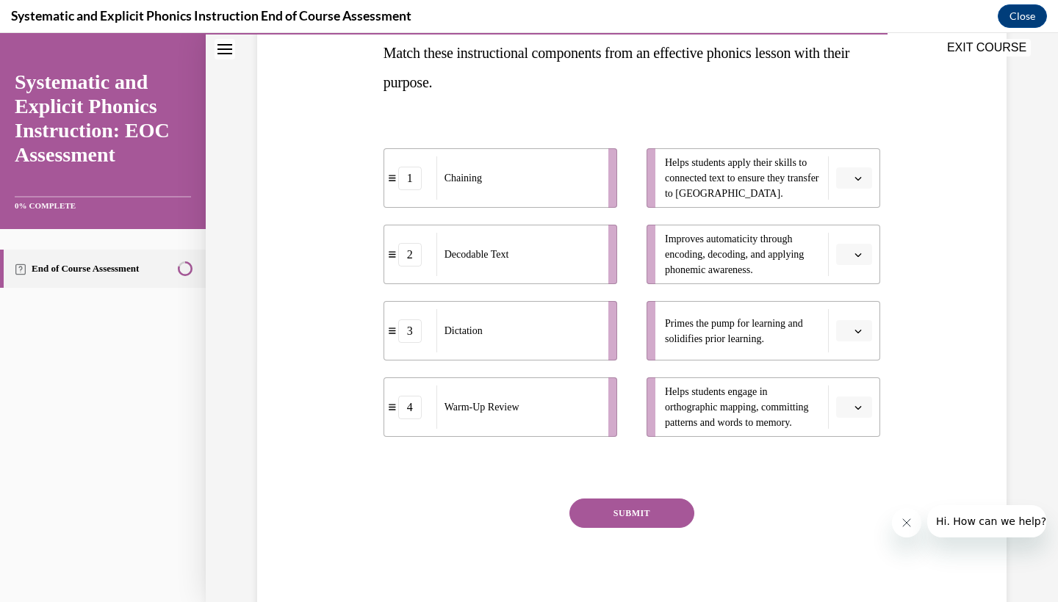
click at [851, 173] on button "button" at bounding box center [854, 178] width 36 height 22
click at [862, 273] on div "2" at bounding box center [852, 269] width 37 height 29
click at [853, 403] on span "button" at bounding box center [858, 408] width 10 height 10
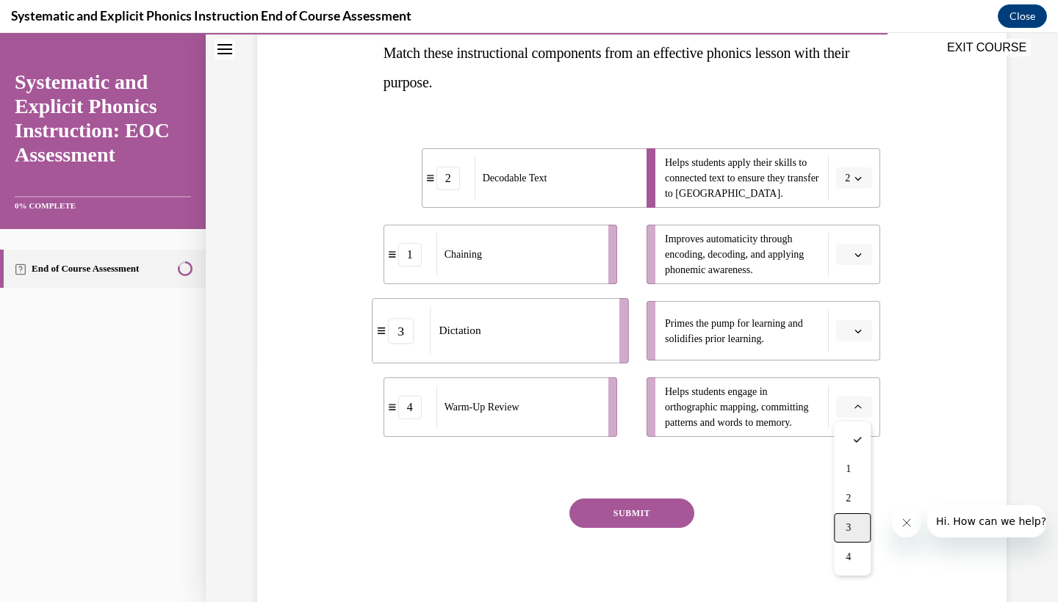
click at [855, 523] on div "3" at bounding box center [852, 527] width 37 height 29
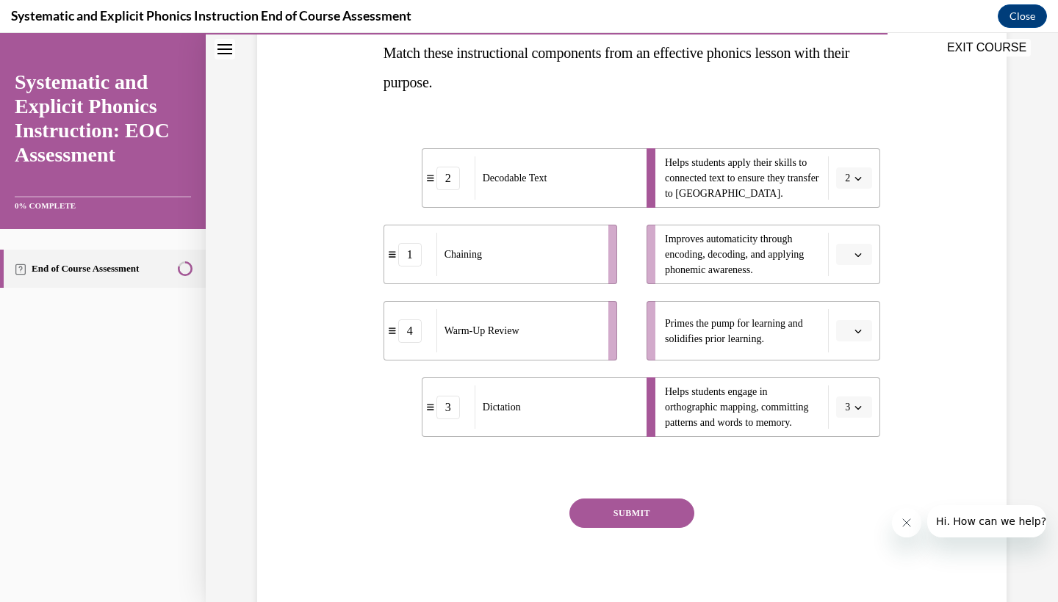
click at [851, 330] on button "button" at bounding box center [854, 331] width 36 height 22
click at [858, 391] on div "1" at bounding box center [852, 392] width 37 height 29
click at [853, 252] on span "button" at bounding box center [858, 255] width 10 height 10
click at [862, 373] on div "3" at bounding box center [852, 375] width 37 height 29
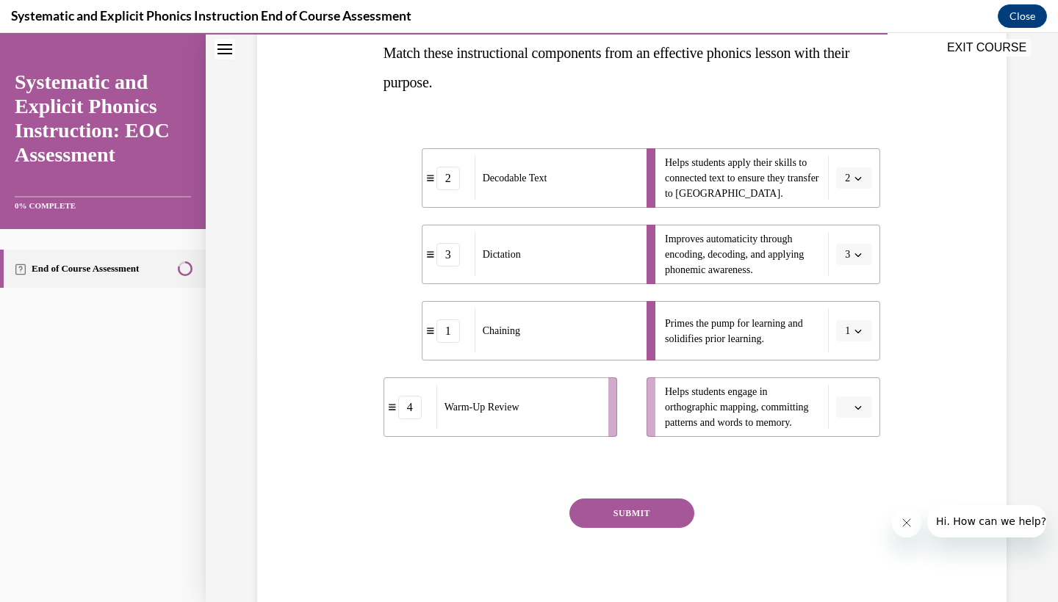
click at [858, 412] on span "button" at bounding box center [858, 408] width 10 height 10
click at [851, 523] on span "3" at bounding box center [847, 528] width 5 height 12
click at [845, 259] on span "Please select an option" at bounding box center [847, 255] width 5 height 15
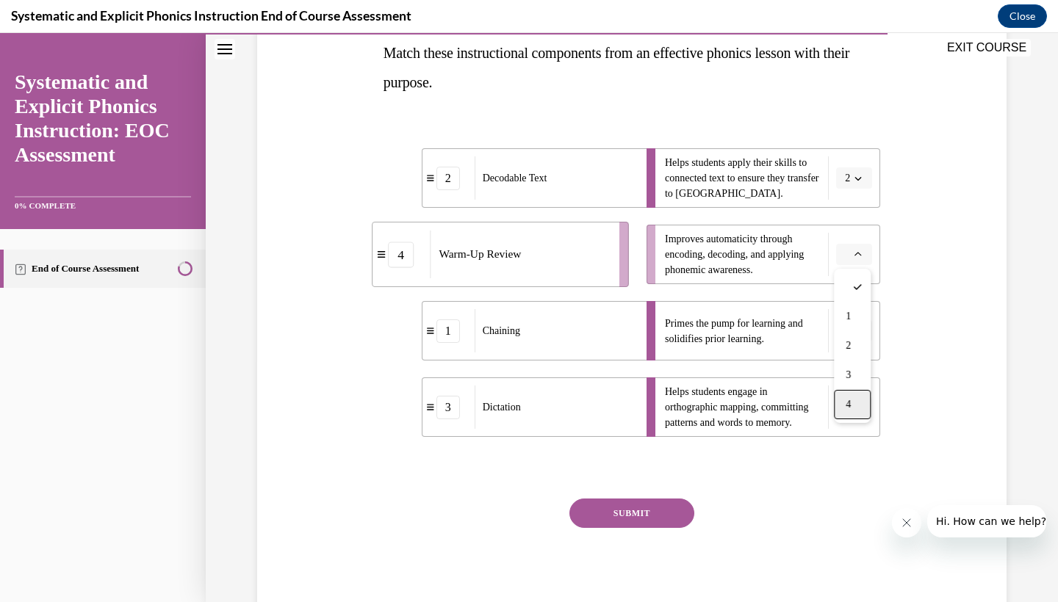
click at [857, 407] on div "4" at bounding box center [852, 404] width 37 height 29
click at [647, 520] on button "SUBMIT" at bounding box center [631, 513] width 125 height 29
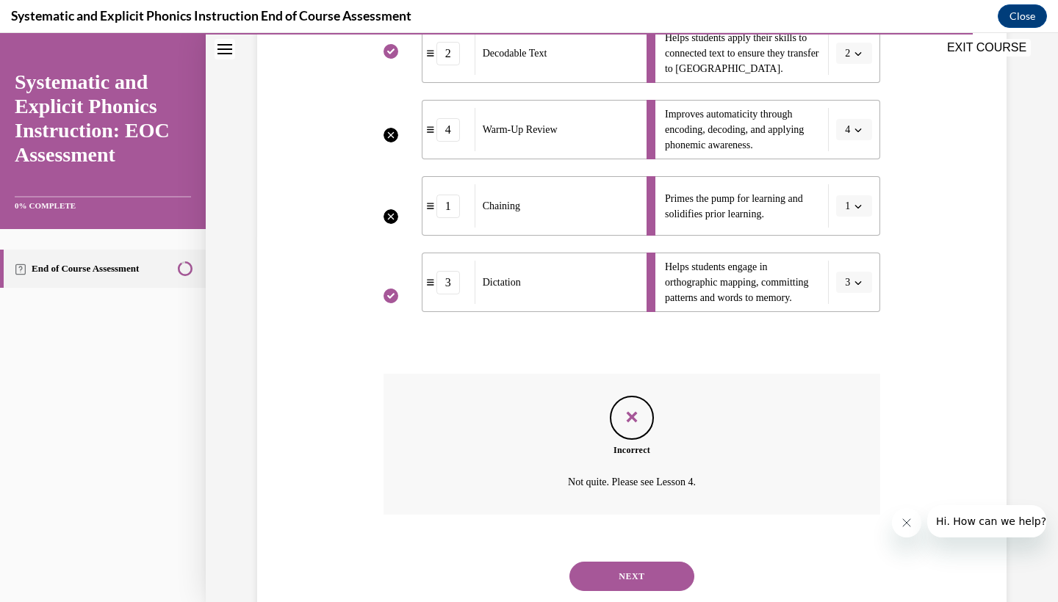
scroll to position [389, 0]
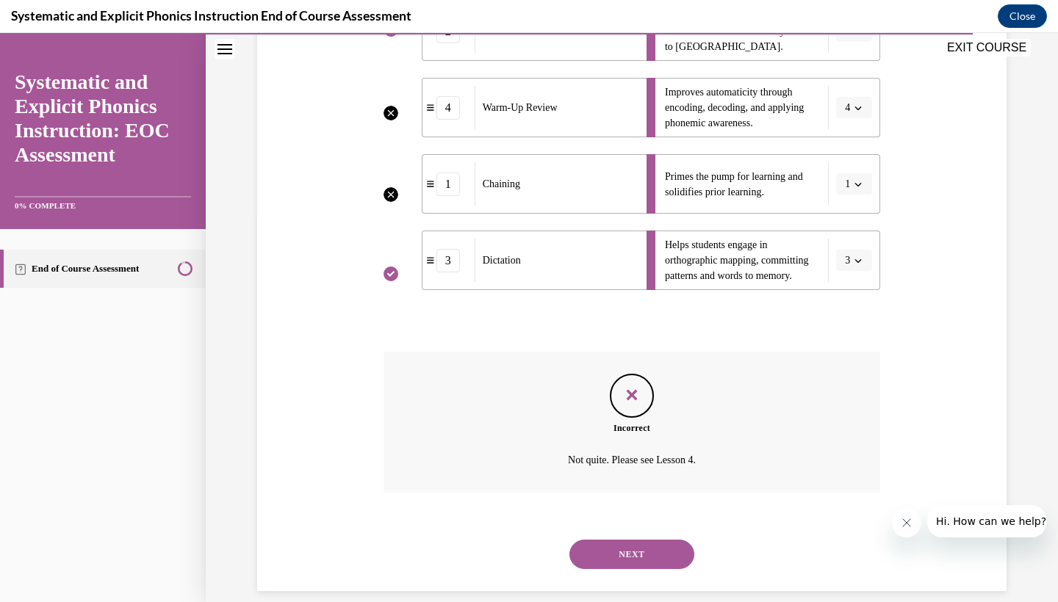
click at [655, 540] on button "NEXT" at bounding box center [631, 554] width 125 height 29
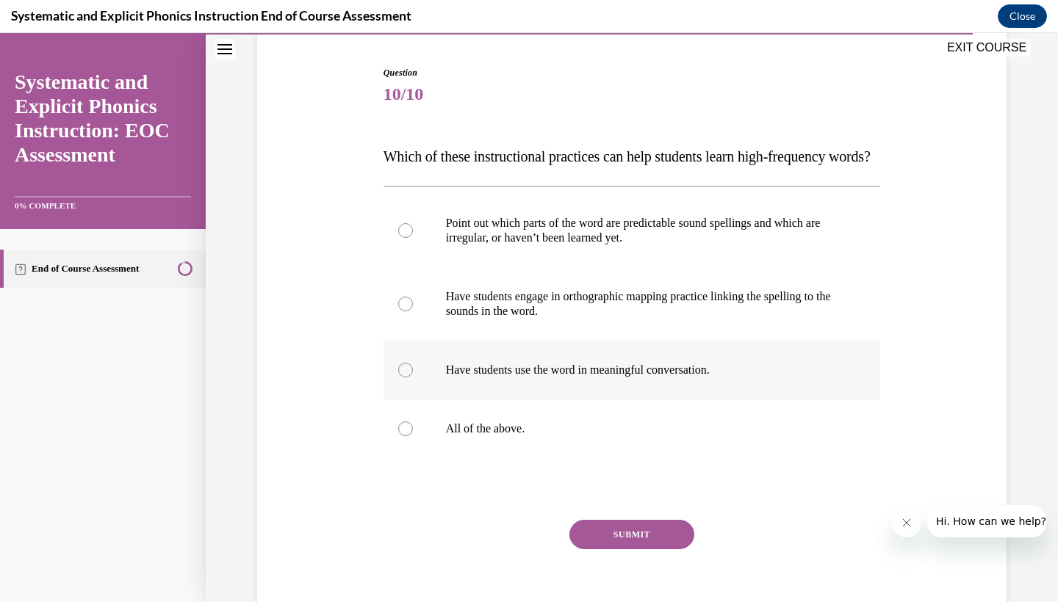
scroll to position [140, 0]
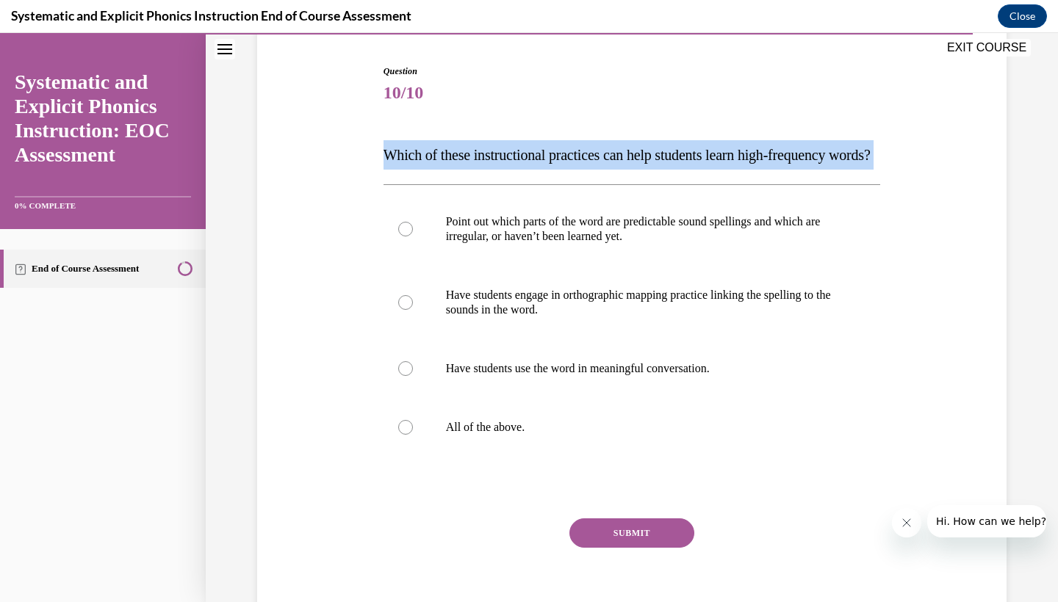
drag, startPoint x: 385, startPoint y: 153, endPoint x: 436, endPoint y: 192, distance: 63.9
click at [436, 170] on p "Which of these instructional practices can help students learn high-frequency w…" at bounding box center [631, 154] width 497 height 29
click at [477, 170] on p "Which of these instructional practices can help students learn high-frequency w…" at bounding box center [631, 154] width 497 height 29
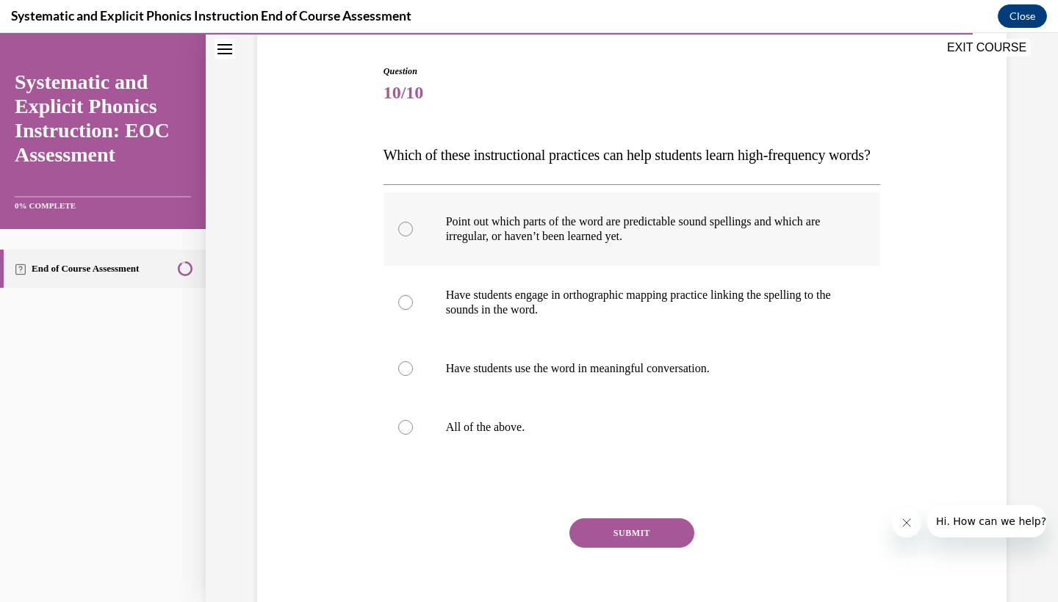
click at [631, 244] on p "Point out which parts of the word are predictable sound spellings and which are…" at bounding box center [645, 228] width 398 height 29
click at [636, 548] on button "SUBMIT" at bounding box center [631, 533] width 125 height 29
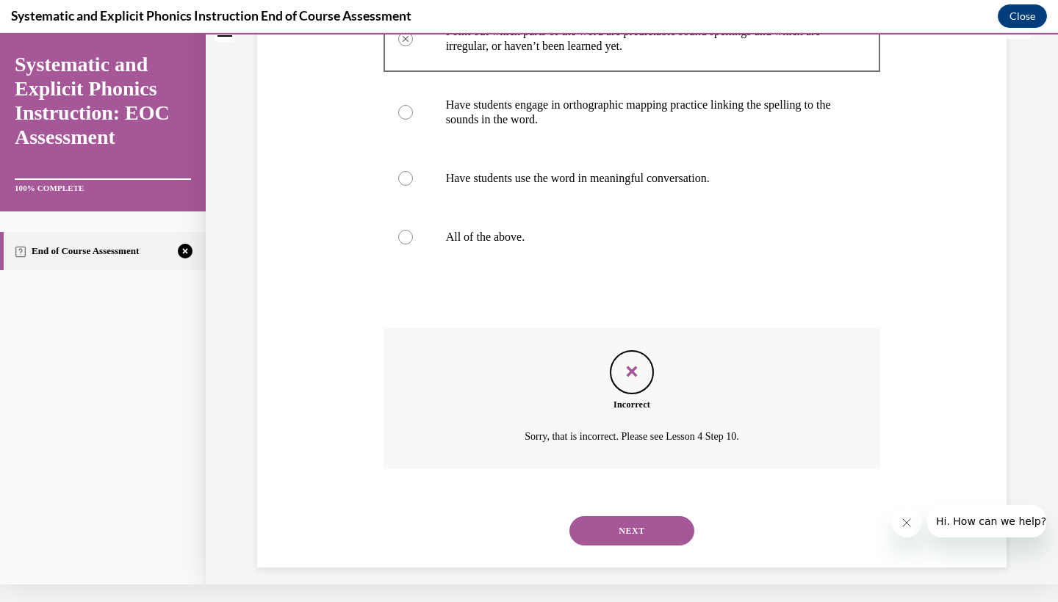
scroll to position [336, 0]
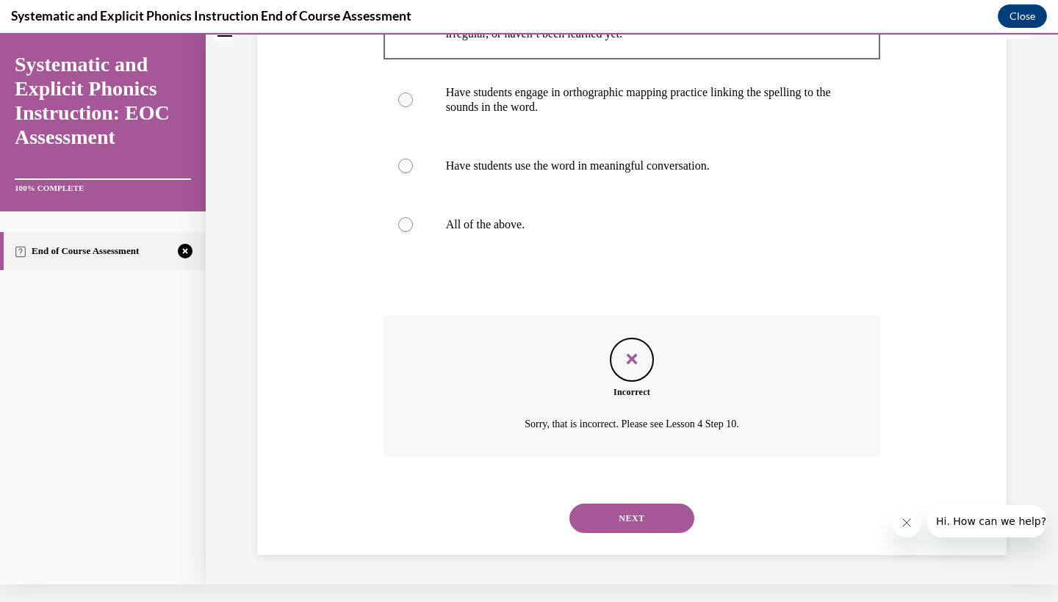
click at [654, 526] on button "NEXT" at bounding box center [631, 518] width 125 height 29
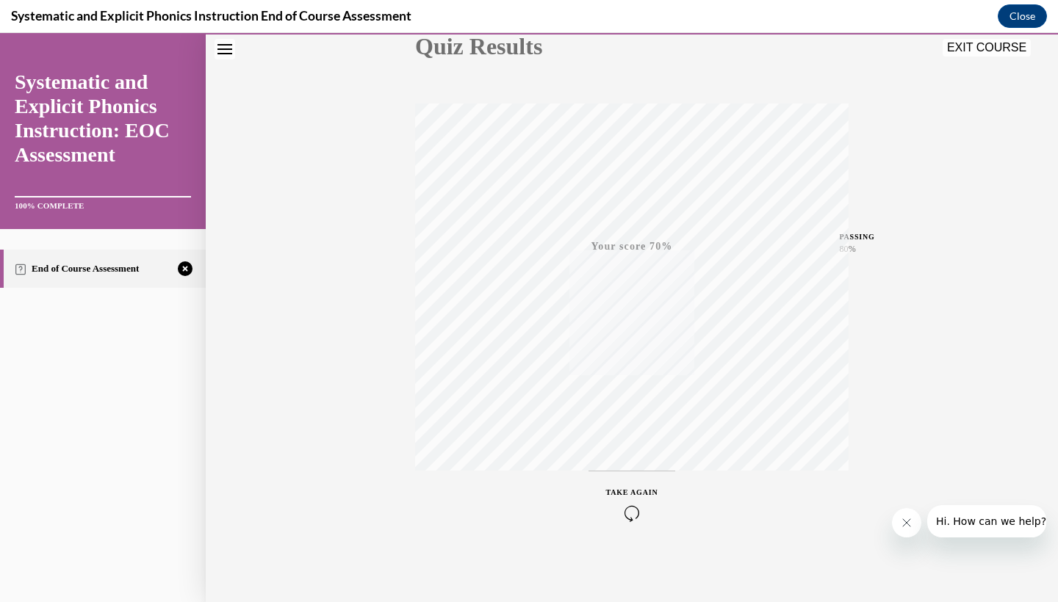
scroll to position [184, 0]
click at [649, 495] on span "TAKE AGAIN" at bounding box center [632, 492] width 52 height 8
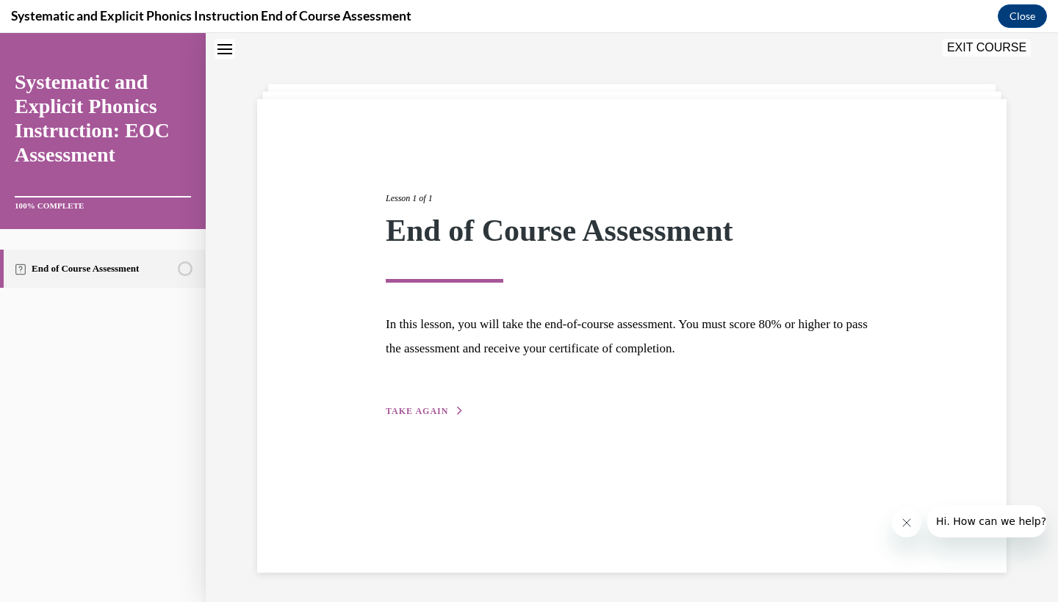
scroll to position [46, 0]
click at [391, 392] on div "Lesson 1 of 1 End of Course Assessment In this lesson, you will take the end-of…" at bounding box center [632, 288] width 514 height 261
click at [400, 415] on span "TAKE AGAIN" at bounding box center [417, 411] width 62 height 10
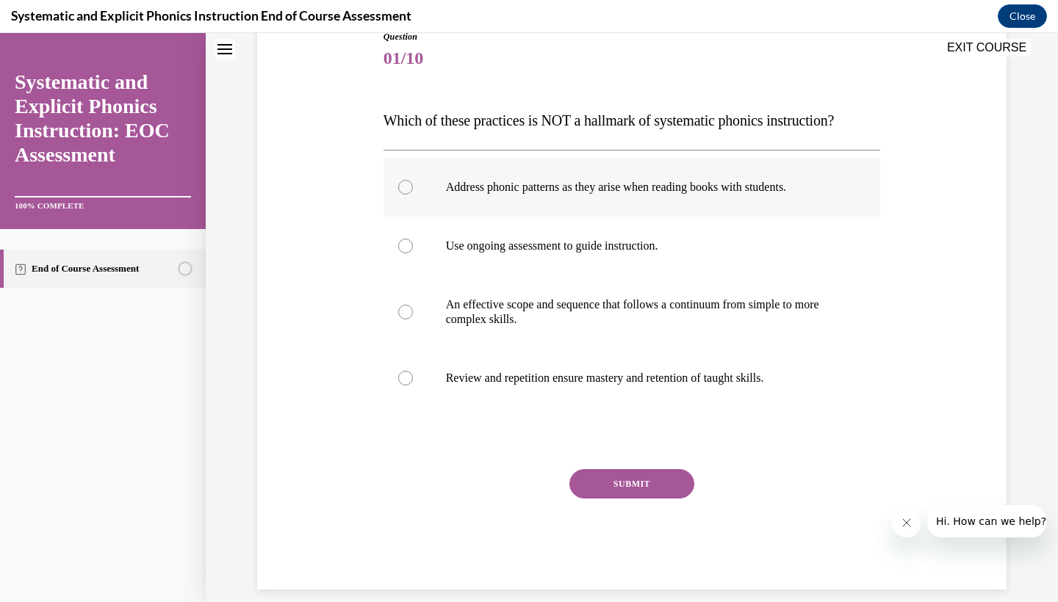
scroll to position [173, 0]
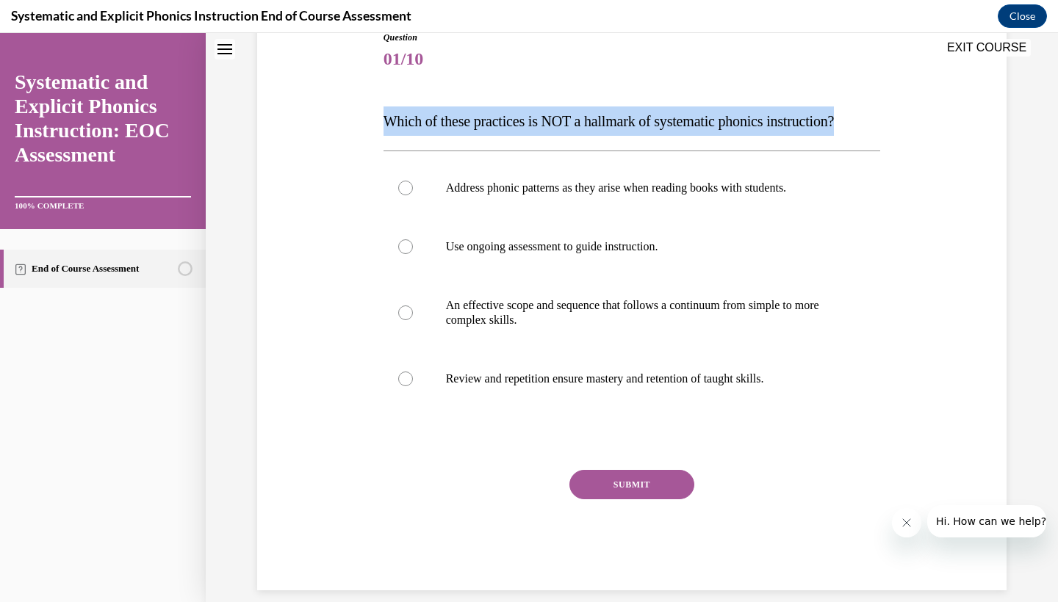
drag, startPoint x: 386, startPoint y: 123, endPoint x: 873, endPoint y: 115, distance: 487.8
click at [873, 115] on p "Which of these practices is NOT a hallmark of systematic phonics instruction?" at bounding box center [631, 121] width 497 height 29
click at [894, 109] on div "Question 01/10 Which of these practices is NOT a hallmark of systematic phonics…" at bounding box center [631, 289] width 757 height 604
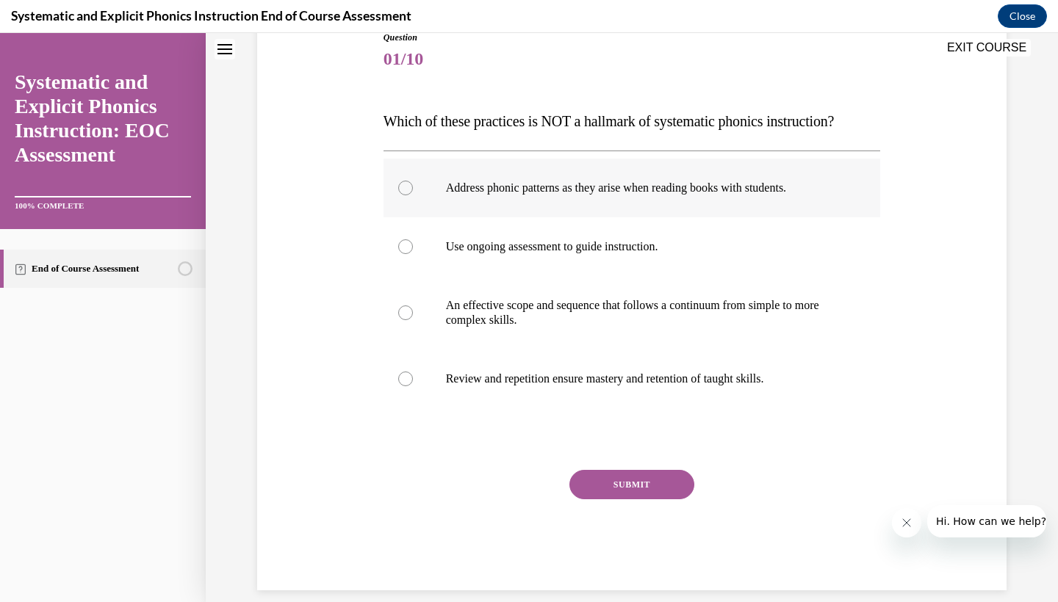
click at [489, 190] on p "Address phonic patterns as they arise when reading books with students." at bounding box center [645, 188] width 398 height 15
click at [578, 469] on div "Question 01/10 Which of these practices is NOT a hallmark of systematic phonics…" at bounding box center [631, 311] width 497 height 560
click at [585, 474] on button "SUBMIT" at bounding box center [631, 484] width 125 height 29
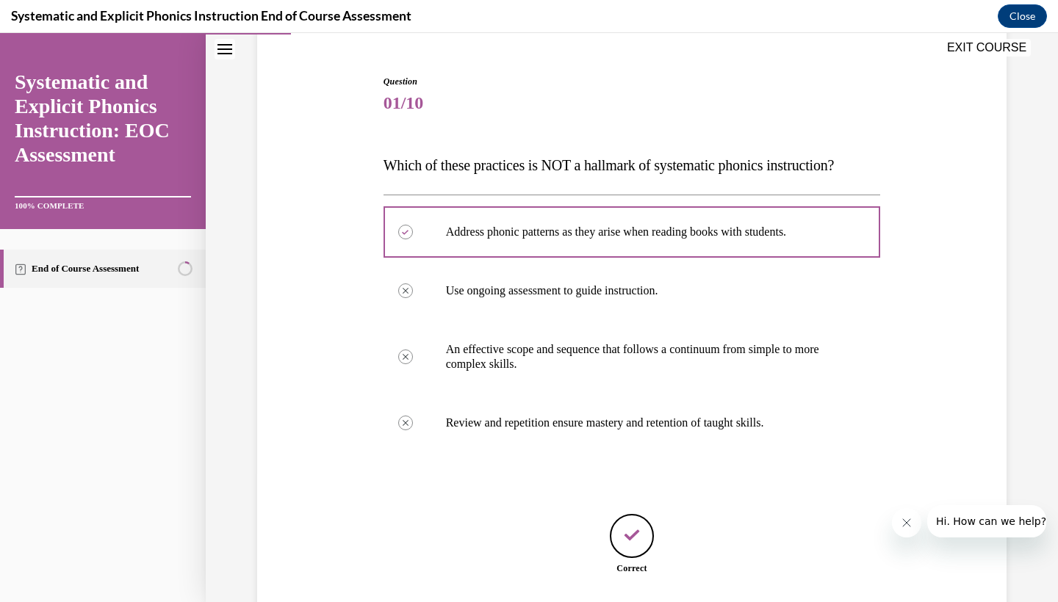
scroll to position [220, 0]
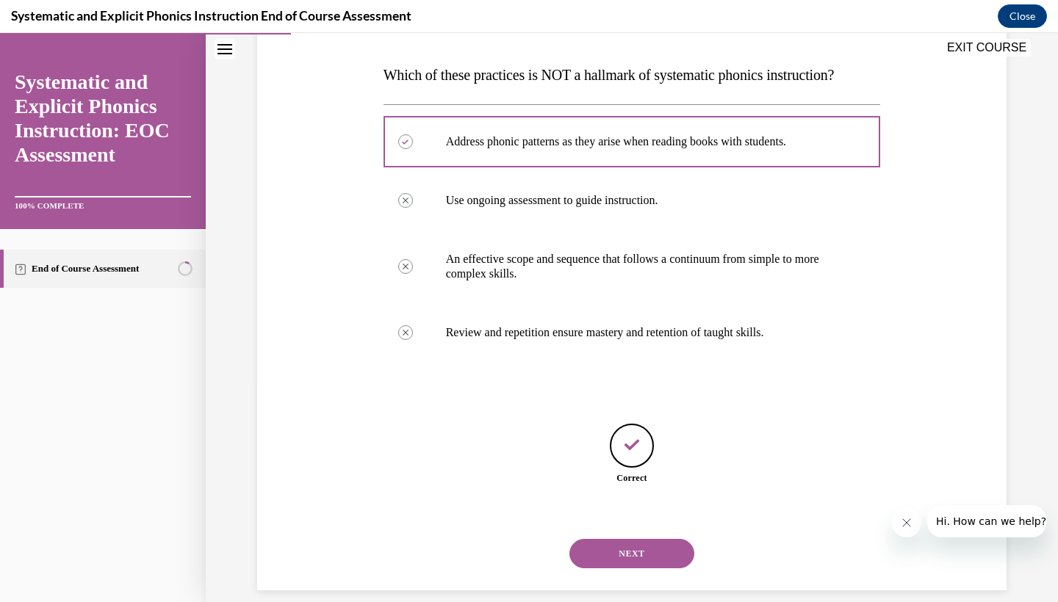
click at [641, 539] on button "NEXT" at bounding box center [631, 553] width 125 height 29
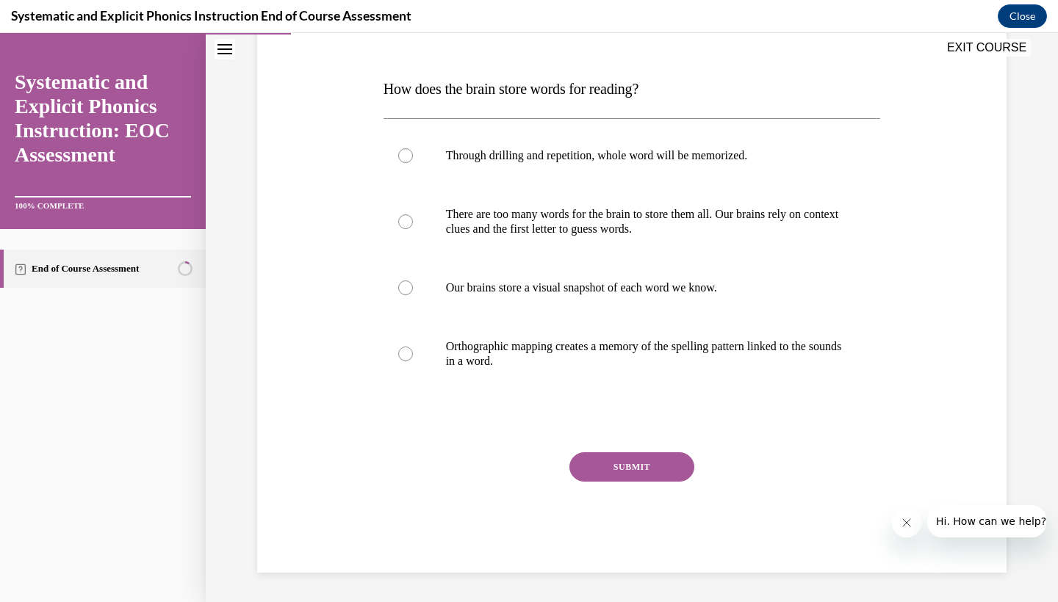
scroll to position [181, 0]
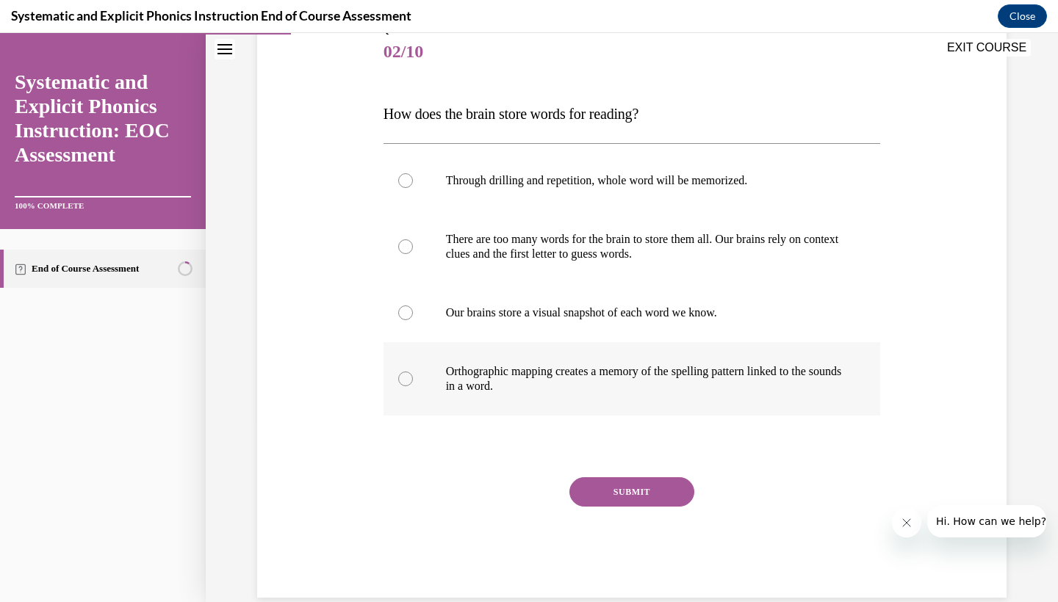
click at [602, 400] on div at bounding box center [631, 378] width 497 height 73
click at [643, 504] on button "SUBMIT" at bounding box center [631, 491] width 125 height 29
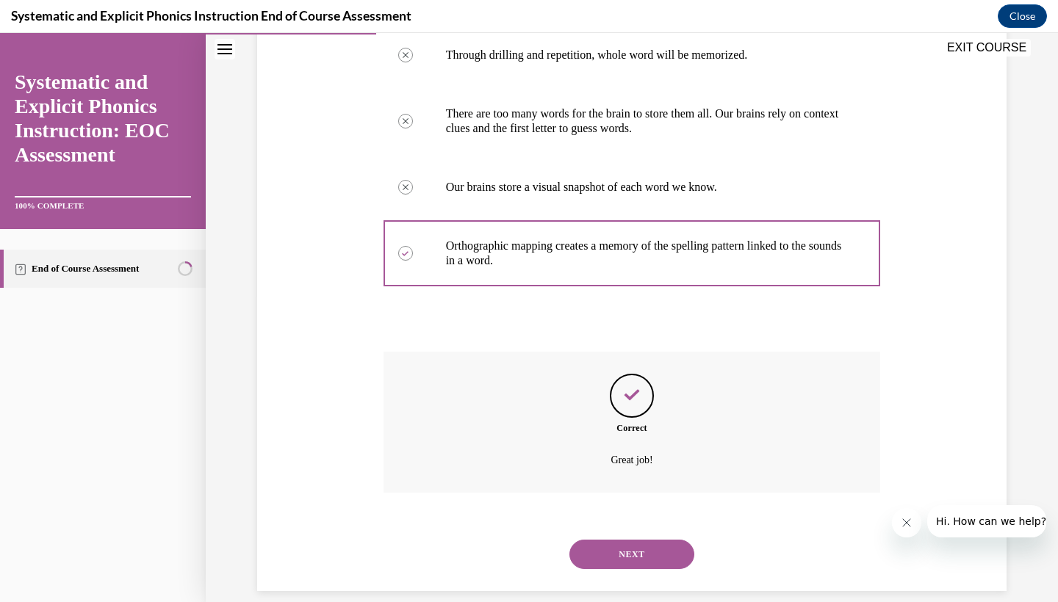
click at [643, 540] on button "NEXT" at bounding box center [631, 554] width 125 height 29
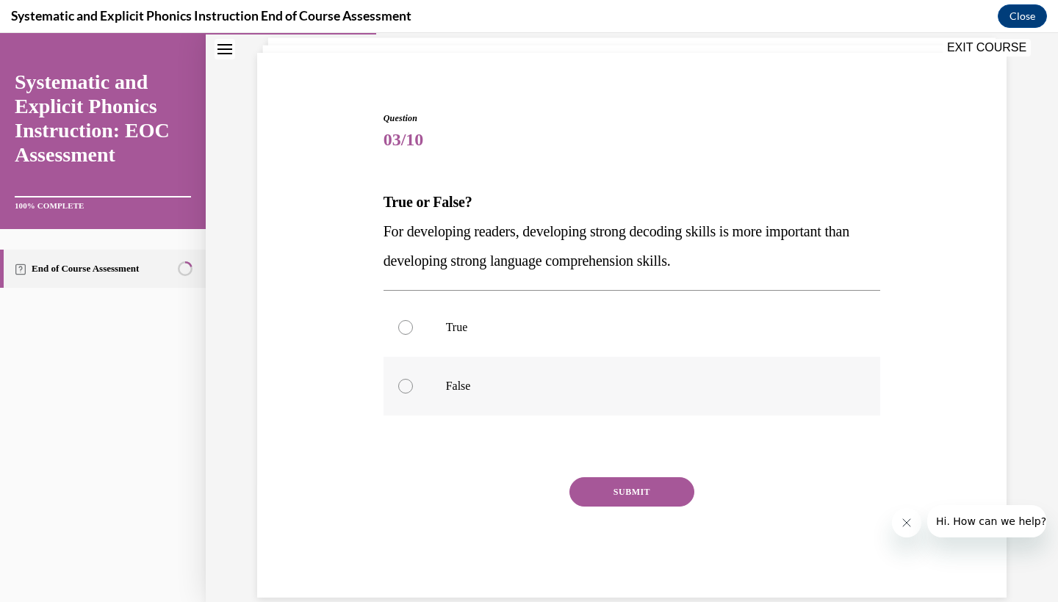
click at [530, 384] on p "False" at bounding box center [645, 386] width 398 height 15
click at [588, 484] on button "SUBMIT" at bounding box center [631, 491] width 125 height 29
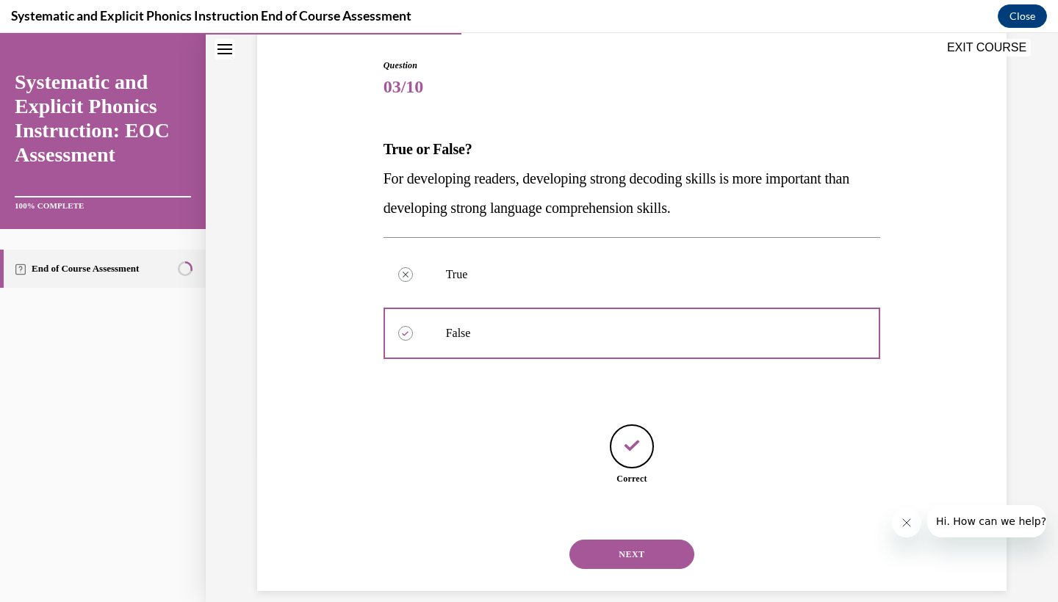
scroll to position [146, 0]
click at [627, 539] on button "NEXT" at bounding box center [631, 553] width 125 height 29
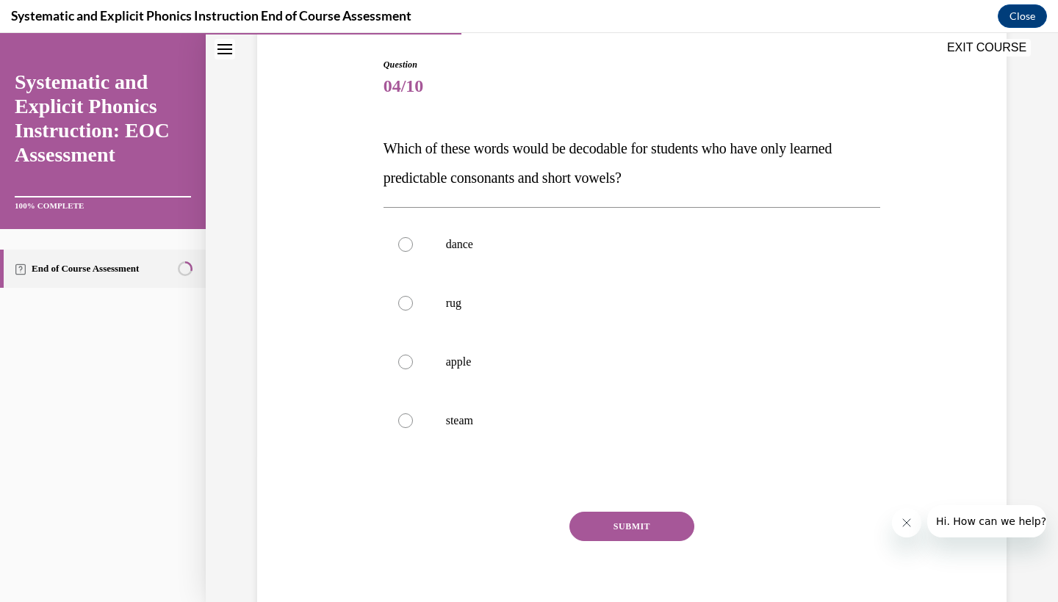
scroll to position [138, 0]
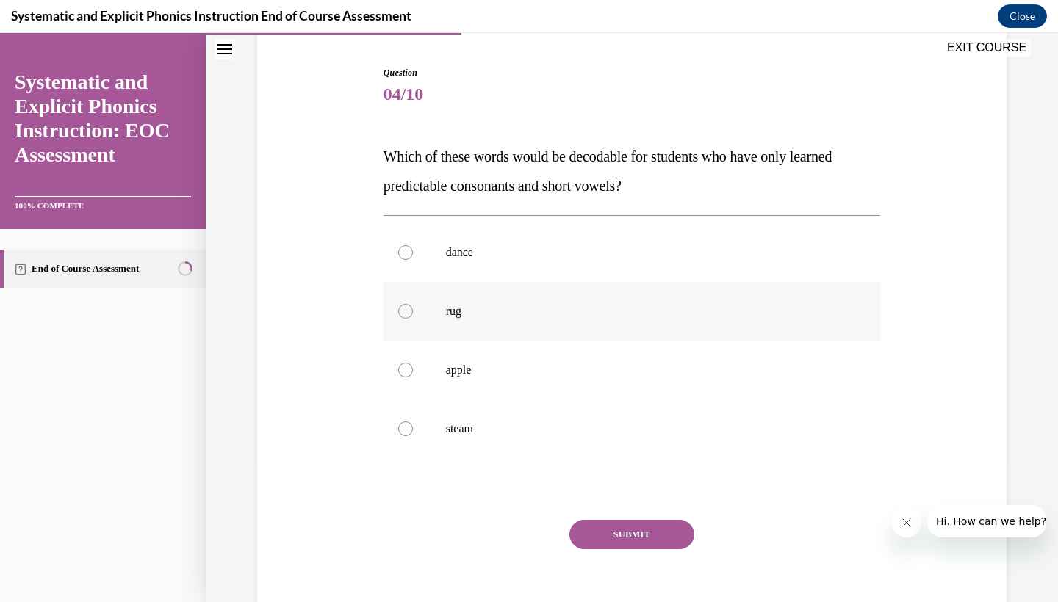
click at [561, 332] on div at bounding box center [631, 311] width 497 height 59
click at [616, 517] on div "Question 04/10 Which of these words would be decodable for students who have on…" at bounding box center [631, 353] width 497 height 574
click at [617, 522] on button "SUBMIT" at bounding box center [631, 534] width 125 height 29
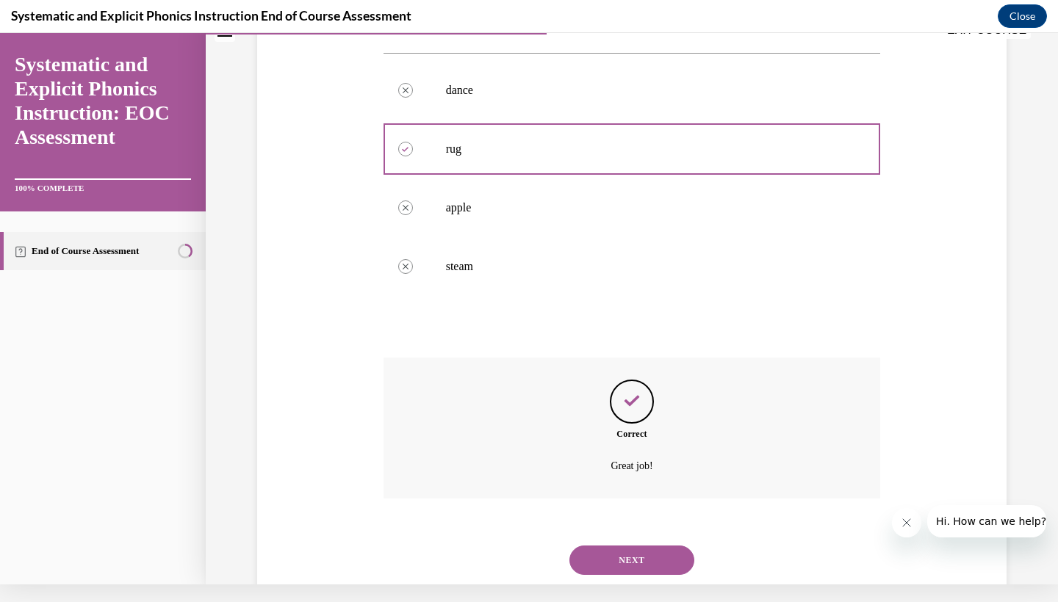
scroll to position [306, 0]
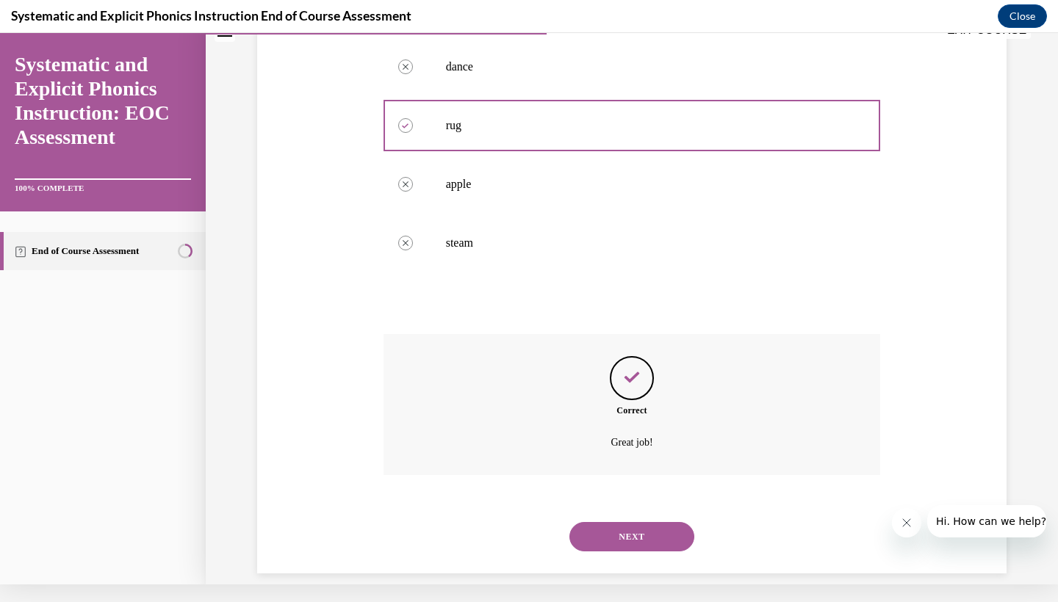
click at [629, 527] on button "NEXT" at bounding box center [631, 536] width 125 height 29
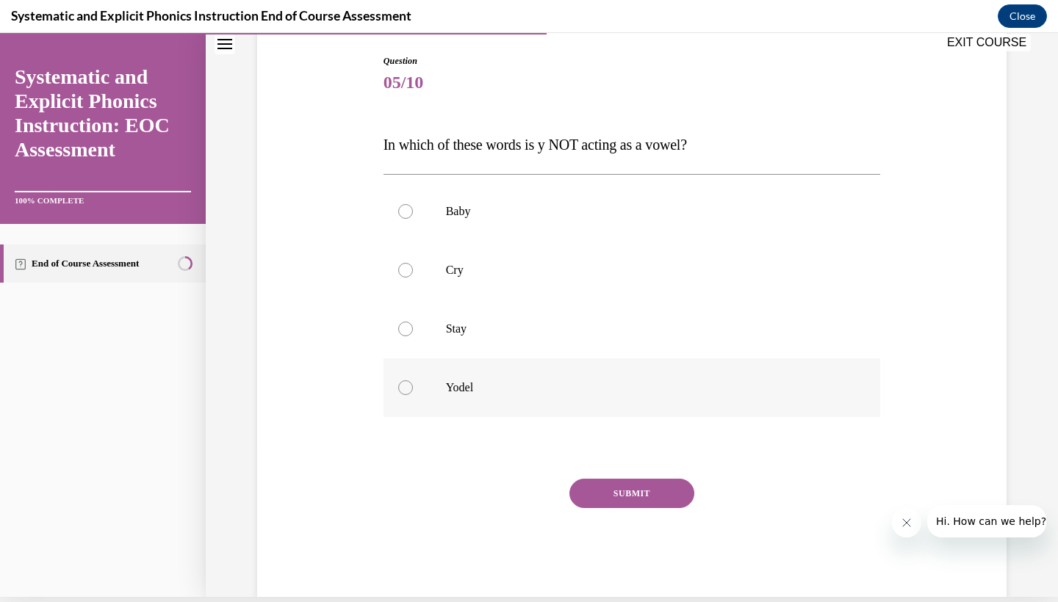
click at [618, 391] on p "Yodel" at bounding box center [645, 387] width 398 height 15
click at [621, 487] on button "SUBMIT" at bounding box center [631, 493] width 125 height 29
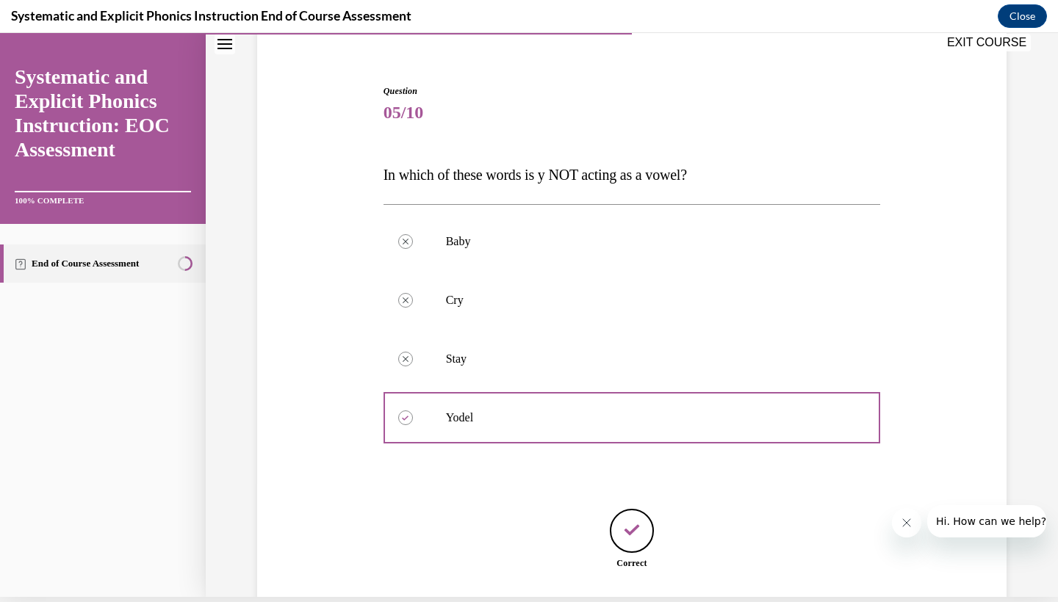
scroll to position [205, 0]
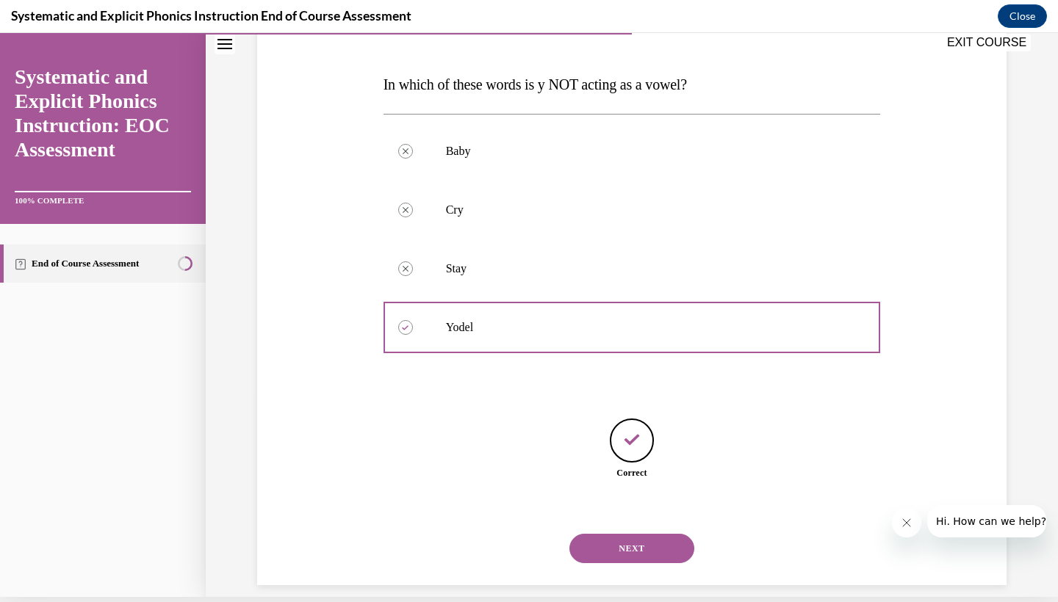
click at [626, 519] on div "NEXT" at bounding box center [631, 548] width 497 height 59
click at [626, 534] on button "NEXT" at bounding box center [631, 548] width 125 height 29
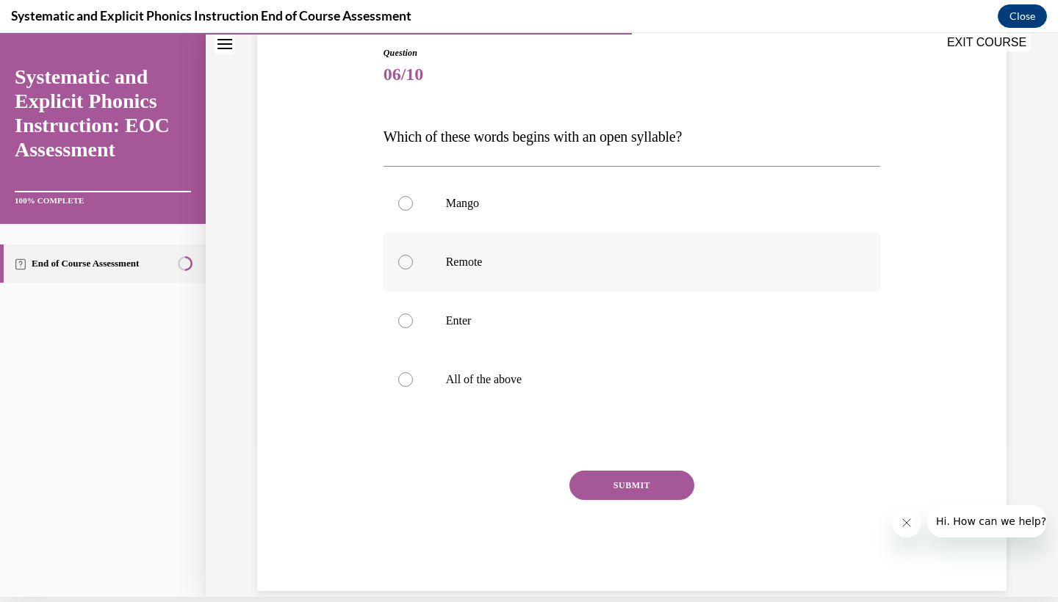
click at [665, 257] on p "Remote" at bounding box center [645, 262] width 398 height 15
click at [632, 484] on button "SUBMIT" at bounding box center [631, 485] width 125 height 29
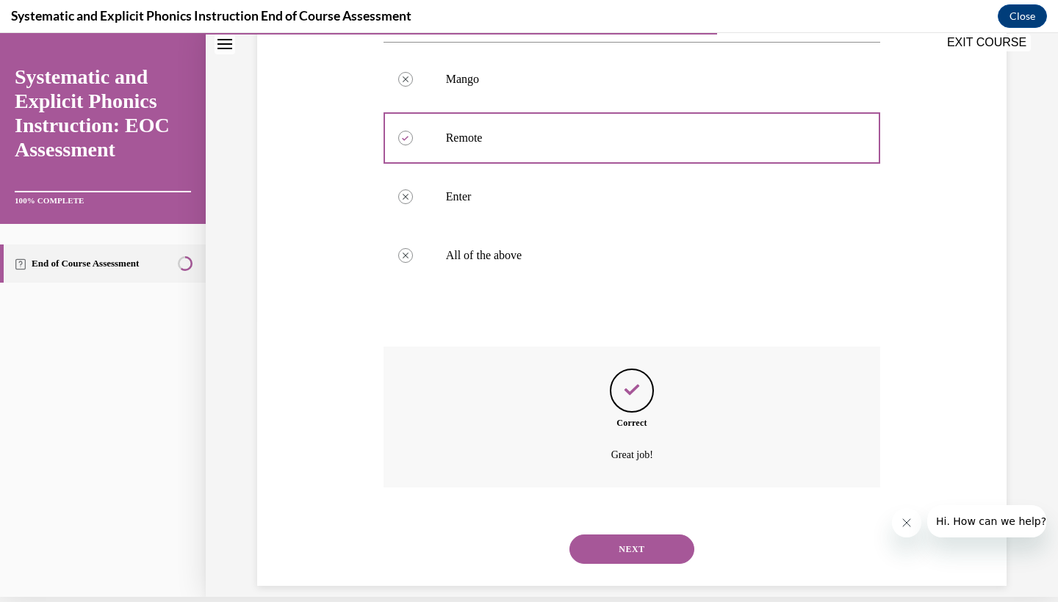
click at [640, 535] on button "NEXT" at bounding box center [631, 549] width 125 height 29
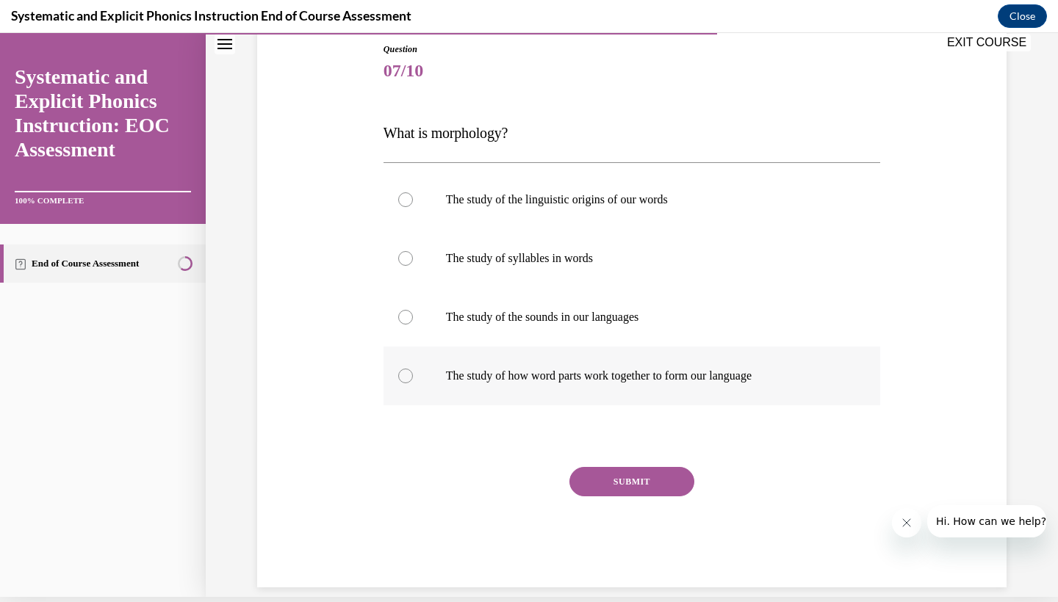
click at [699, 374] on p "The study of how word parts work together to form our language" at bounding box center [645, 376] width 398 height 15
click at [659, 474] on button "SUBMIT" at bounding box center [631, 481] width 125 height 29
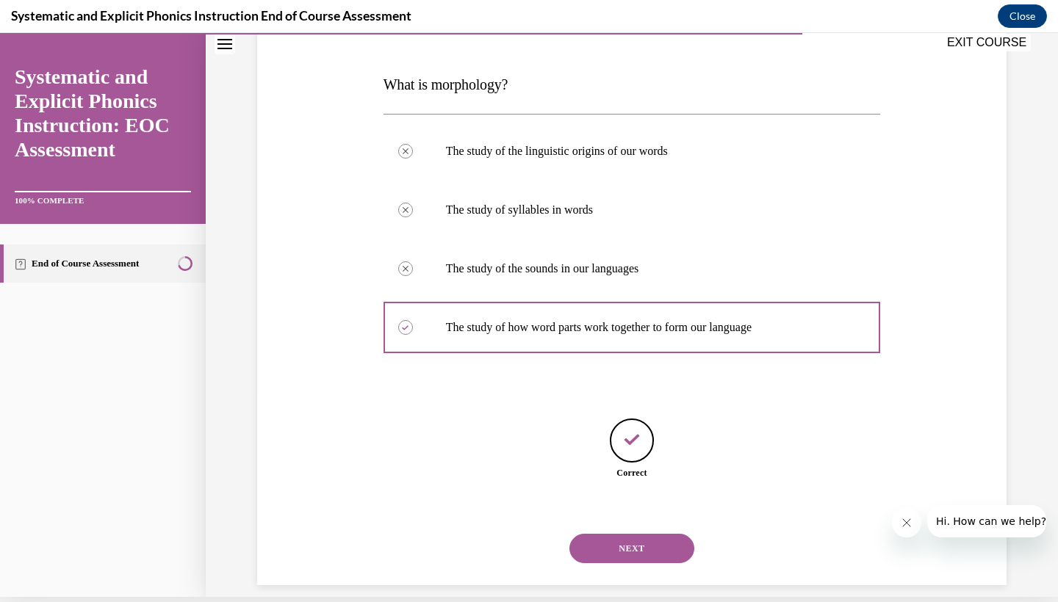
click at [648, 534] on button "NEXT" at bounding box center [631, 548] width 125 height 29
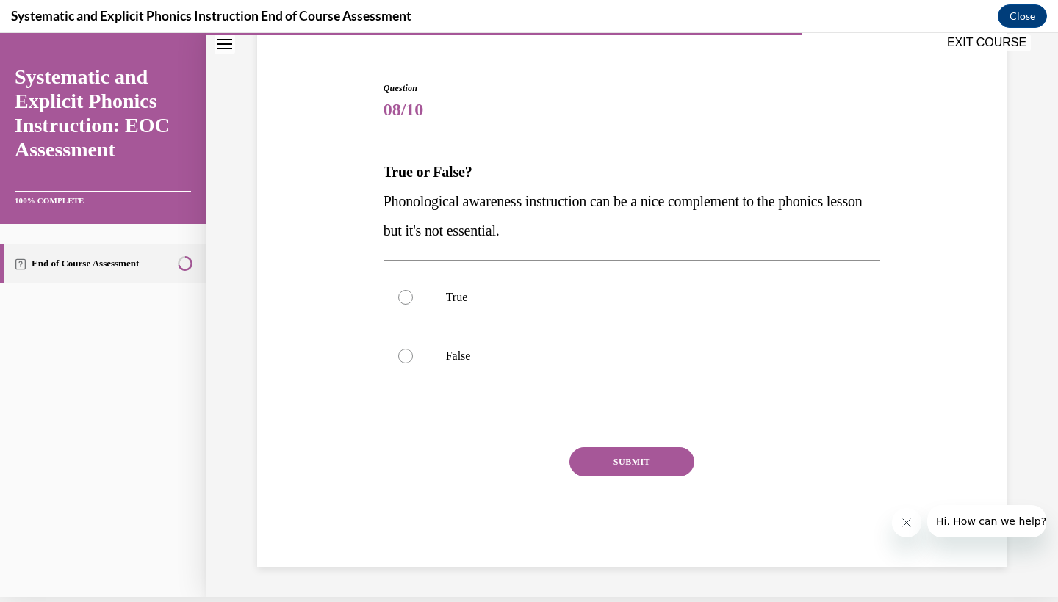
scroll to position [84, 0]
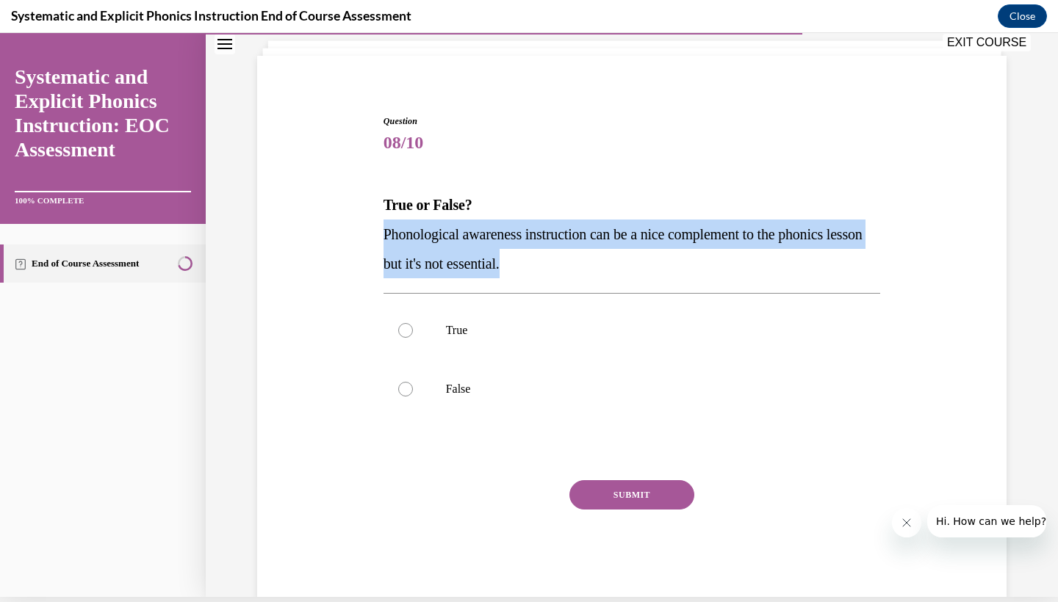
drag, startPoint x: 385, startPoint y: 233, endPoint x: 557, endPoint y: 250, distance: 172.8
click at [557, 250] on p "Phonological awareness instruction can be a nice complement to the phonics less…" at bounding box center [631, 249] width 497 height 59
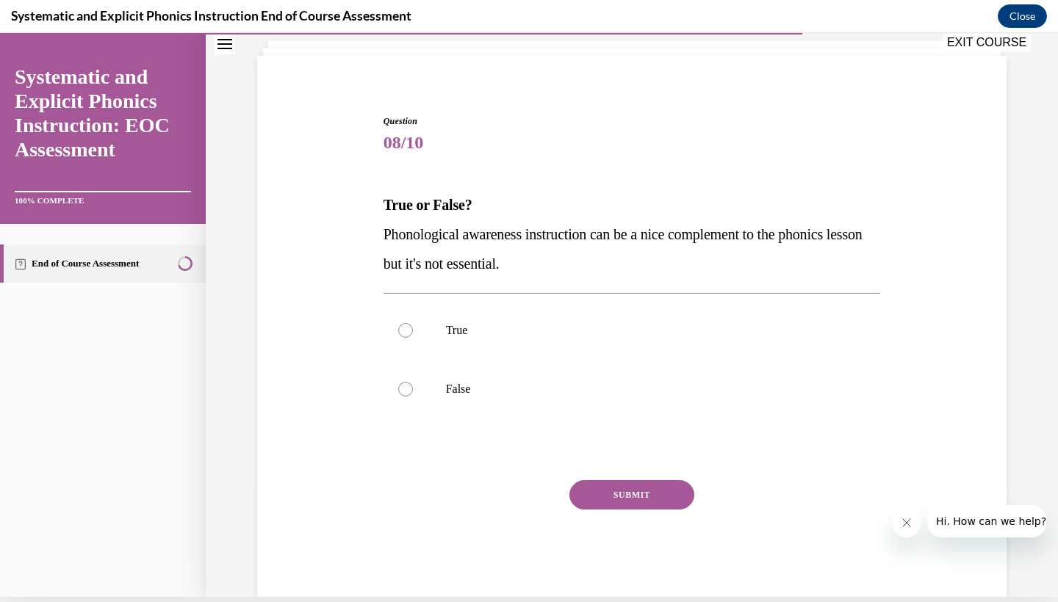
click at [658, 252] on p "Phonological awareness instruction can be a nice complement to the phonics less…" at bounding box center [631, 249] width 497 height 59
click at [489, 394] on p "False" at bounding box center [645, 389] width 398 height 15
click at [571, 481] on div "SUBMIT" at bounding box center [631, 516] width 497 height 73
click at [584, 495] on button "SUBMIT" at bounding box center [631, 494] width 125 height 29
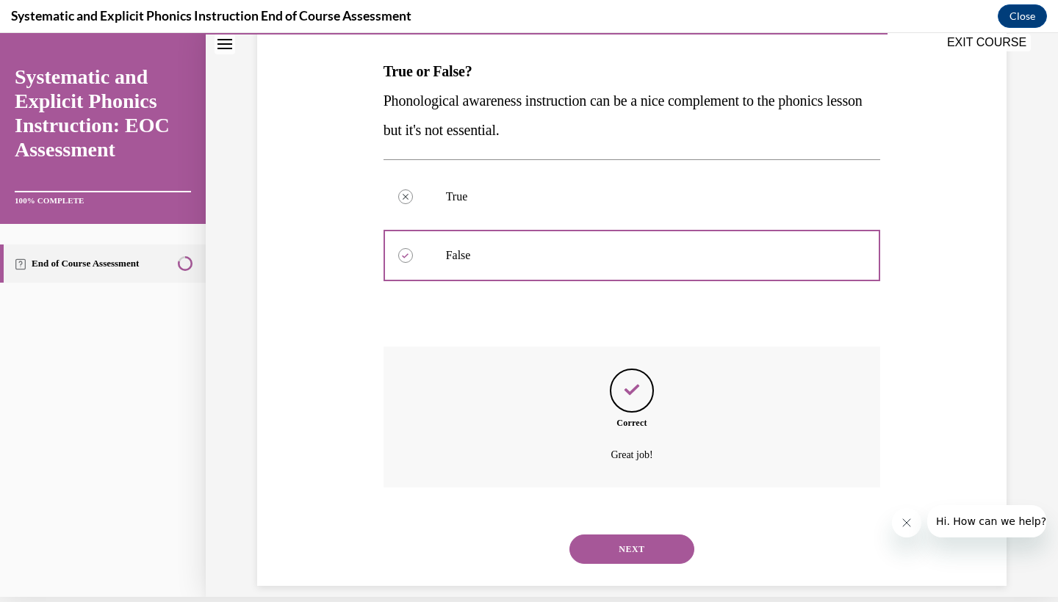
click at [602, 535] on button "NEXT" at bounding box center [631, 549] width 125 height 29
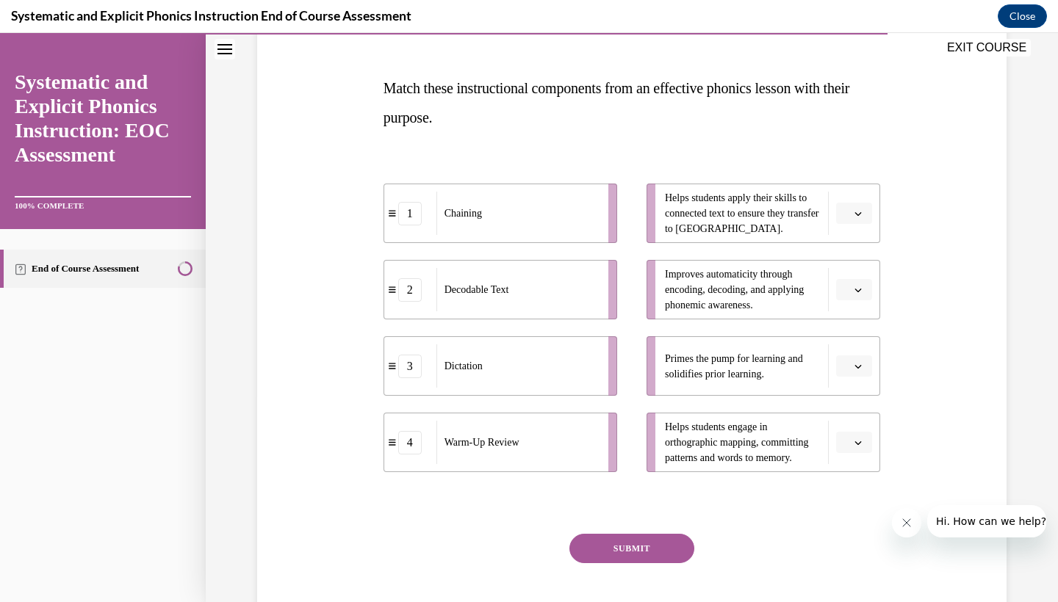
scroll to position [207, 0]
click at [861, 217] on span "button" at bounding box center [858, 213] width 10 height 10
click at [920, 295] on div "Question 09/10 Match these instructional components from an effective phonics l…" at bounding box center [631, 303] width 757 height 701
click at [864, 369] on button "button" at bounding box center [854, 366] width 36 height 22
click at [859, 454] on div "2" at bounding box center [852, 456] width 37 height 29
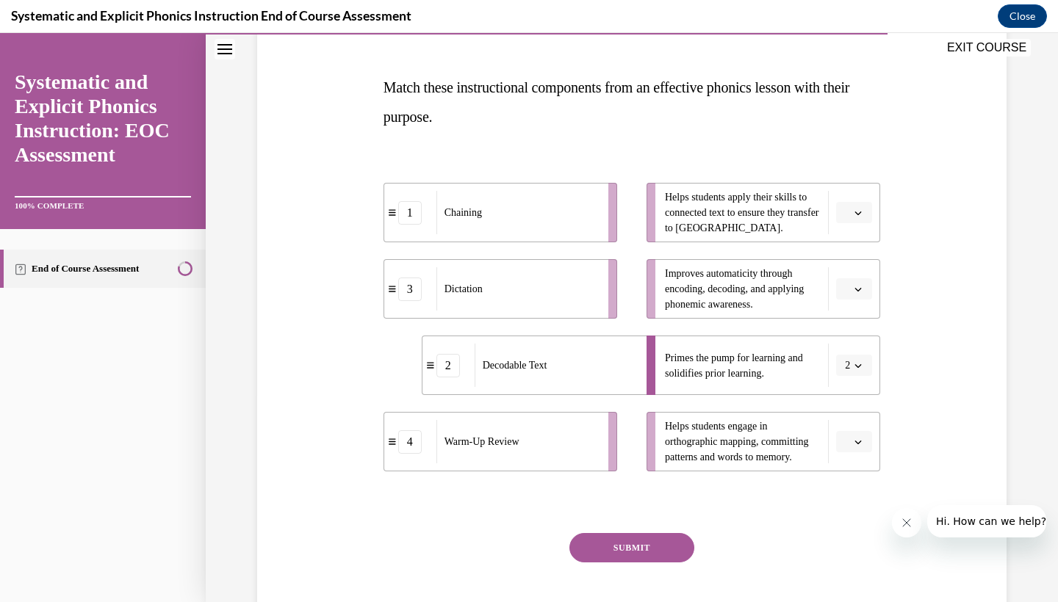
click at [862, 289] on icon "button" at bounding box center [857, 289] width 7 height 7
click at [851, 439] on span "4" at bounding box center [847, 439] width 5 height 12
click at [856, 296] on button "4" at bounding box center [854, 289] width 36 height 22
click at [847, 386] on span "2" at bounding box center [844, 381] width 5 height 12
click at [855, 370] on span "button" at bounding box center [858, 366] width 10 height 10
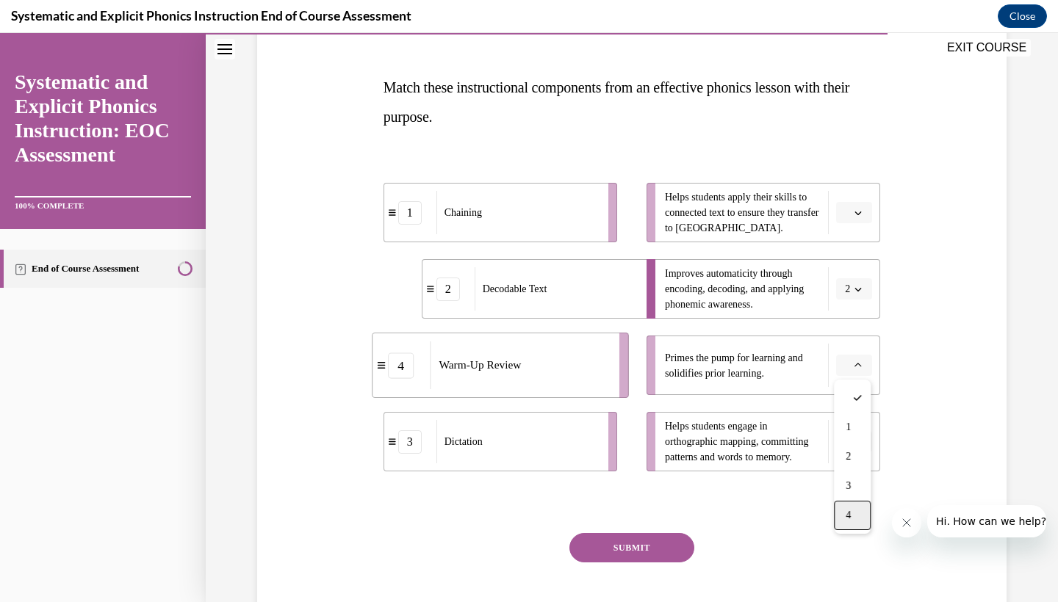
click at [851, 512] on span "4" at bounding box center [847, 516] width 5 height 12
click at [854, 441] on icon "button" at bounding box center [857, 441] width 7 height 7
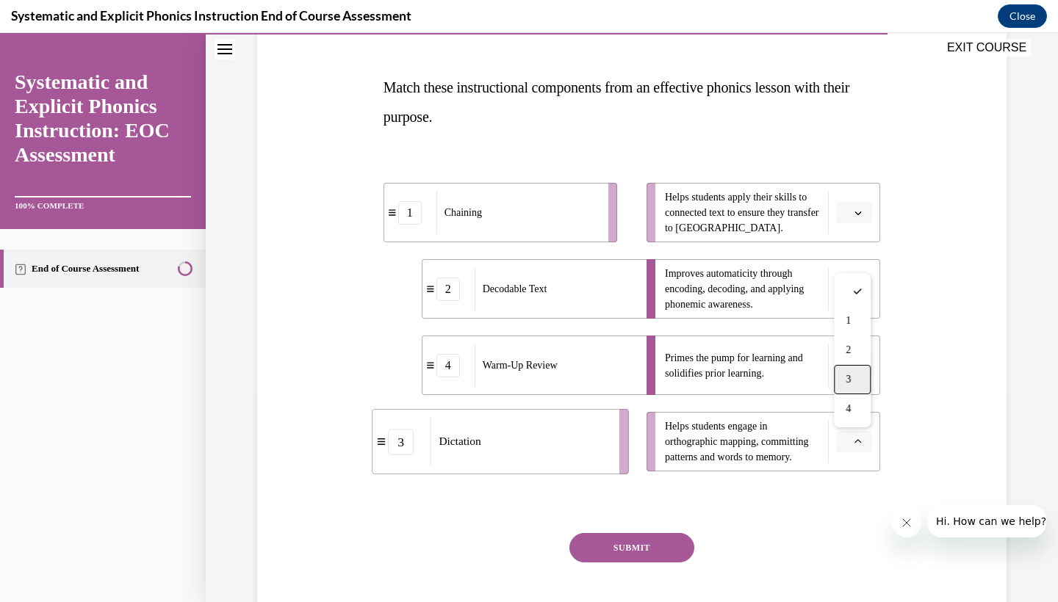
click at [856, 386] on div "3" at bounding box center [852, 379] width 37 height 29
click at [862, 217] on span "button" at bounding box center [858, 213] width 10 height 10
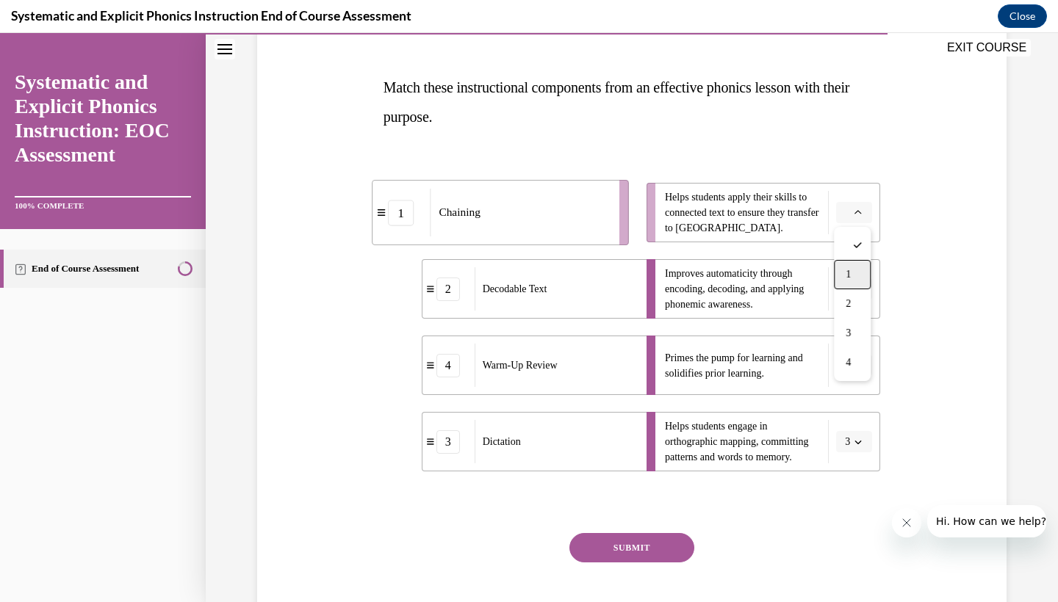
click at [858, 264] on div "1" at bounding box center [852, 274] width 37 height 29
click at [855, 212] on icon "button" at bounding box center [857, 212] width 7 height 7
click at [959, 217] on div "Question 09/10 Match these instructional components from an effective phonics l…" at bounding box center [631, 303] width 757 height 701
click at [859, 201] on li "Helps students apply their skills to connected text to ensure they transfer to …" at bounding box center [763, 212] width 234 height 59
click at [858, 209] on icon "button" at bounding box center [857, 212] width 7 height 7
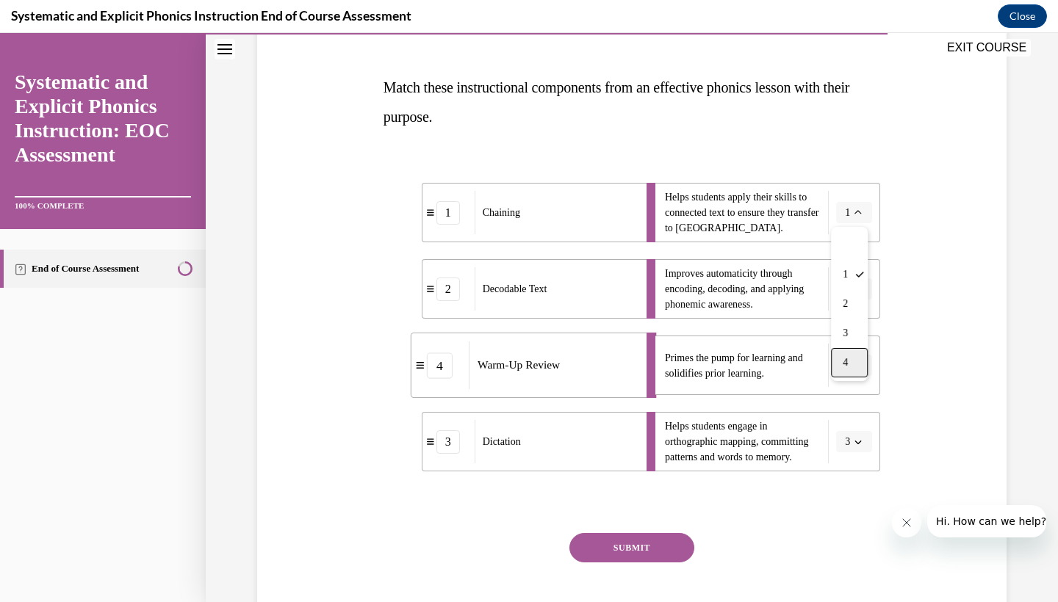
click at [845, 354] on div "4" at bounding box center [849, 362] width 37 height 29
click at [850, 364] on span "Please select an option" at bounding box center [847, 365] width 5 height 15
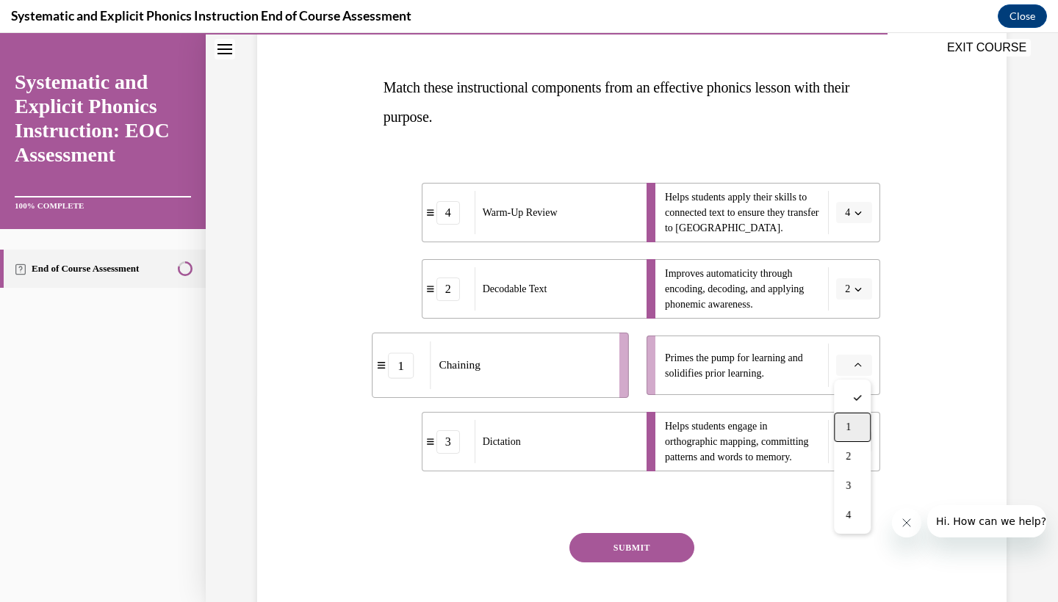
click at [856, 428] on div "1" at bounding box center [852, 427] width 37 height 29
click at [663, 544] on button "SUBMIT" at bounding box center [631, 547] width 125 height 29
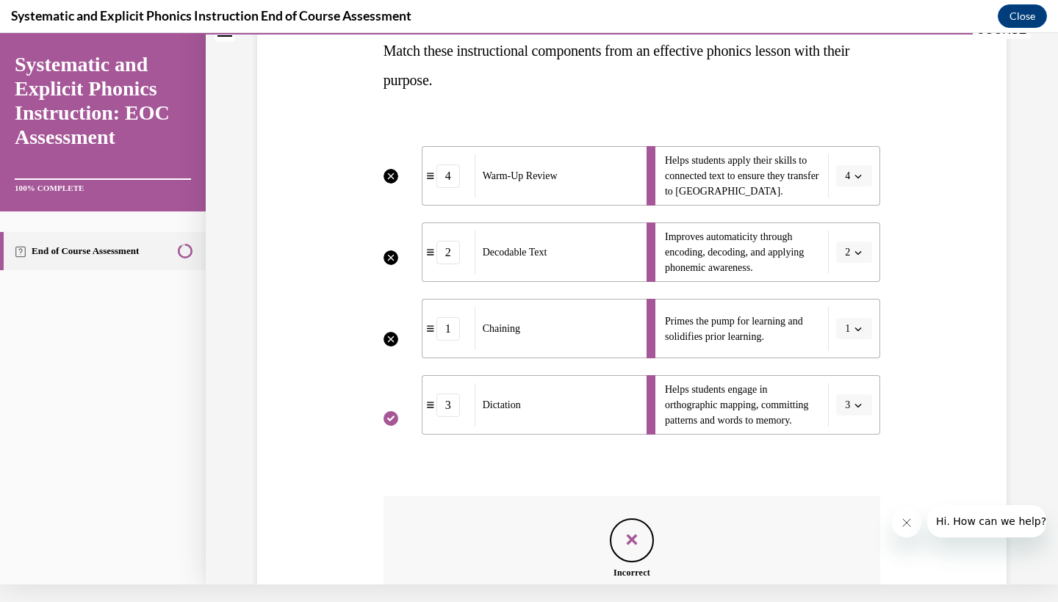
scroll to position [389, 0]
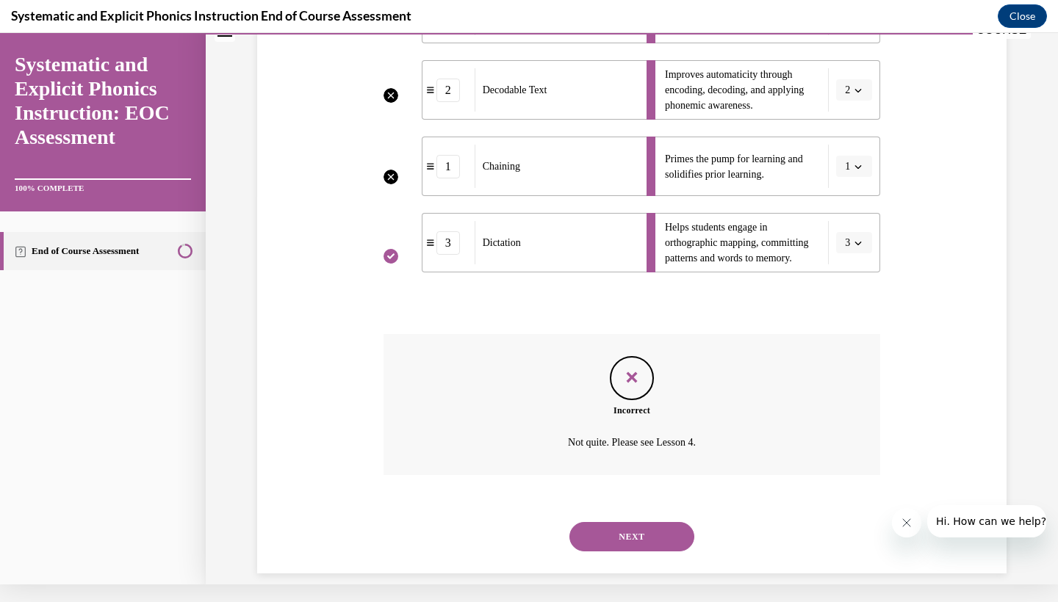
click at [669, 523] on button "NEXT" at bounding box center [631, 536] width 125 height 29
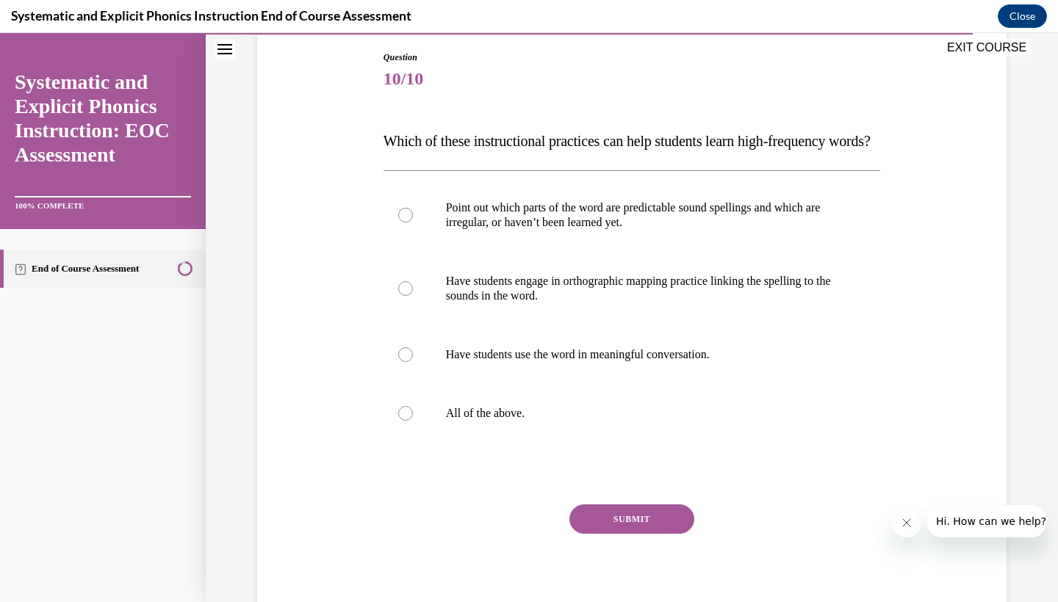
scroll to position [155, 0]
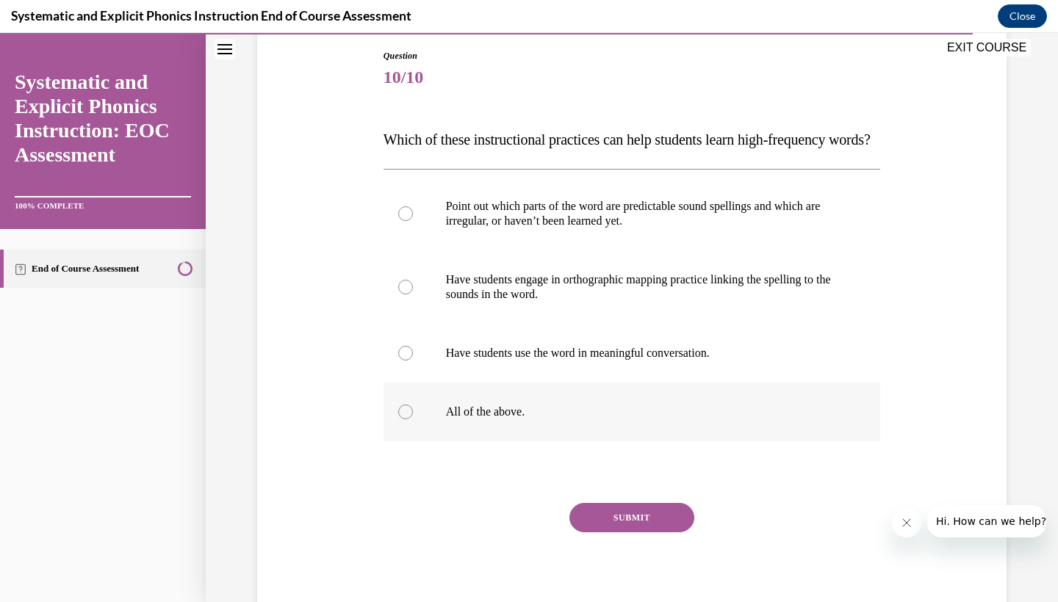
click at [656, 441] on div at bounding box center [631, 412] width 497 height 59
click at [657, 564] on div "SUBMIT" at bounding box center [631, 539] width 497 height 73
click at [665, 533] on button "SUBMIT" at bounding box center [631, 517] width 125 height 29
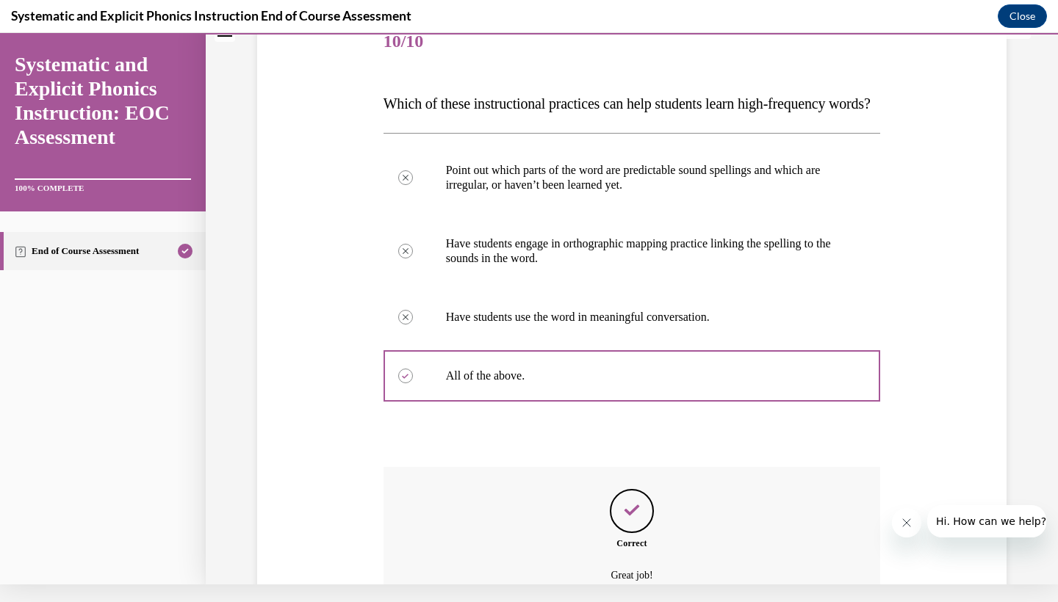
scroll to position [336, 0]
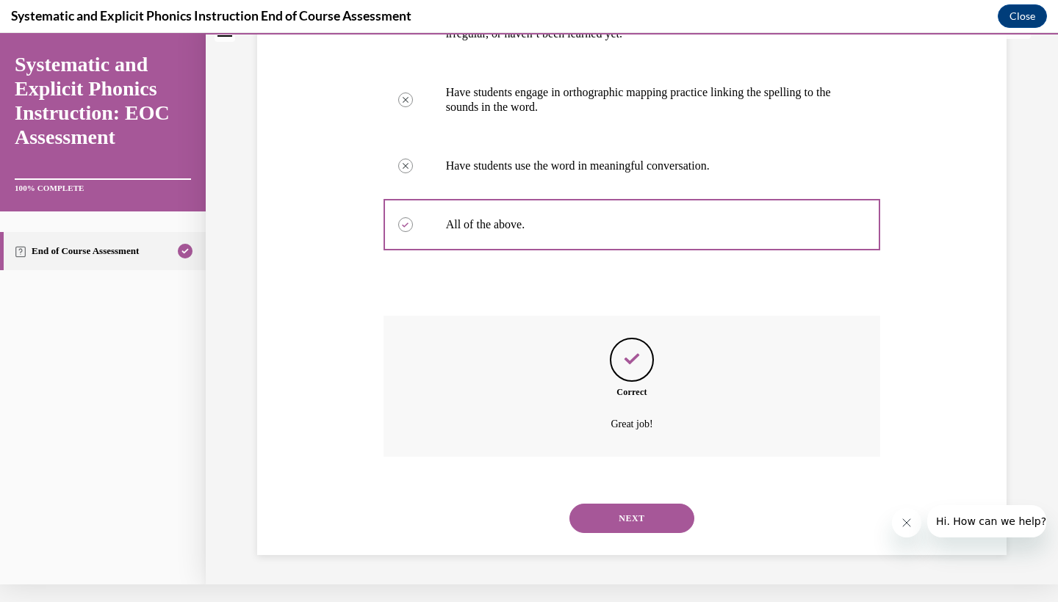
click at [641, 518] on button "NEXT" at bounding box center [631, 518] width 125 height 29
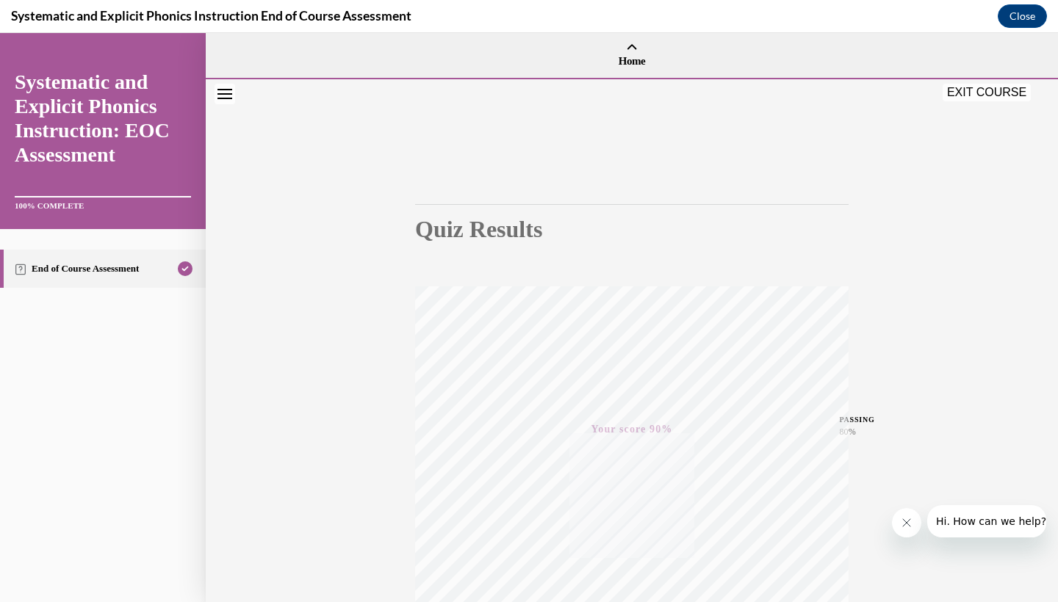
scroll to position [0, 0]
click at [984, 93] on button "EXIT COURSE" at bounding box center [986, 93] width 88 height 18
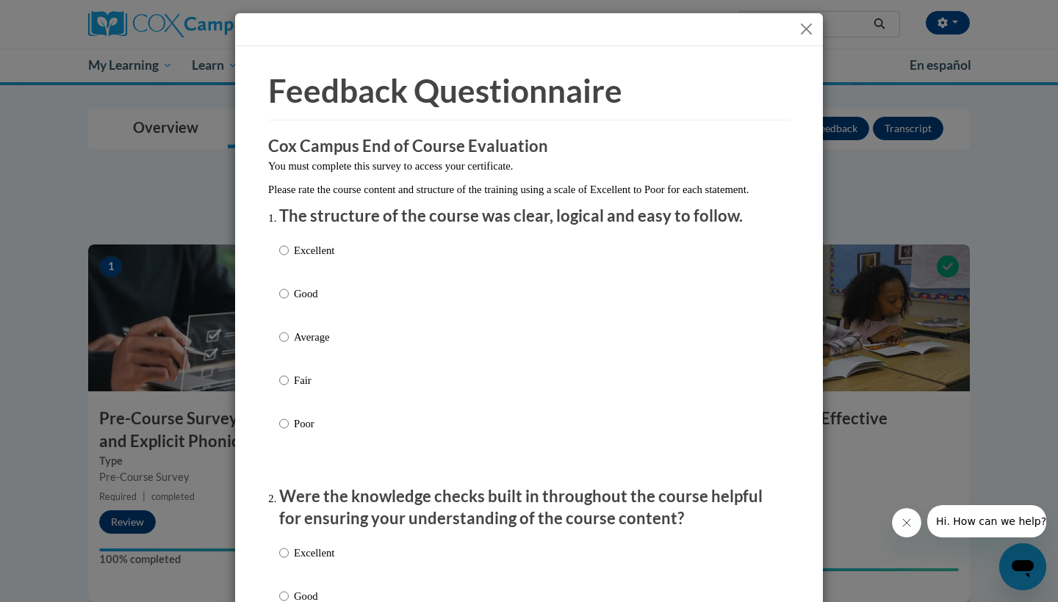
scroll to position [39, 0]
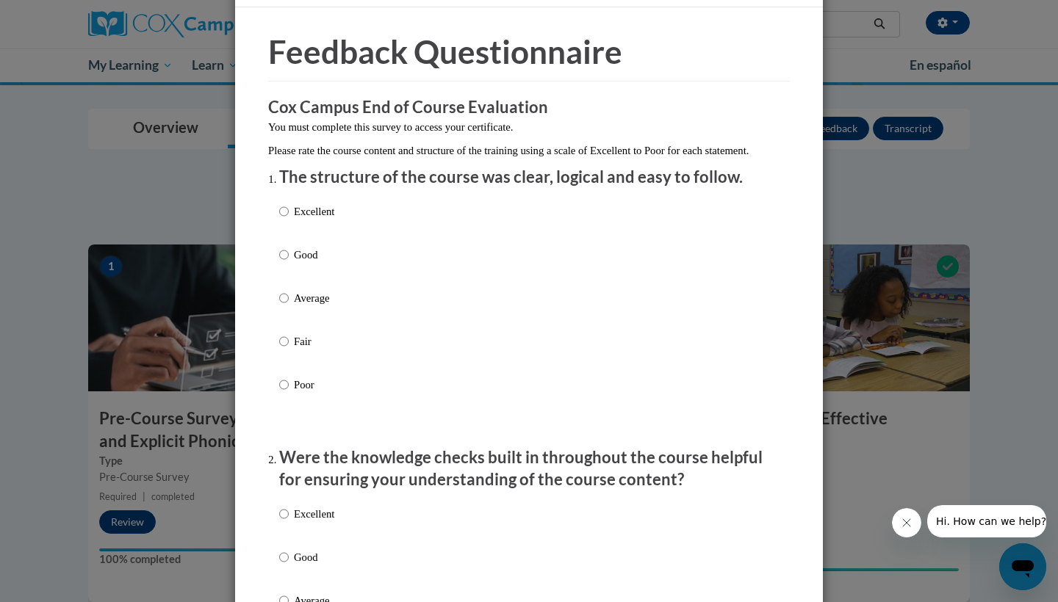
click at [598, 209] on li "The structure of the course was clear, logical and easy to follow. Excellent Go…" at bounding box center [528, 301] width 499 height 270
click at [591, 230] on div "Excellent Good Average Fair Poor" at bounding box center [528, 315] width 499 height 239
click at [343, 206] on li "The structure of the course was clear, logical and easy to follow. Excellent Go…" at bounding box center [528, 301] width 499 height 270
click at [336, 223] on div "Excellent Good Average Fair Poor" at bounding box center [528, 315] width 499 height 239
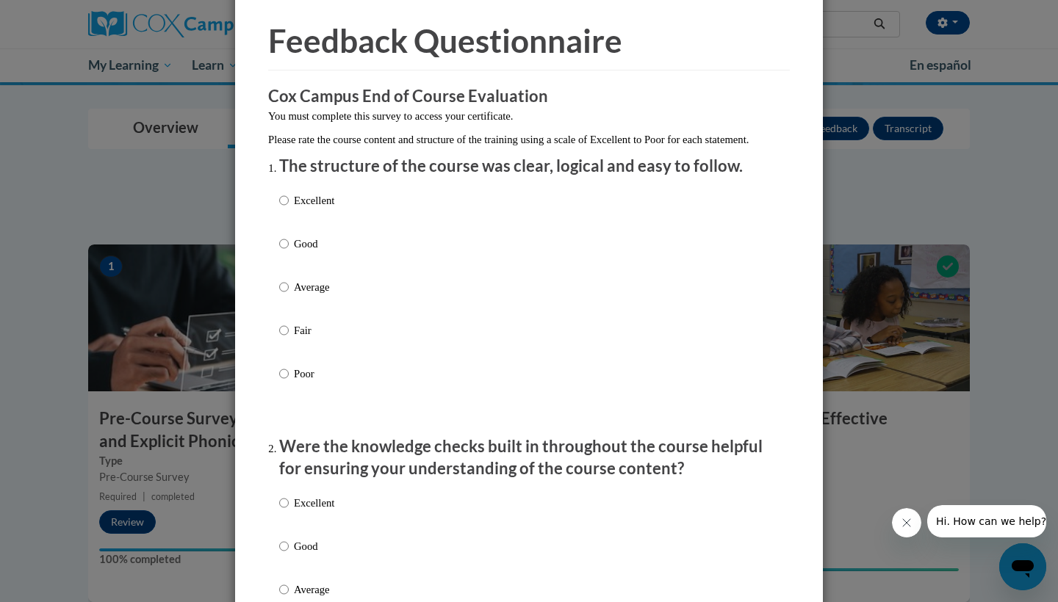
click at [323, 209] on p "Excellent" at bounding box center [314, 200] width 40 height 16
click at [289, 209] on input "Excellent" at bounding box center [284, 200] width 10 height 16
radio input "true"
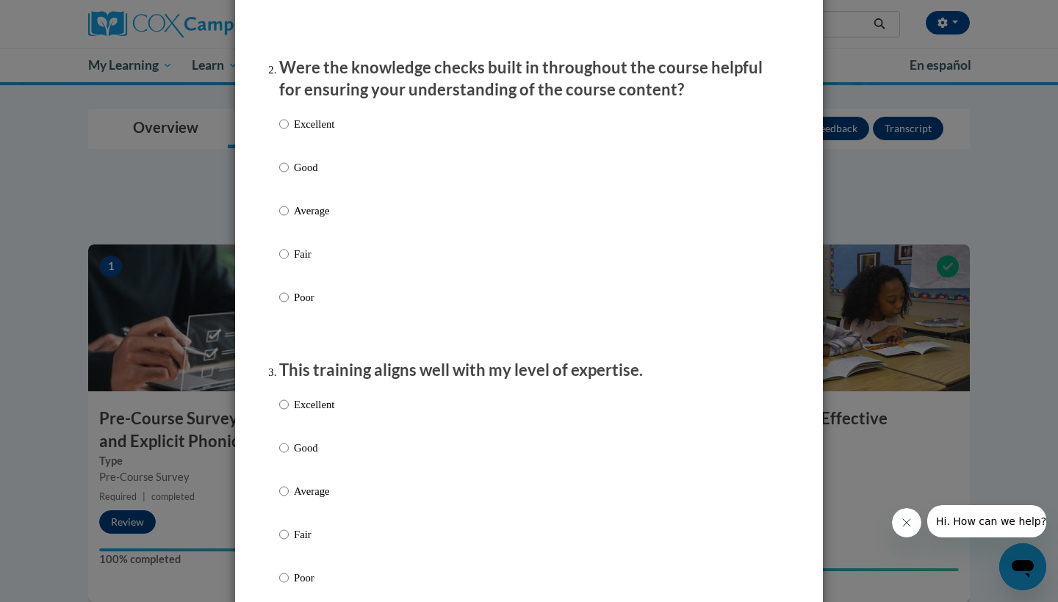
scroll to position [502, 0]
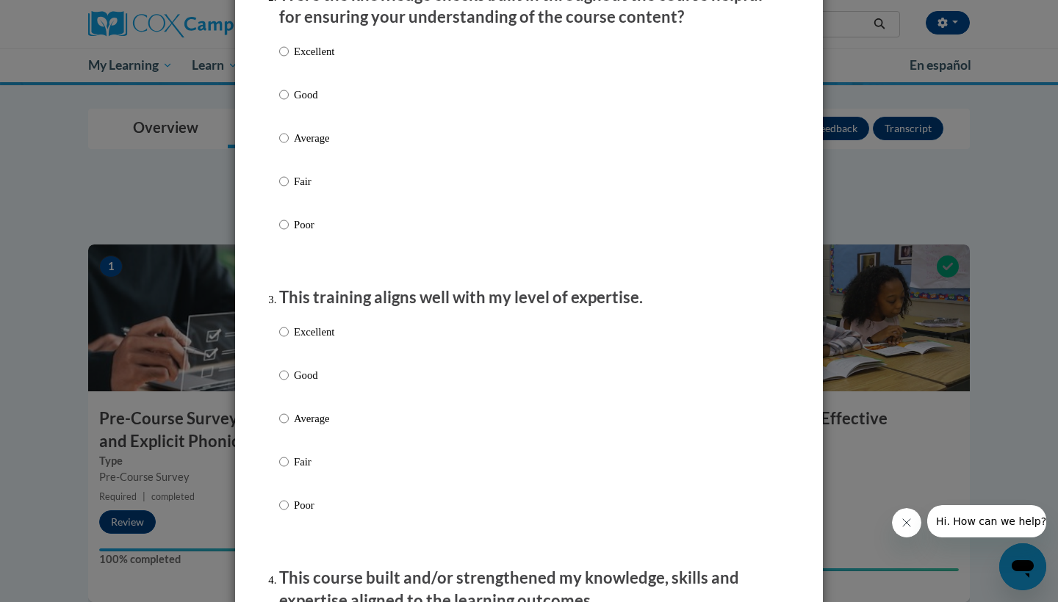
click at [311, 74] on label "Excellent" at bounding box center [306, 63] width 55 height 40
click at [289, 59] on input "Excellent" at bounding box center [284, 51] width 10 height 16
radio input "true"
click at [301, 339] on p "Excellent" at bounding box center [314, 332] width 40 height 16
click at [289, 339] on input "Excellent" at bounding box center [284, 332] width 10 height 16
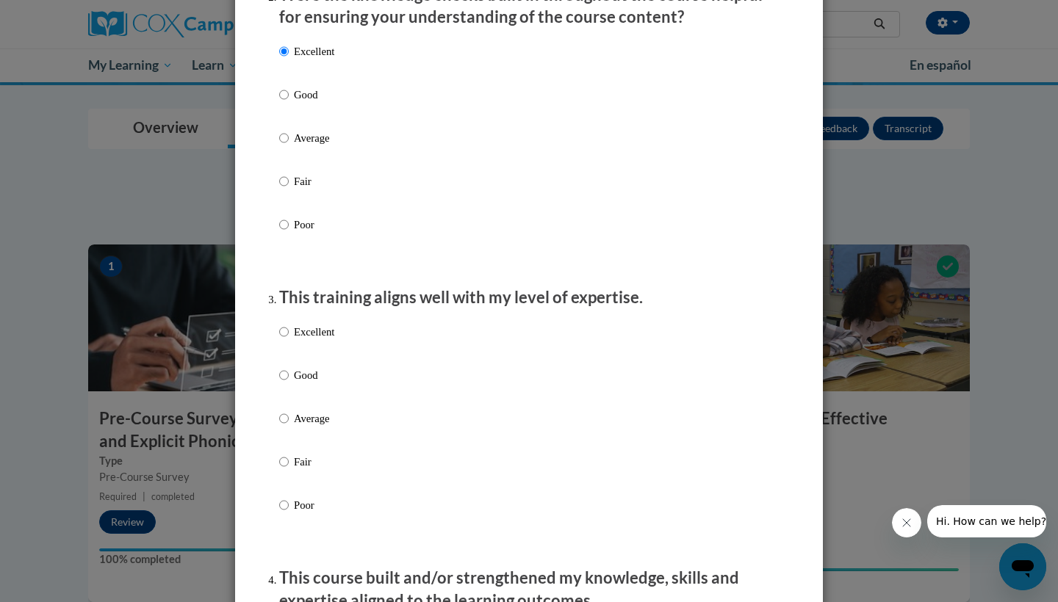
radio input "true"
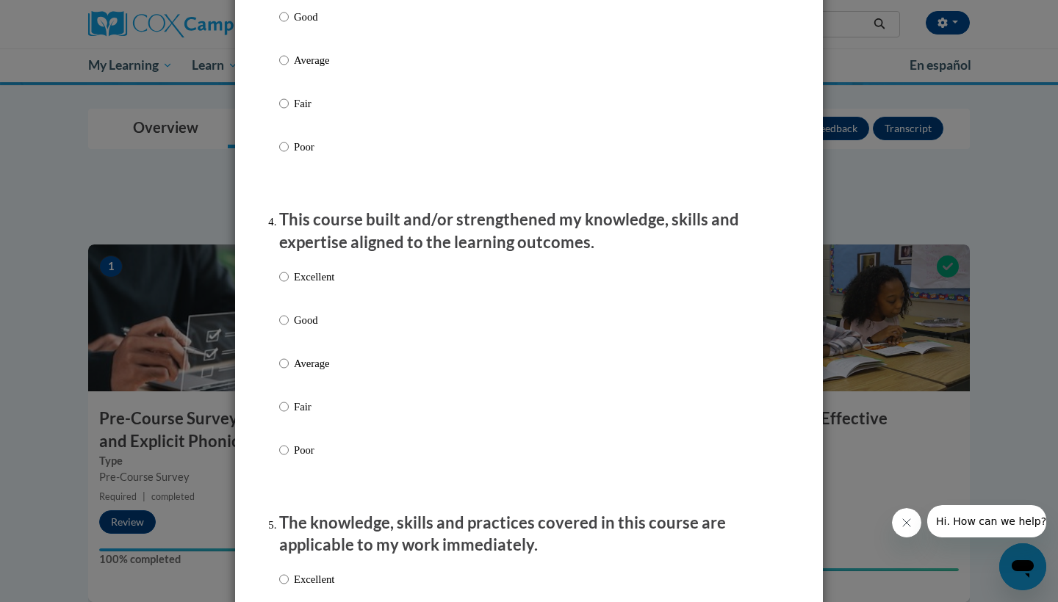
scroll to position [1084, 0]
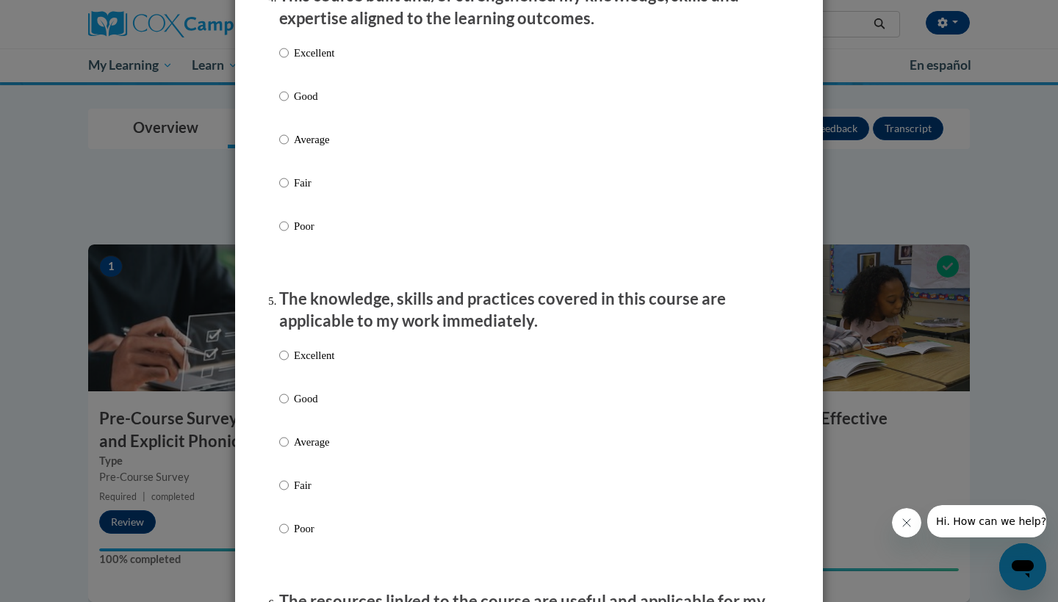
click at [295, 61] on p "Excellent" at bounding box center [314, 53] width 40 height 16
click at [289, 61] on input "Excellent" at bounding box center [284, 53] width 10 height 16
radio input "true"
click at [293, 370] on label "Excellent" at bounding box center [306, 367] width 55 height 40
click at [289, 364] on input "Excellent" at bounding box center [284, 355] width 10 height 16
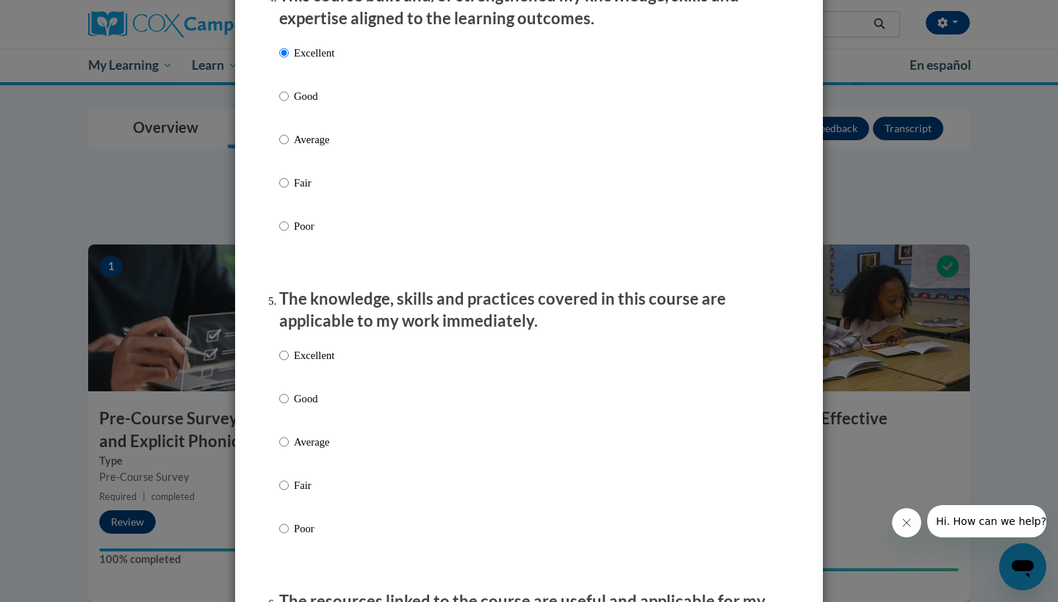
radio input "true"
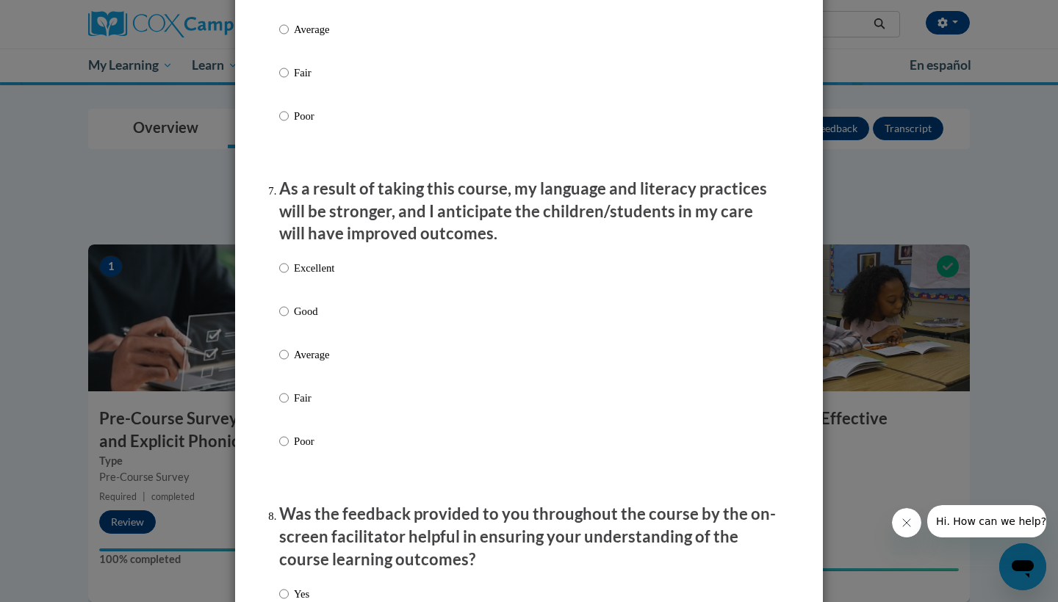
scroll to position [1647, 0]
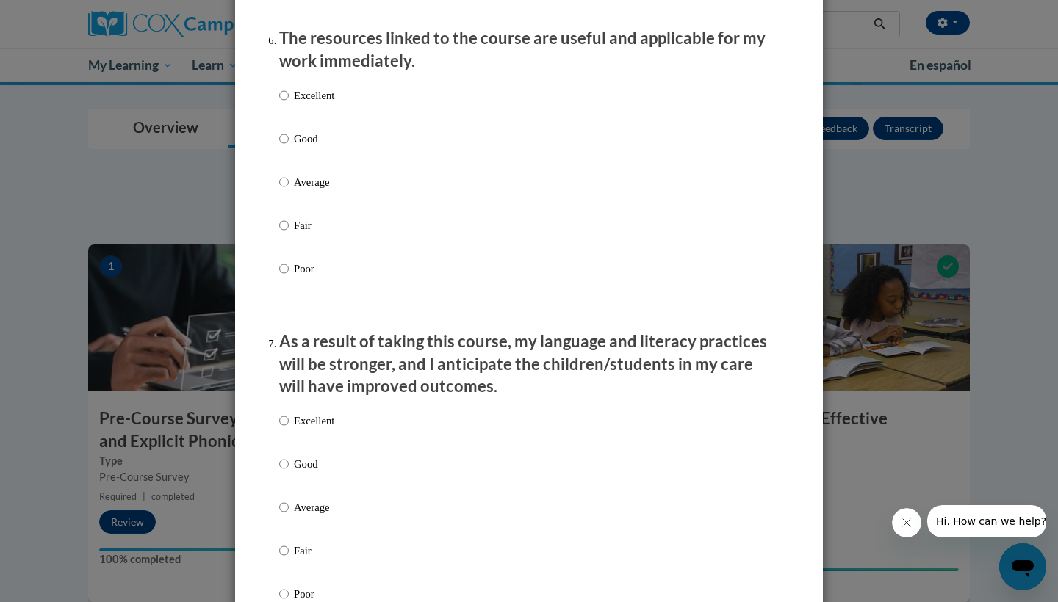
click at [308, 104] on p "Excellent" at bounding box center [314, 95] width 40 height 16
click at [289, 104] on input "Excellent" at bounding box center [284, 95] width 10 height 16
radio input "true"
click at [308, 438] on label "Excellent" at bounding box center [306, 433] width 55 height 40
click at [289, 429] on input "Excellent" at bounding box center [284, 421] width 10 height 16
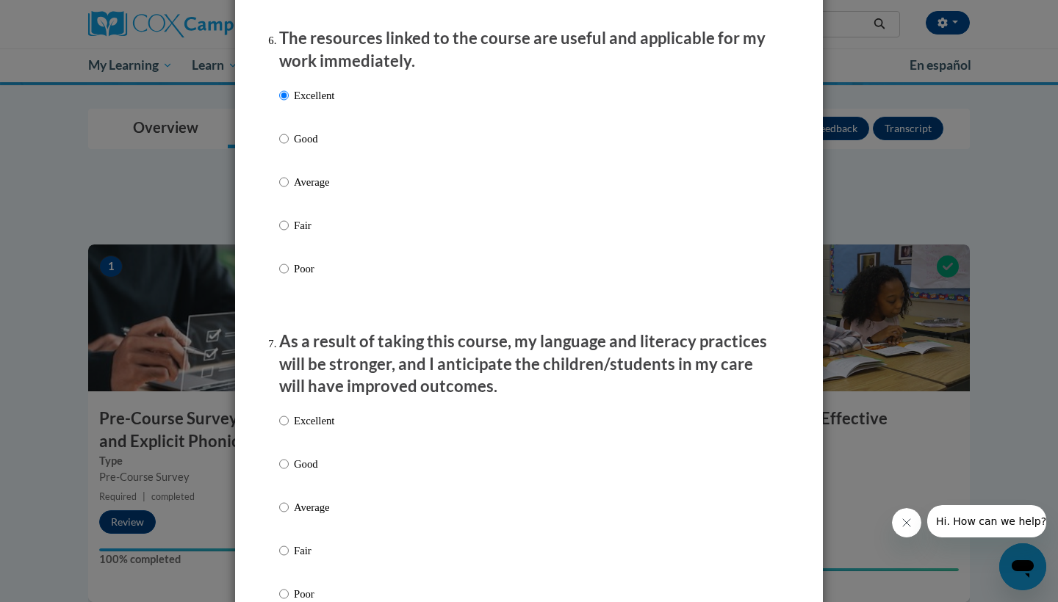
radio input "true"
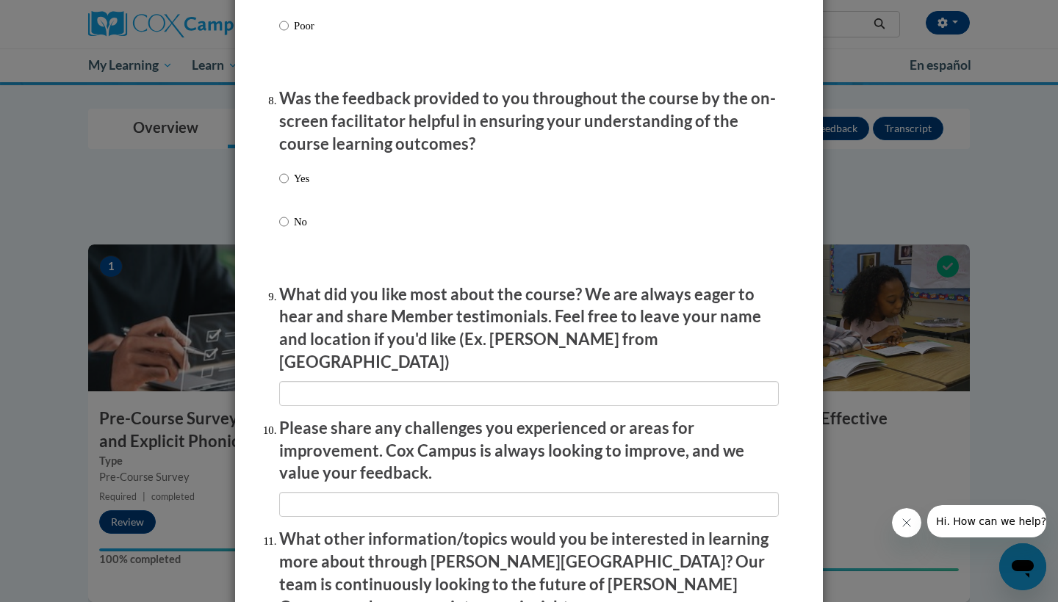
scroll to position [2298, 0]
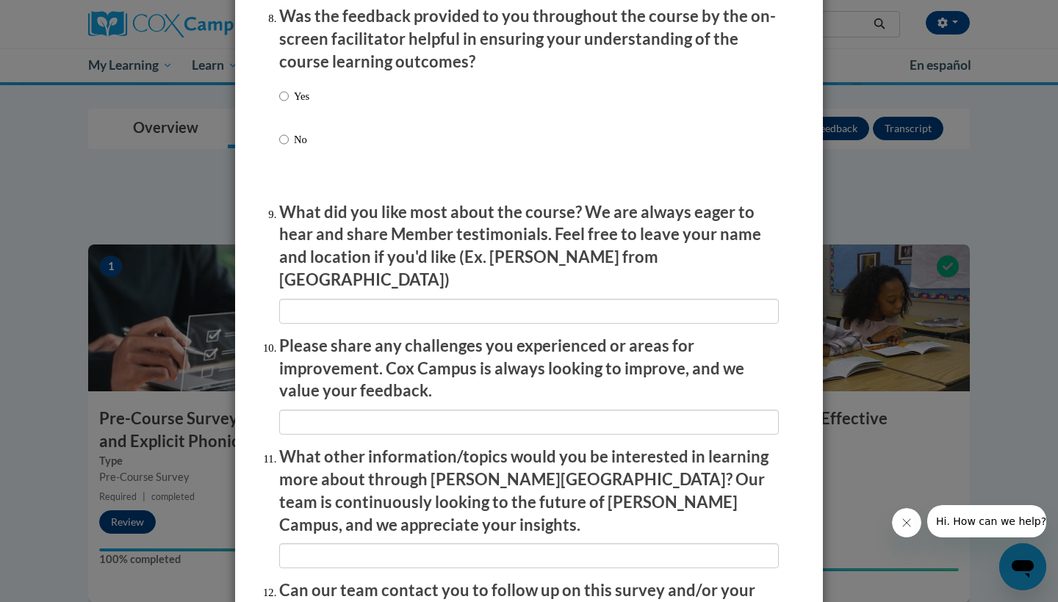
click at [301, 109] on label "Yes" at bounding box center [294, 108] width 30 height 40
click at [289, 104] on input "Yes" at bounding box center [284, 96] width 10 height 16
radio input "true"
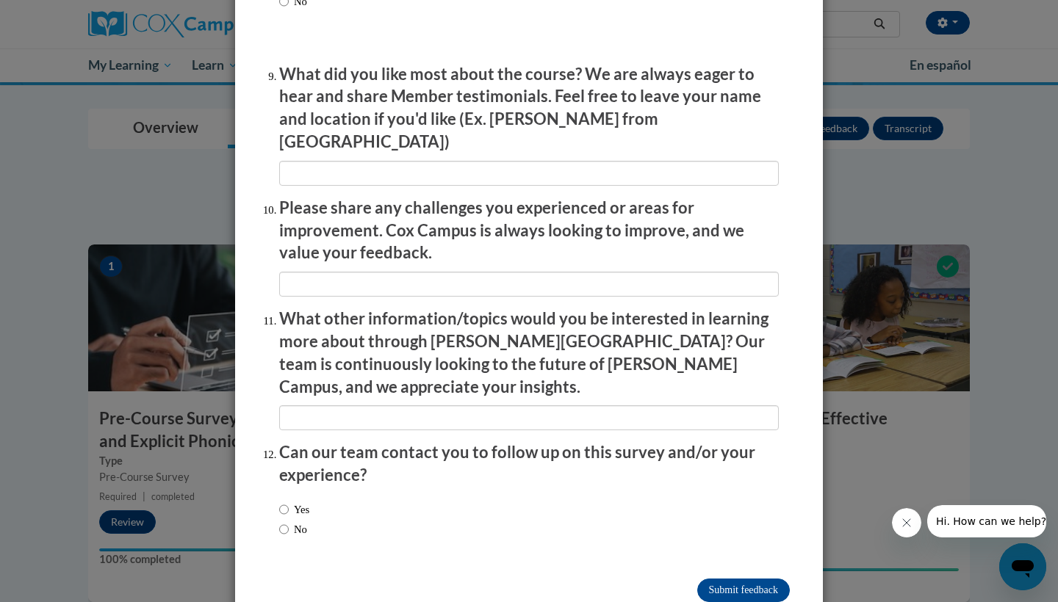
scroll to position [2433, 0]
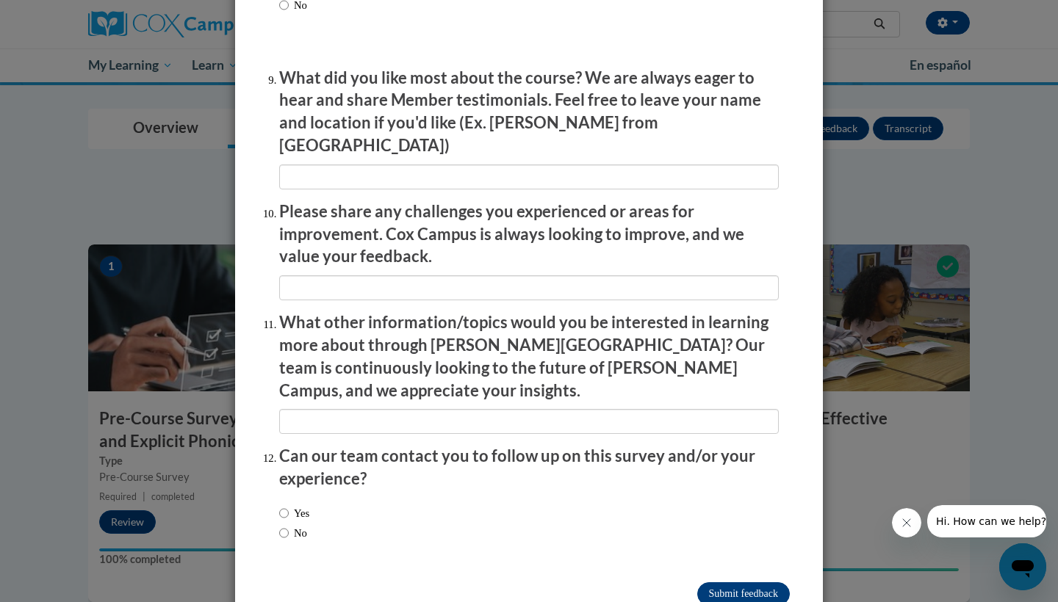
click at [721, 582] on input "Submit feedback" at bounding box center [743, 594] width 93 height 24
